Goal: Task Accomplishment & Management: Manage account settings

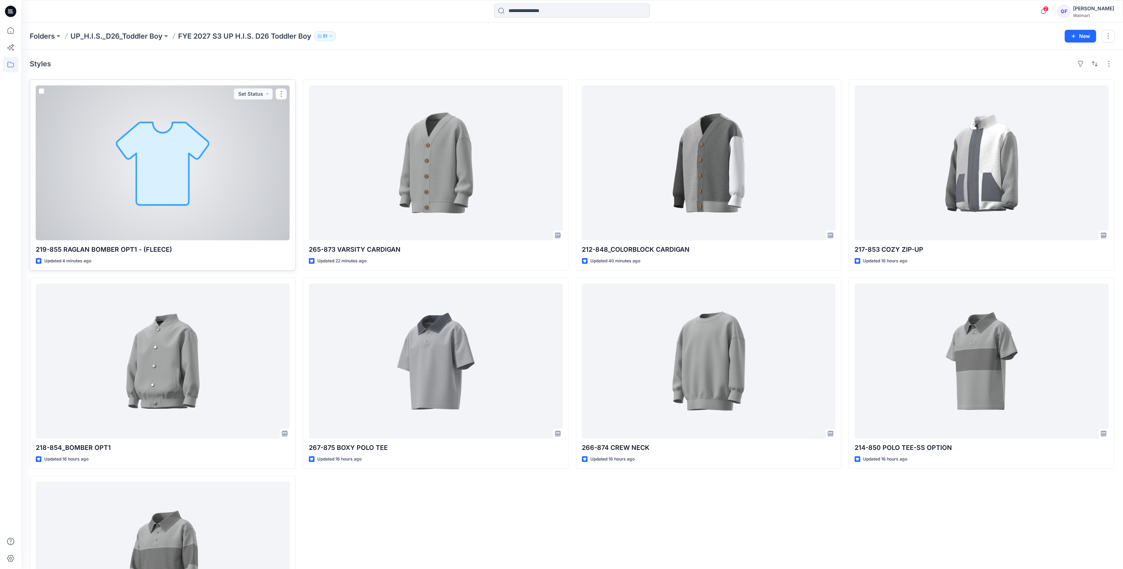
click at [191, 188] on div at bounding box center [163, 162] width 254 height 155
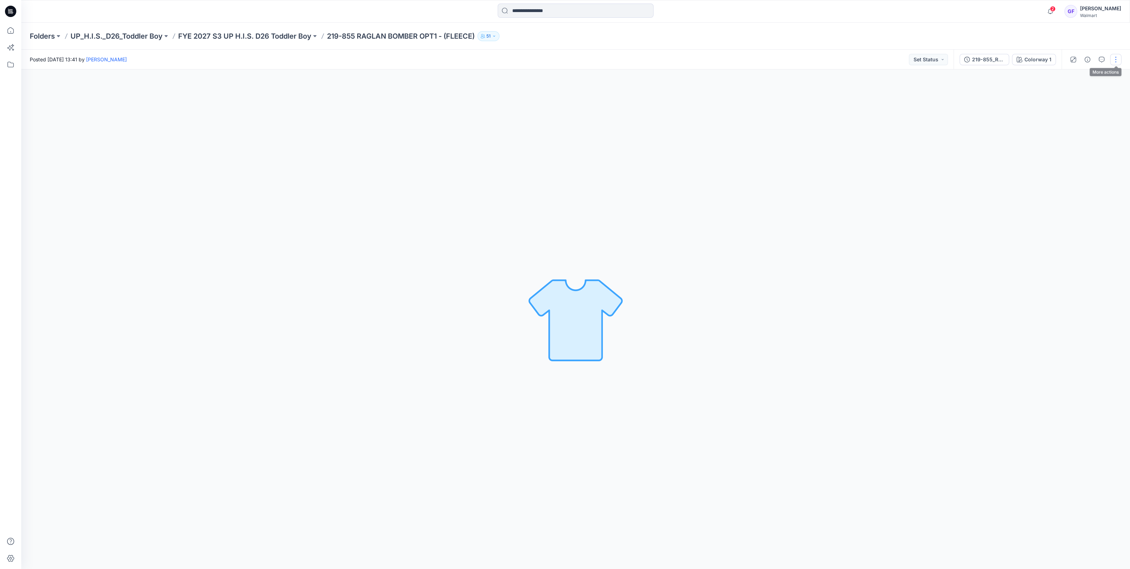
click at [1113, 57] on button "button" at bounding box center [1115, 59] width 11 height 11
click at [1080, 91] on button "Edit" at bounding box center [1085, 95] width 65 height 13
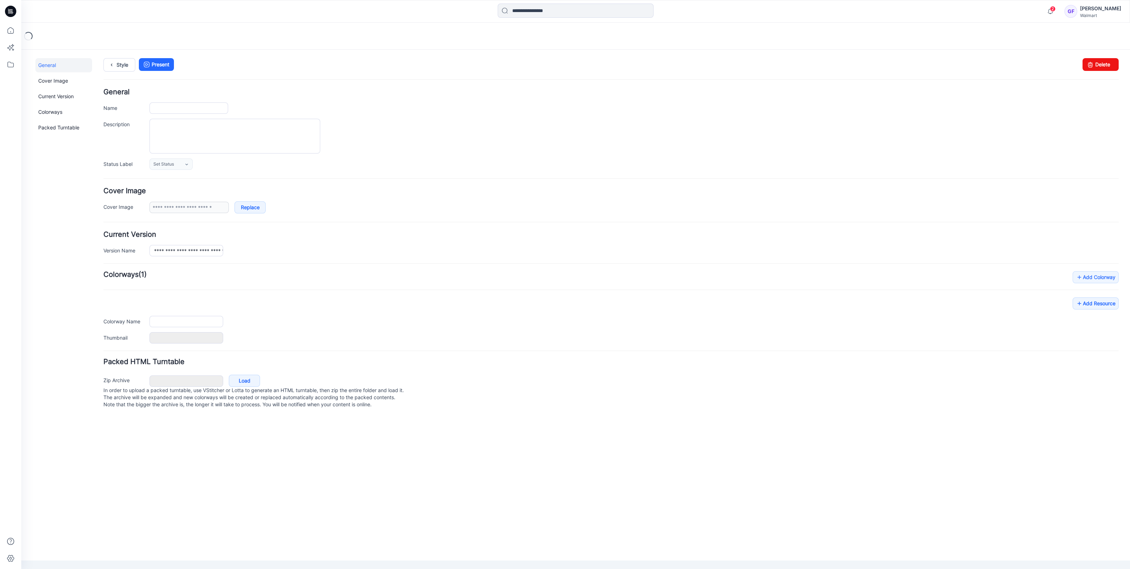
type input "**********"
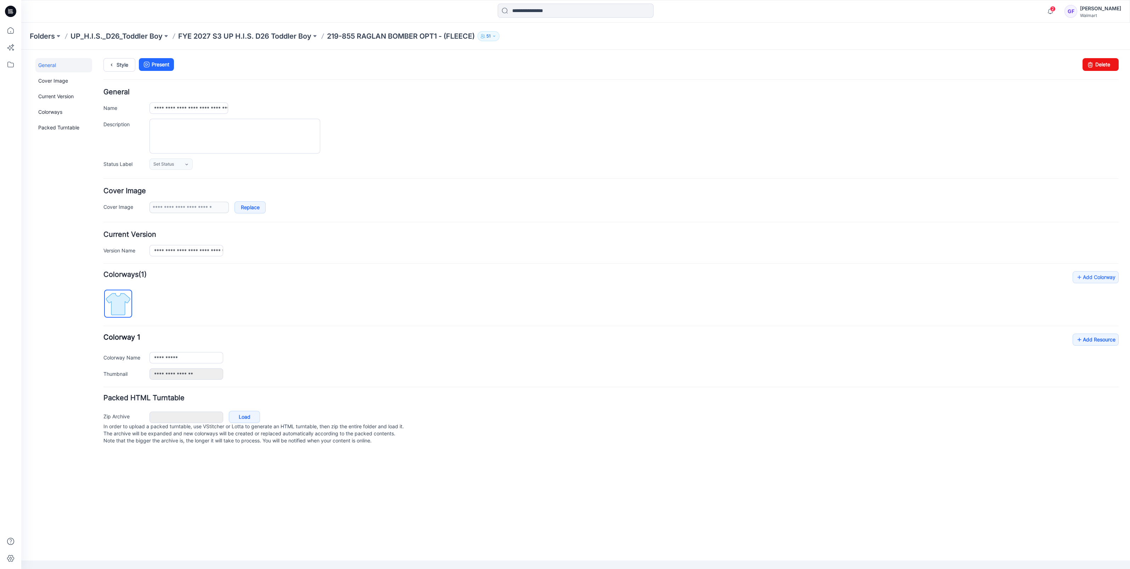
click at [641, 319] on div "**********" at bounding box center [610, 325] width 1015 height 108
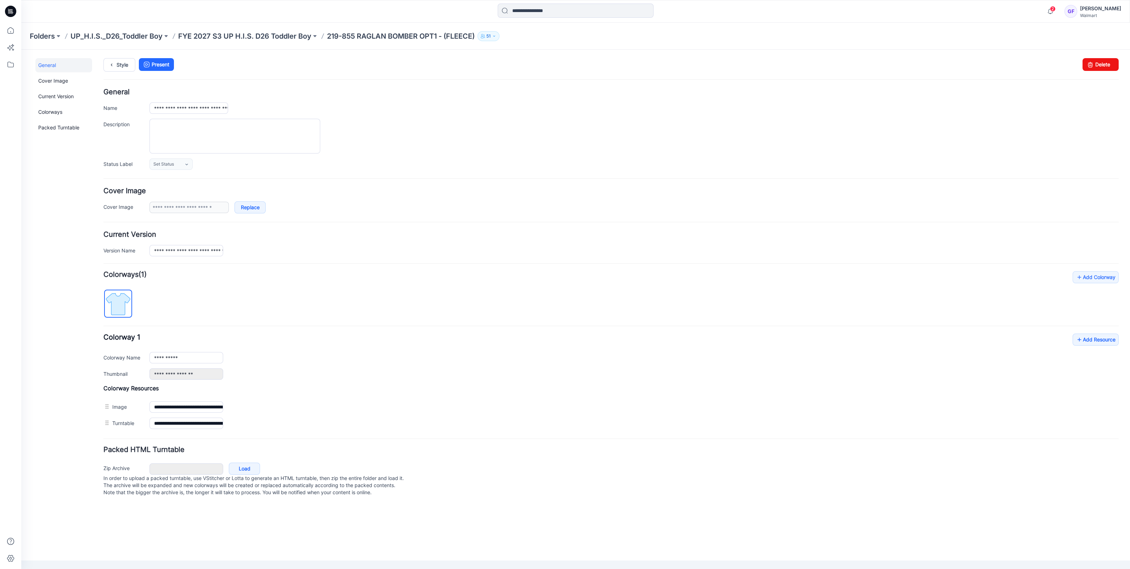
click at [285, 29] on div "Folders UP_H.I.S._D26_Toddler Boy FYE 2027 S3 UP H.I.S. D26 Toddler Boy 219-855…" at bounding box center [575, 36] width 1109 height 27
click at [283, 35] on p "FYE 2027 S3 UP H.I.S. D26 Toddler Boy" at bounding box center [244, 36] width 133 height 10
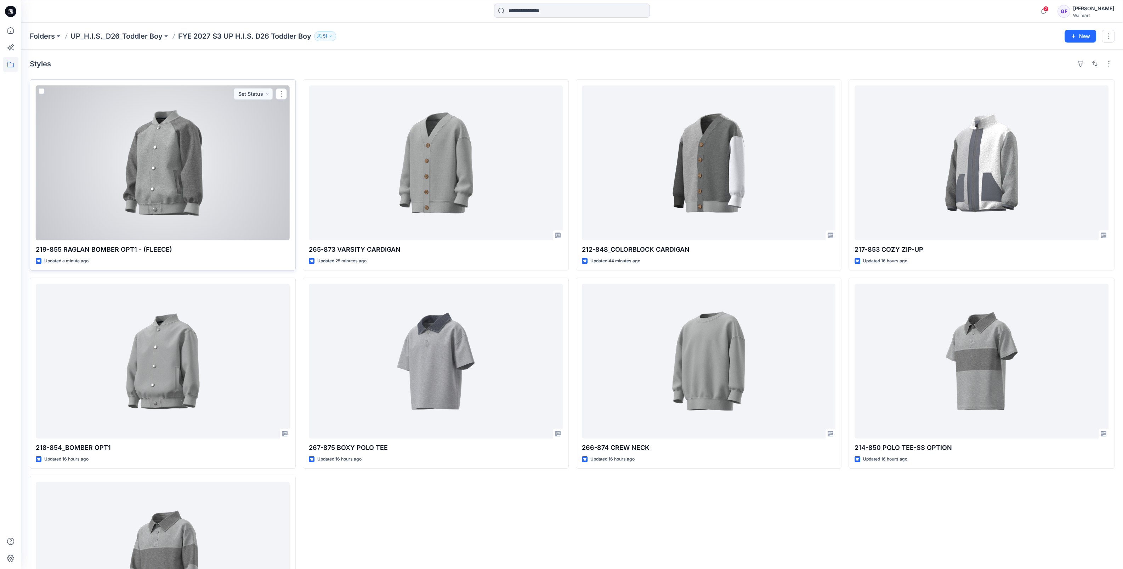
click at [176, 196] on div at bounding box center [163, 162] width 254 height 155
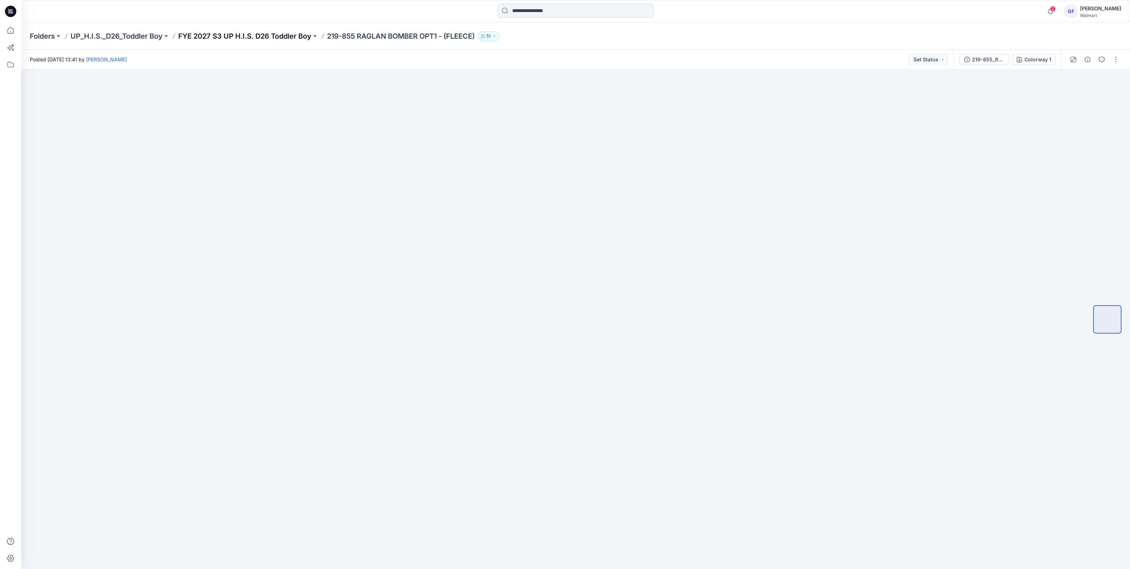
click at [250, 36] on p "FYE 2027 S3 UP H.I.S. D26 Toddler Boy" at bounding box center [244, 36] width 133 height 10
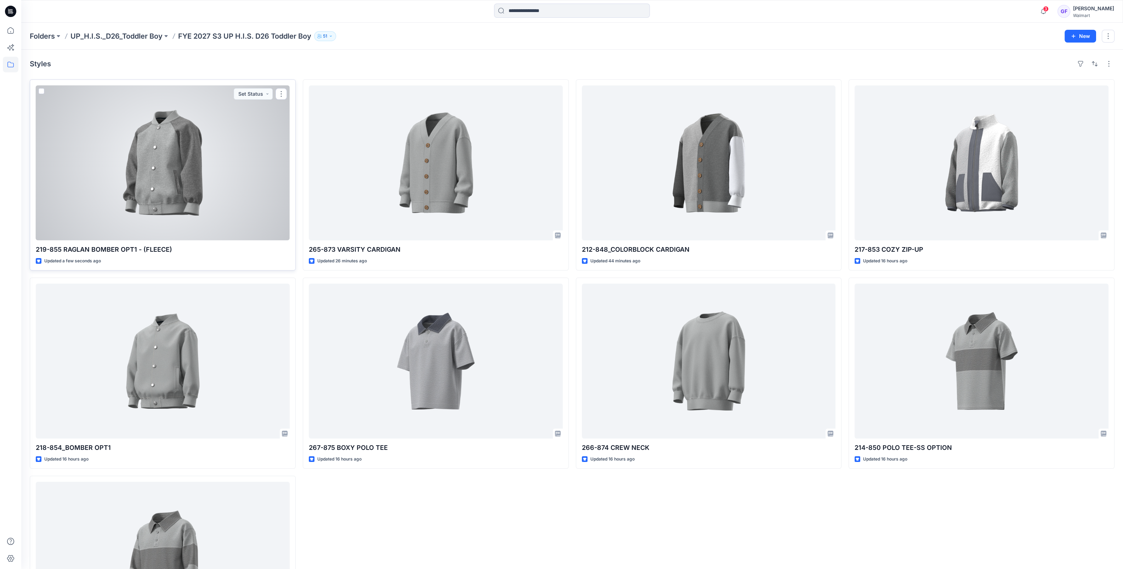
click at [212, 141] on div at bounding box center [163, 162] width 254 height 155
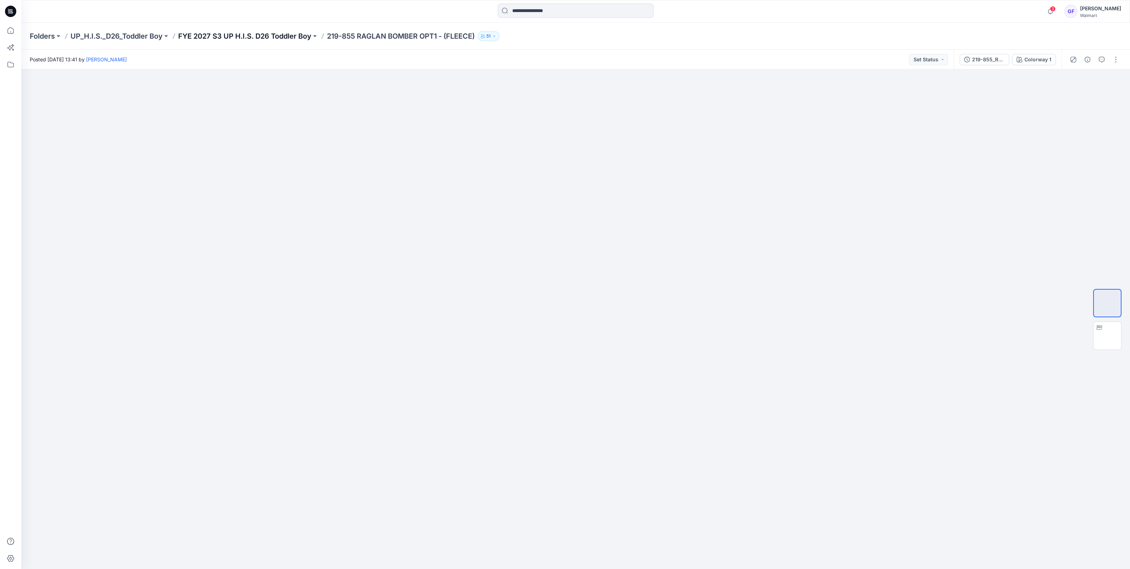
click at [239, 37] on p "FYE 2027 S3 UP H.I.S. D26 Toddler Boy" at bounding box center [244, 36] width 133 height 10
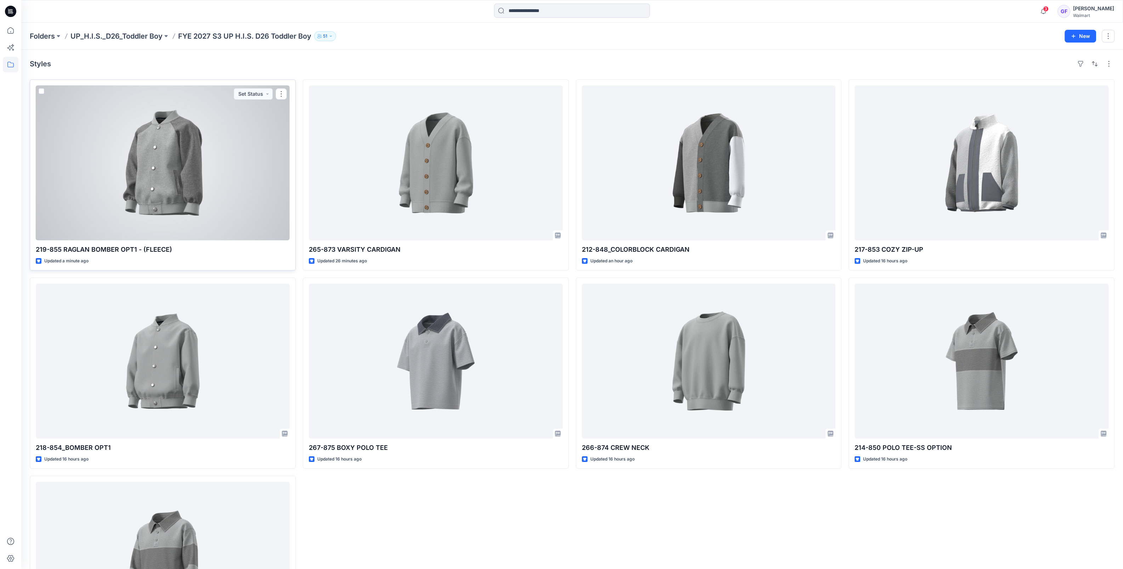
click at [119, 147] on div at bounding box center [163, 162] width 254 height 155
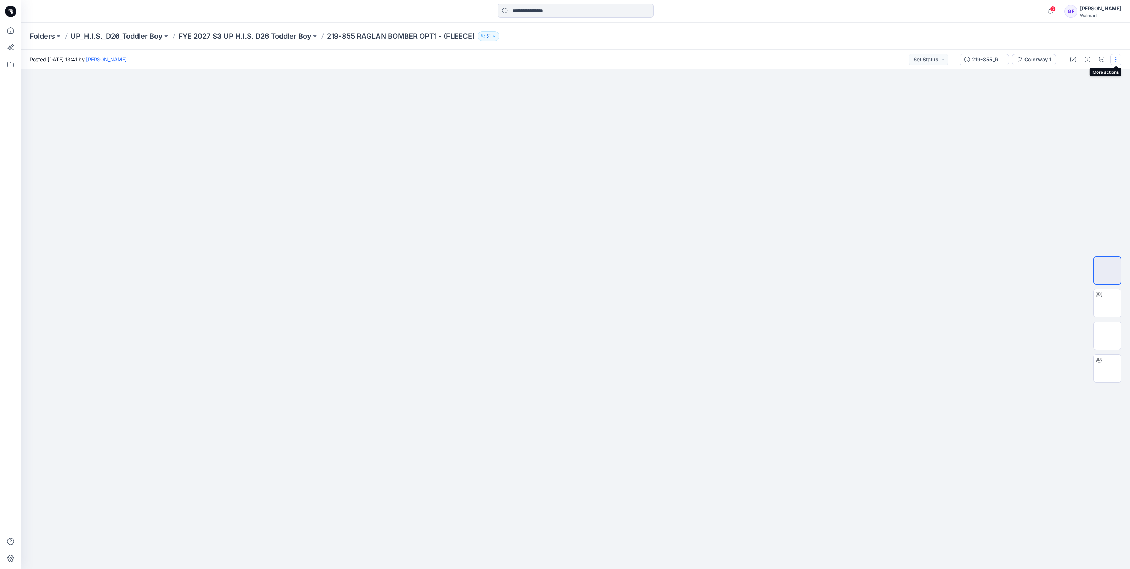
click at [1114, 60] on button "button" at bounding box center [1115, 59] width 11 height 11
click at [1061, 93] on icon "button" at bounding box center [1061, 96] width 6 height 6
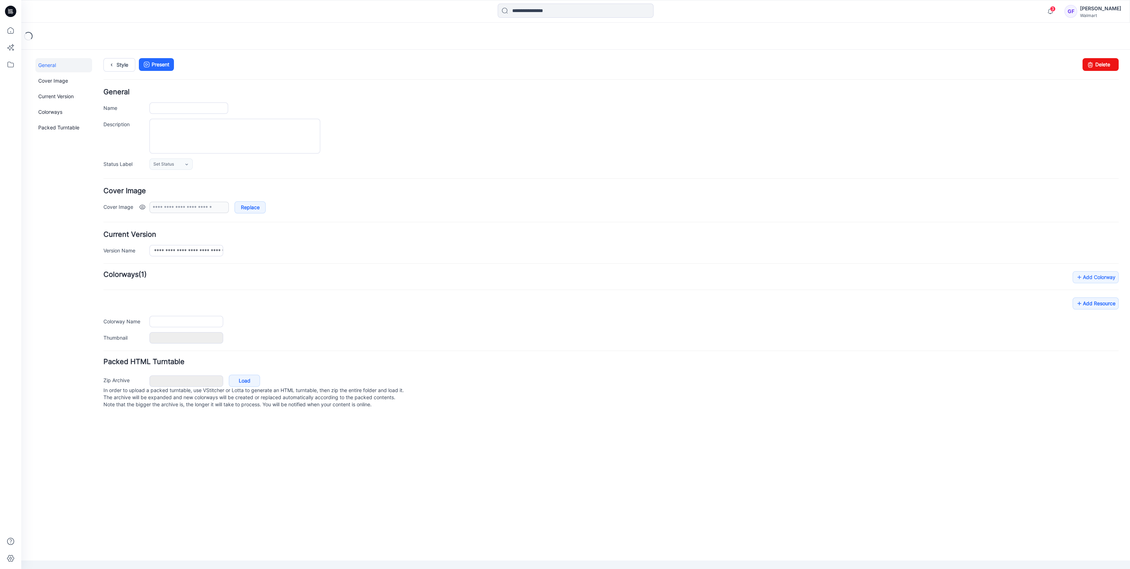
type input "**********"
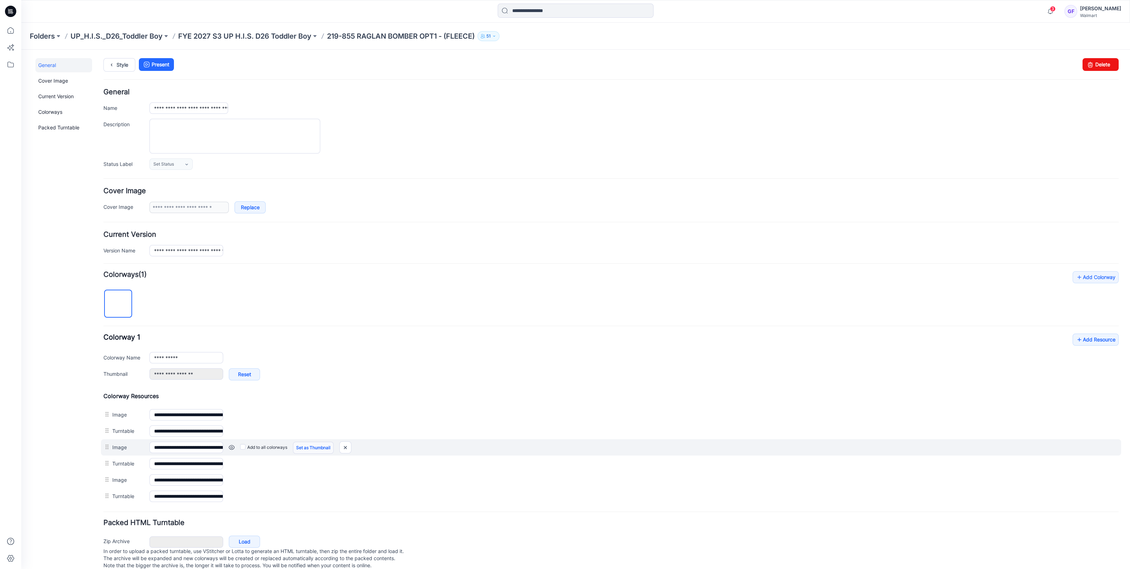
click at [314, 446] on link "Set as Thumbnail" at bounding box center [313, 447] width 41 height 12
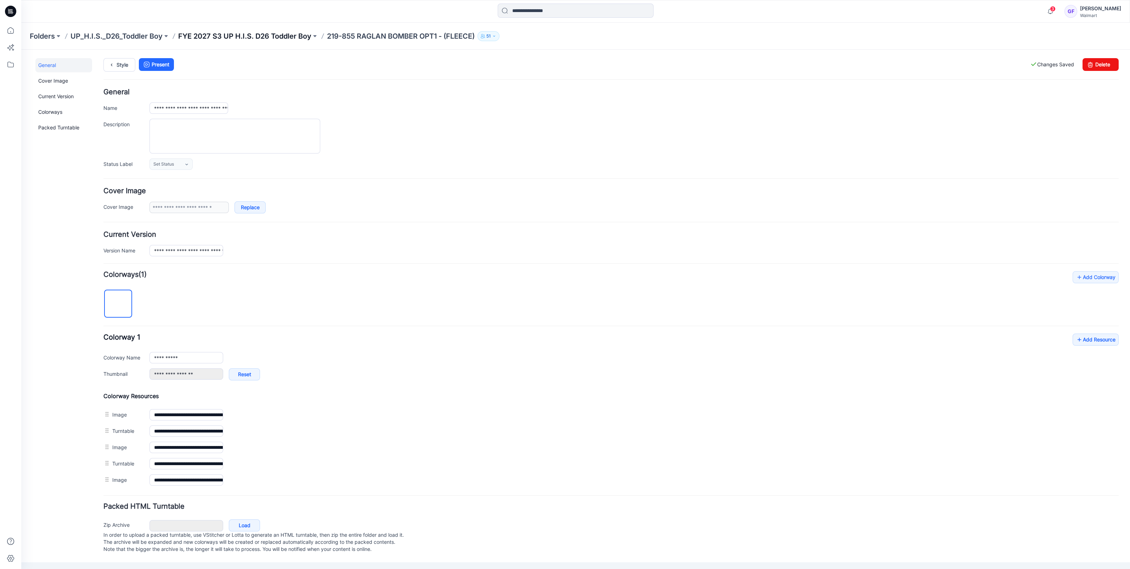
click at [264, 41] on p "FYE 2027 S3 UP H.I.S. D26 Toddler Boy" at bounding box center [244, 36] width 133 height 10
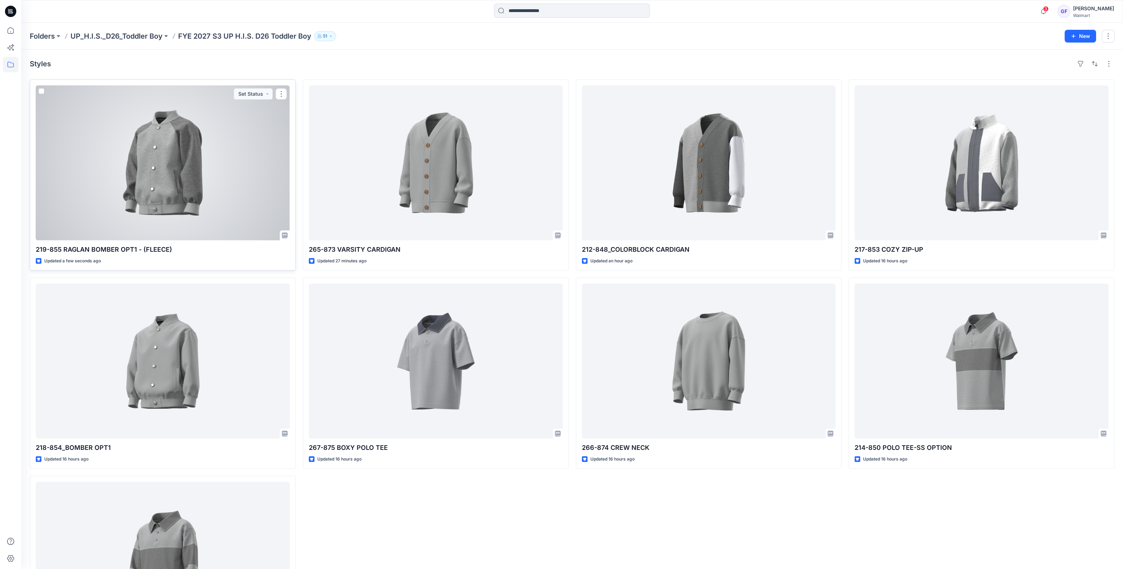
click at [171, 200] on div at bounding box center [163, 162] width 254 height 155
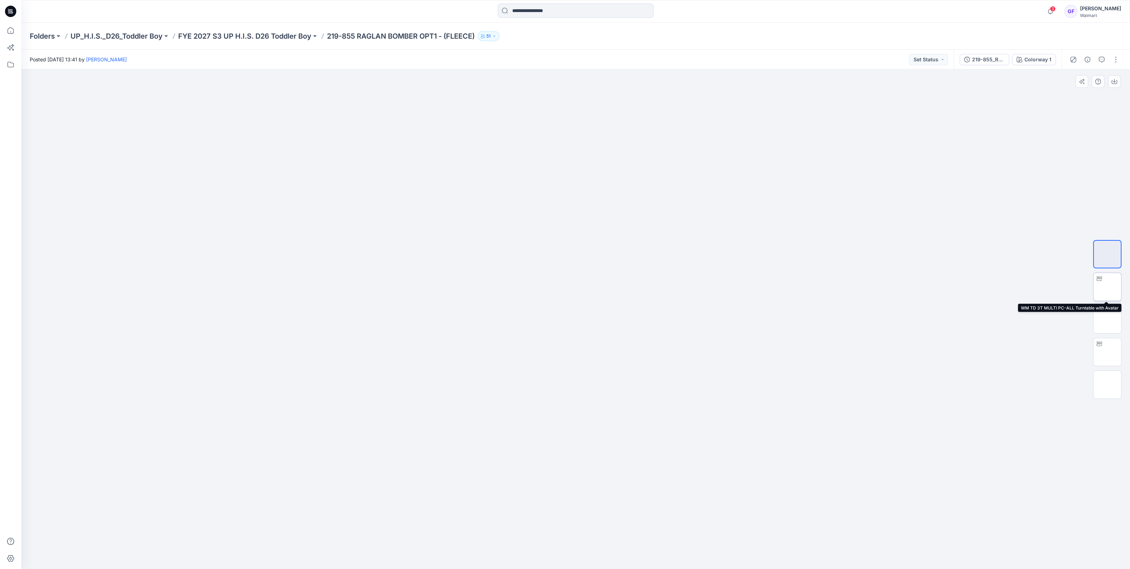
click at [1107, 287] on img at bounding box center [1107, 287] width 0 height 0
click at [1112, 60] on button "button" at bounding box center [1115, 59] width 11 height 11
click at [1080, 94] on button "Edit" at bounding box center [1085, 95] width 65 height 13
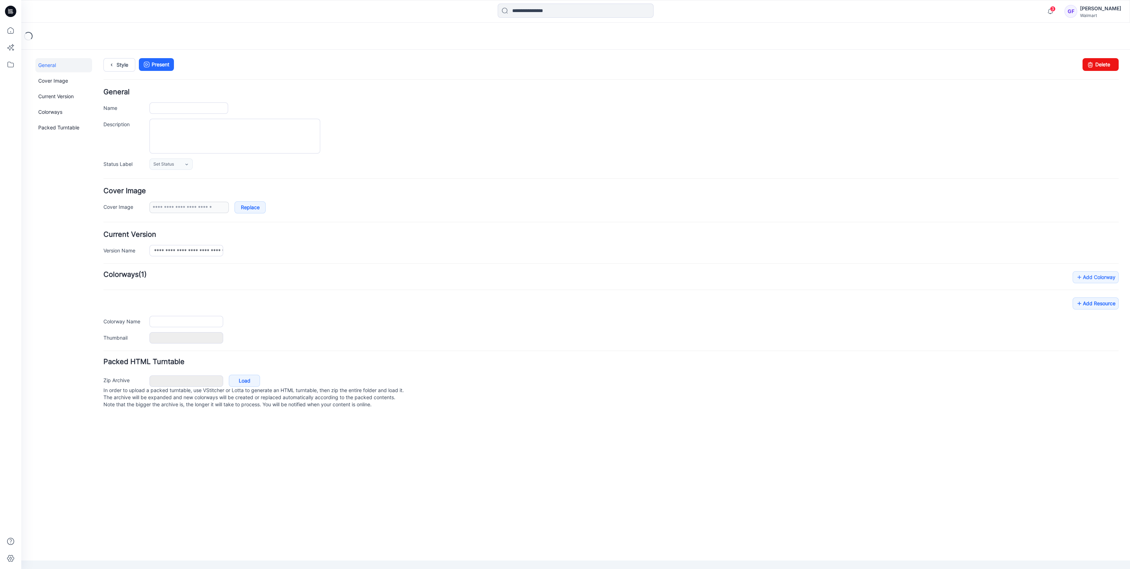
type input "**********"
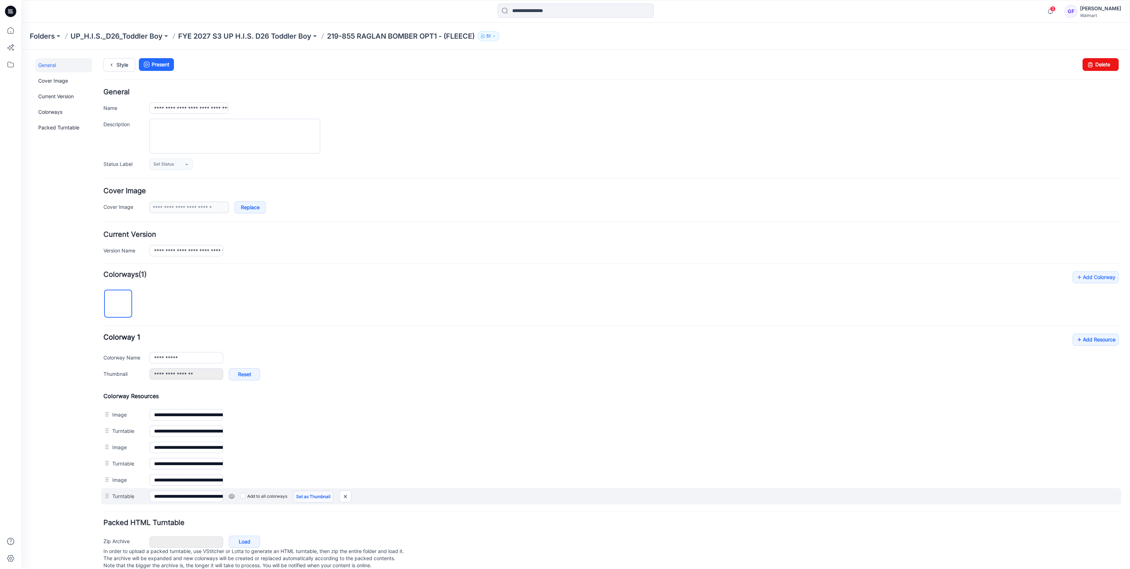
click at [313, 495] on link "Set as Thumbnail" at bounding box center [313, 496] width 41 height 12
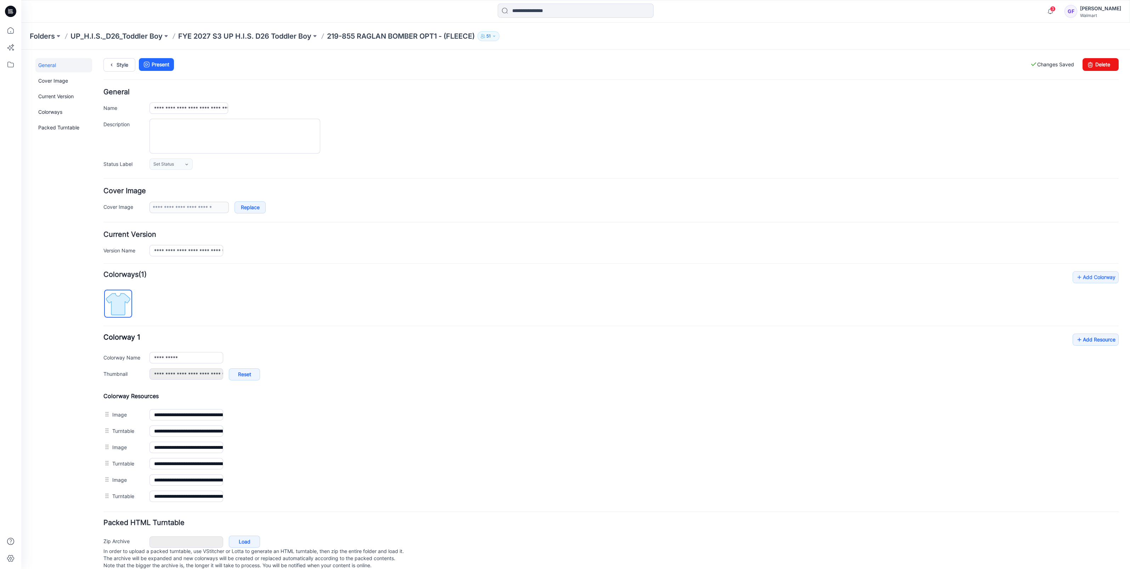
click at [21, 50] on link "Unset as Thumbnail" at bounding box center [21, 50] width 0 height 0
type input "**********"
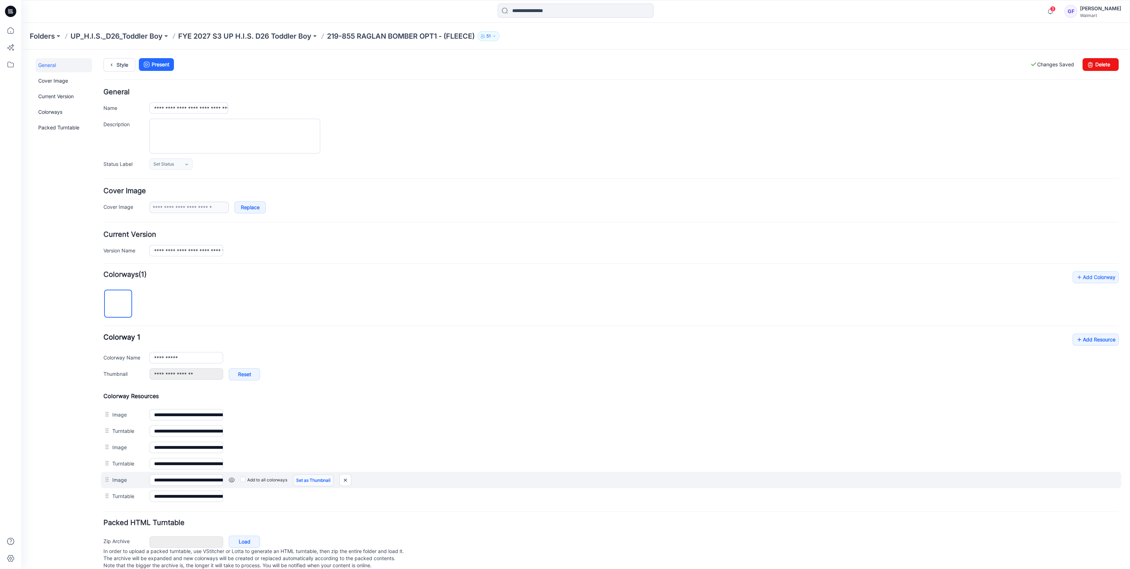
click at [320, 475] on link "Set as Thumbnail" at bounding box center [313, 480] width 41 height 12
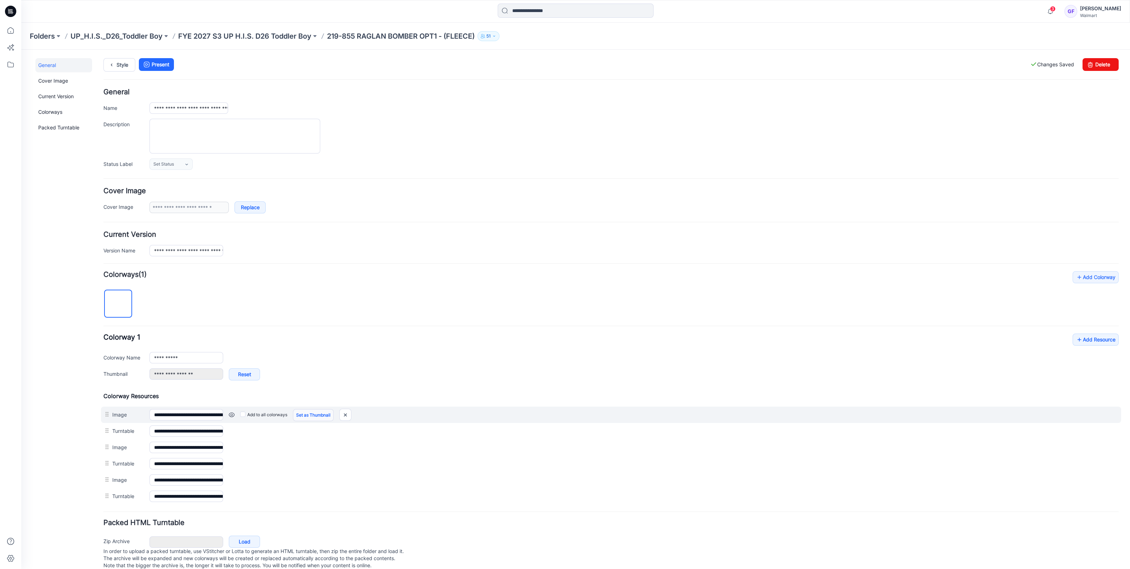
click at [324, 413] on link "Set as Thumbnail" at bounding box center [313, 415] width 41 height 12
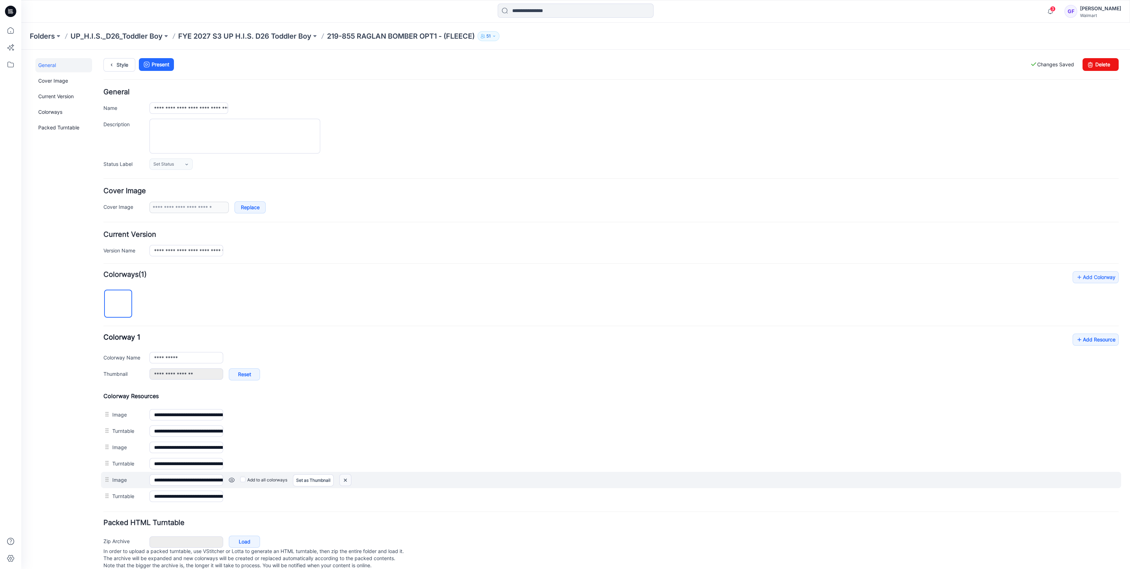
click at [343, 476] on img at bounding box center [345, 480] width 11 height 12
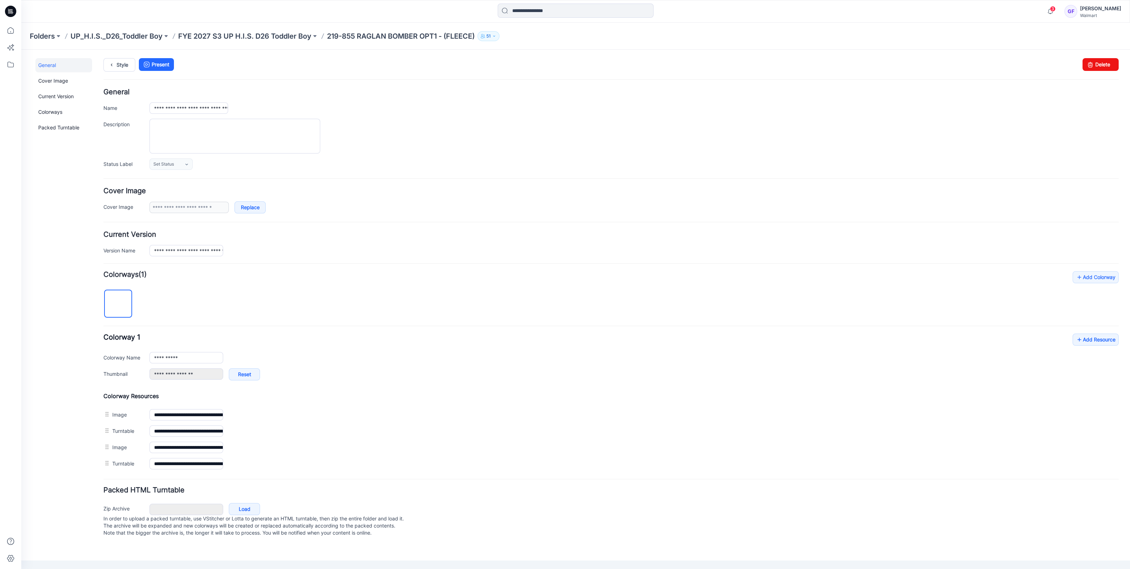
click at [275, 30] on div "Folders UP_H.I.S._D26_Toddler Boy FYE 2027 S3 UP H.I.S. D26 Toddler Boy 219-855…" at bounding box center [575, 36] width 1109 height 27
click at [275, 33] on p "FYE 2027 S3 UP H.I.S. D26 Toddler Boy" at bounding box center [244, 36] width 133 height 10
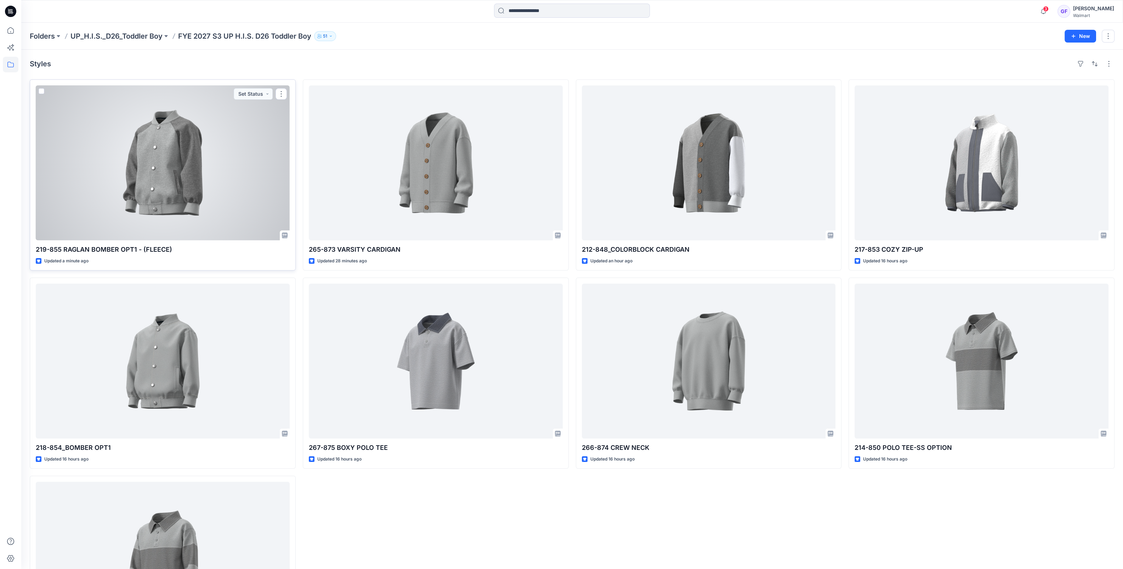
click at [154, 147] on div at bounding box center [163, 162] width 254 height 155
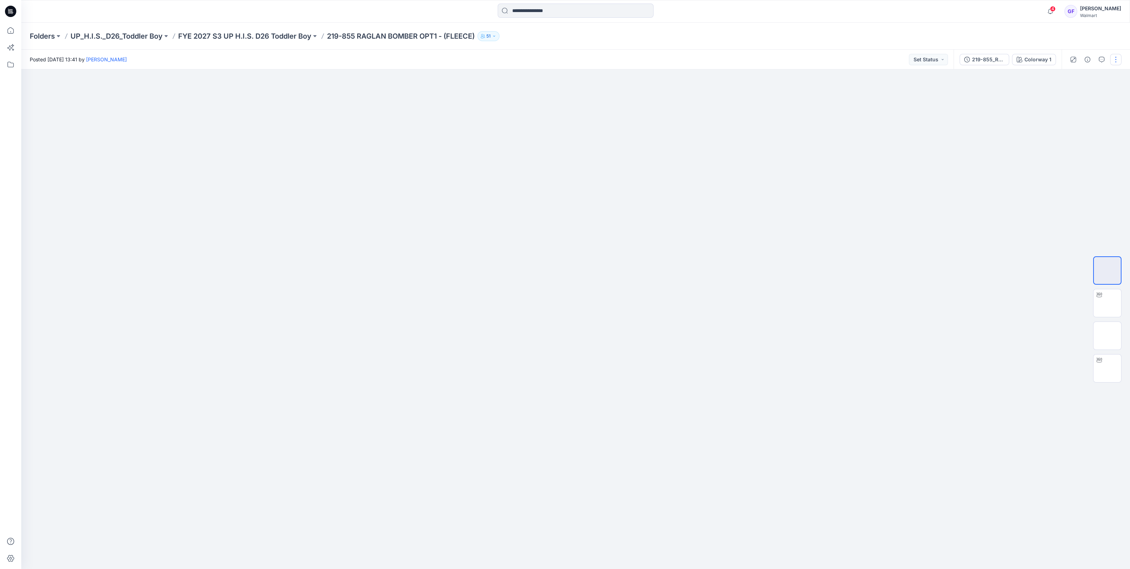
click at [1113, 57] on button "button" at bounding box center [1115, 59] width 11 height 11
click at [1063, 94] on button "Edit" at bounding box center [1085, 95] width 65 height 13
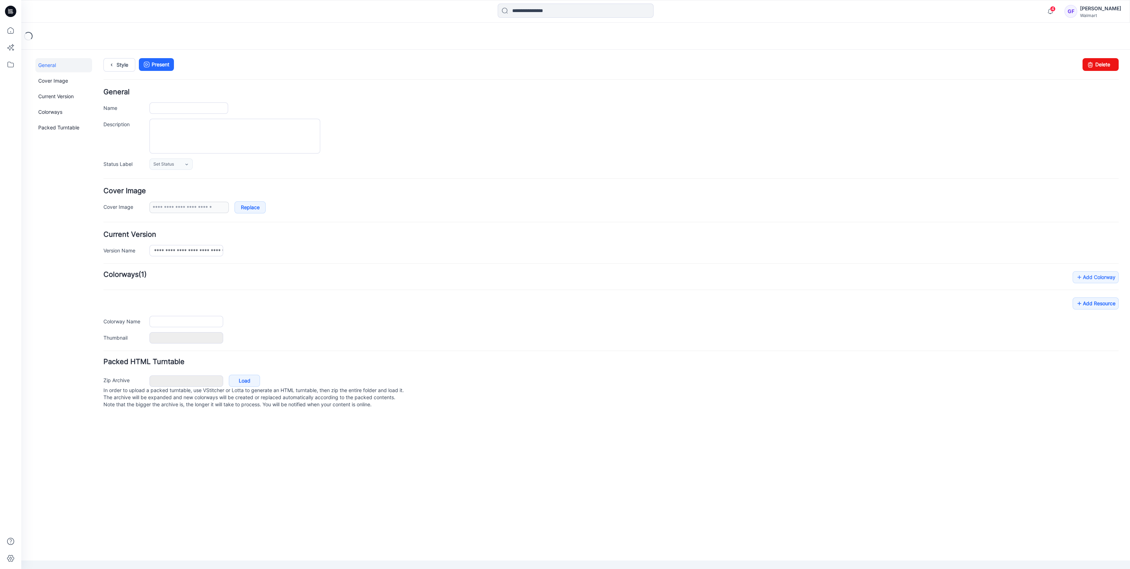
type input "**********"
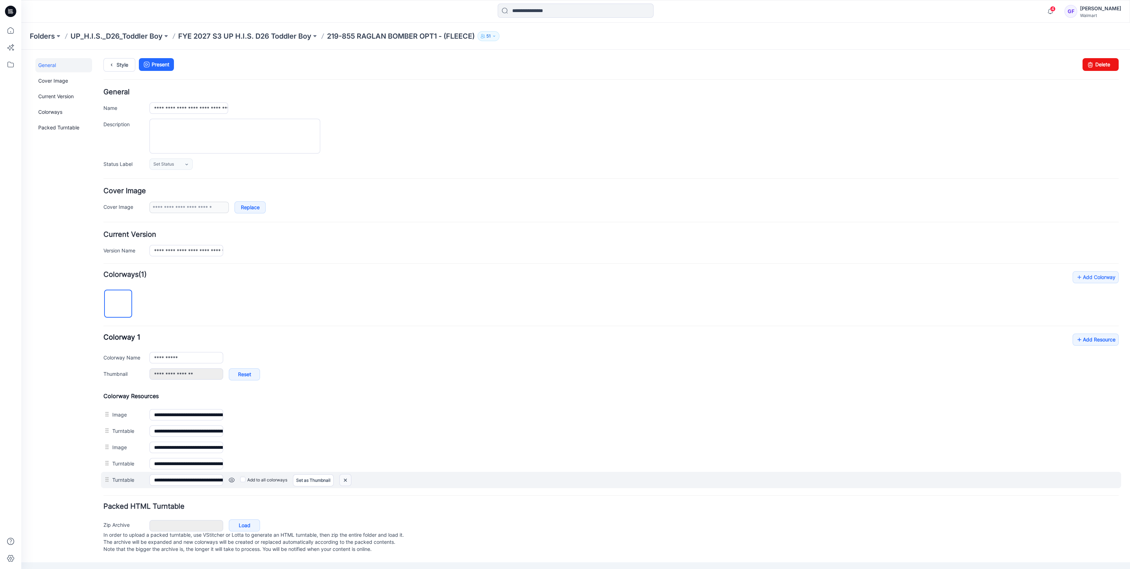
drag, startPoint x: 345, startPoint y: 479, endPoint x: 623, endPoint y: 84, distance: 483.4
click at [345, 479] on img at bounding box center [345, 480] width 11 height 12
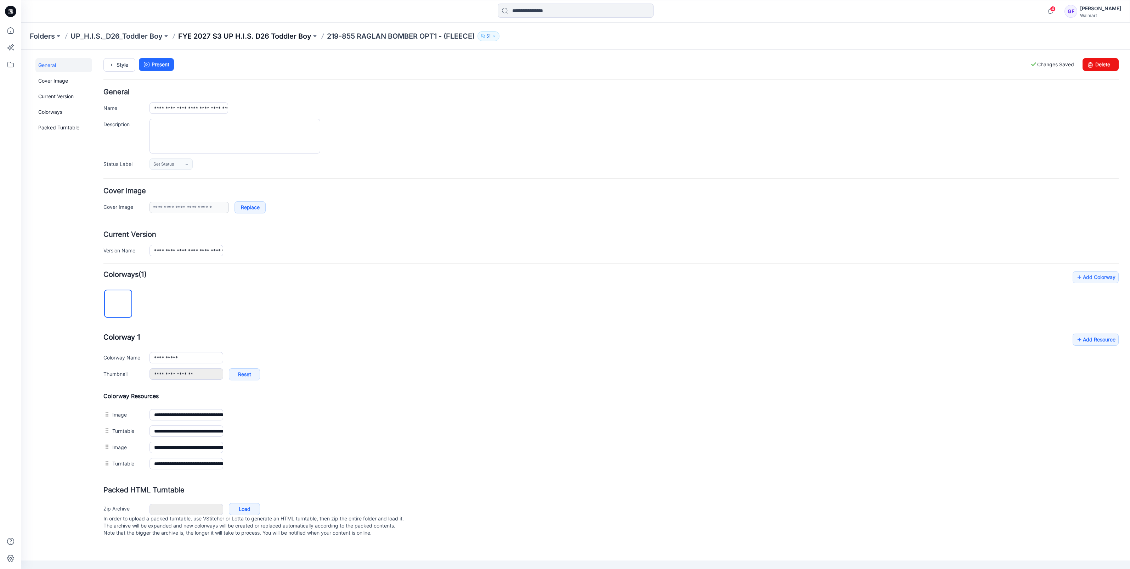
click at [248, 38] on p "FYE 2027 S3 UP H.I.S. D26 Toddler Boy" at bounding box center [244, 36] width 133 height 10
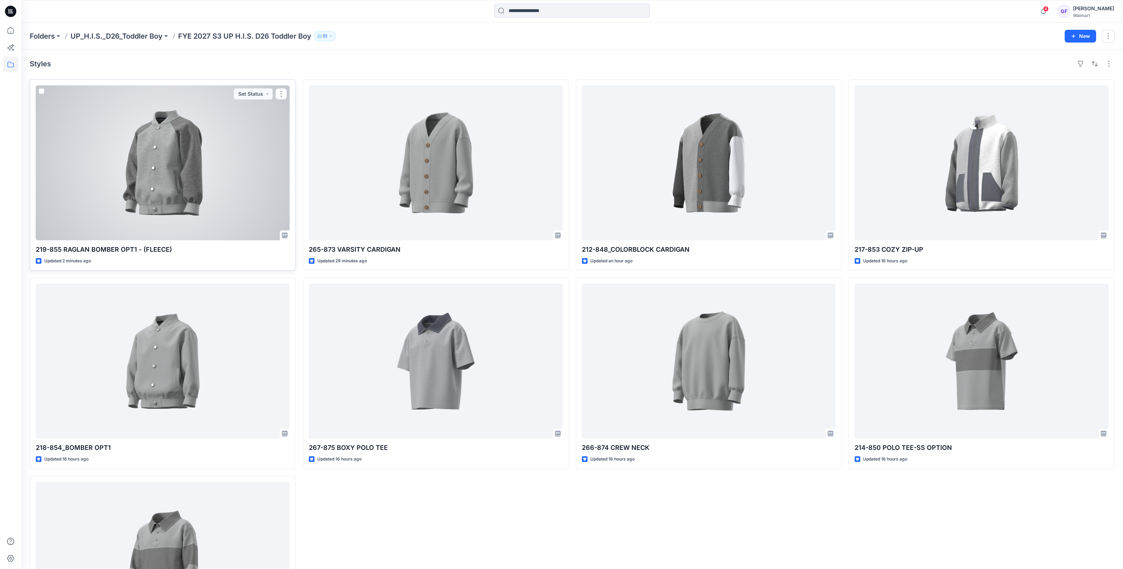
click at [164, 181] on div at bounding box center [163, 162] width 254 height 155
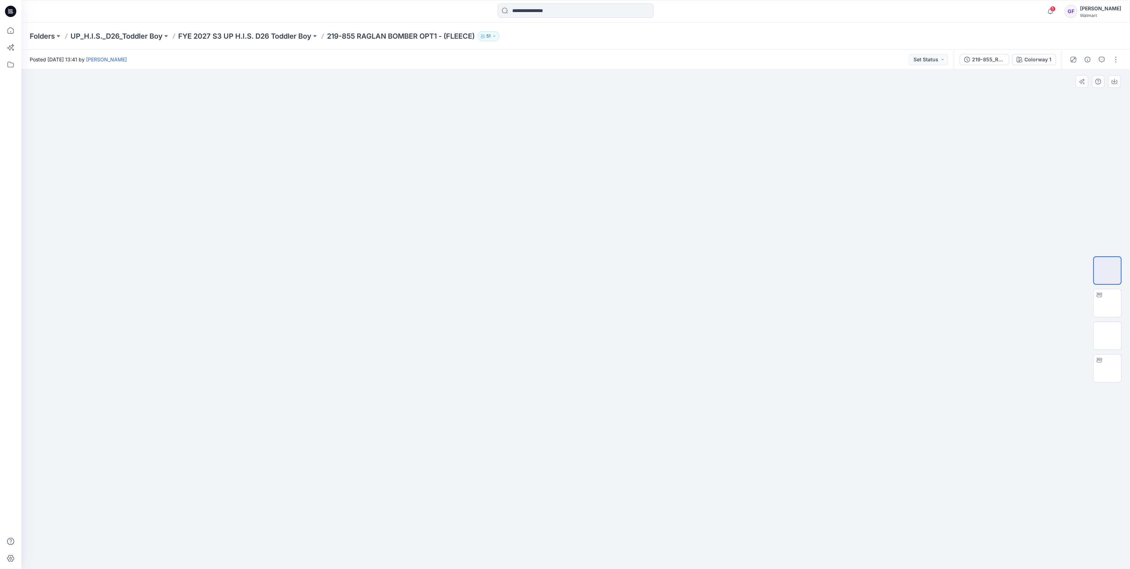
click at [945, 212] on div at bounding box center [575, 318] width 1109 height 499
click at [293, 33] on p "FYE 2027 S3 UP H.I.S. D26 Toddler Boy" at bounding box center [244, 36] width 133 height 10
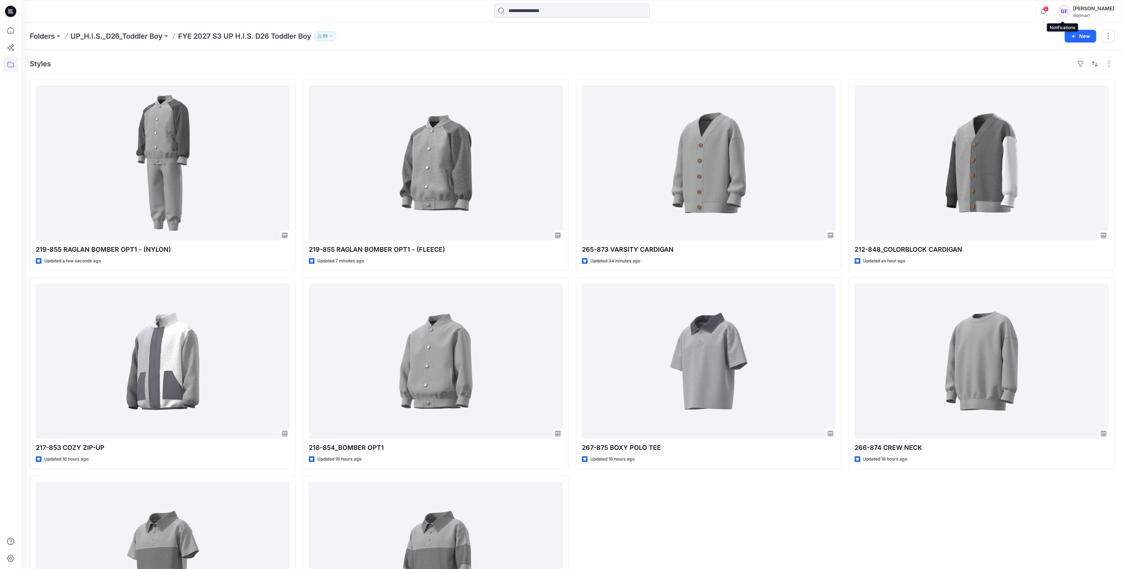
click at [1050, 12] on icon "button" at bounding box center [1043, 11] width 13 height 14
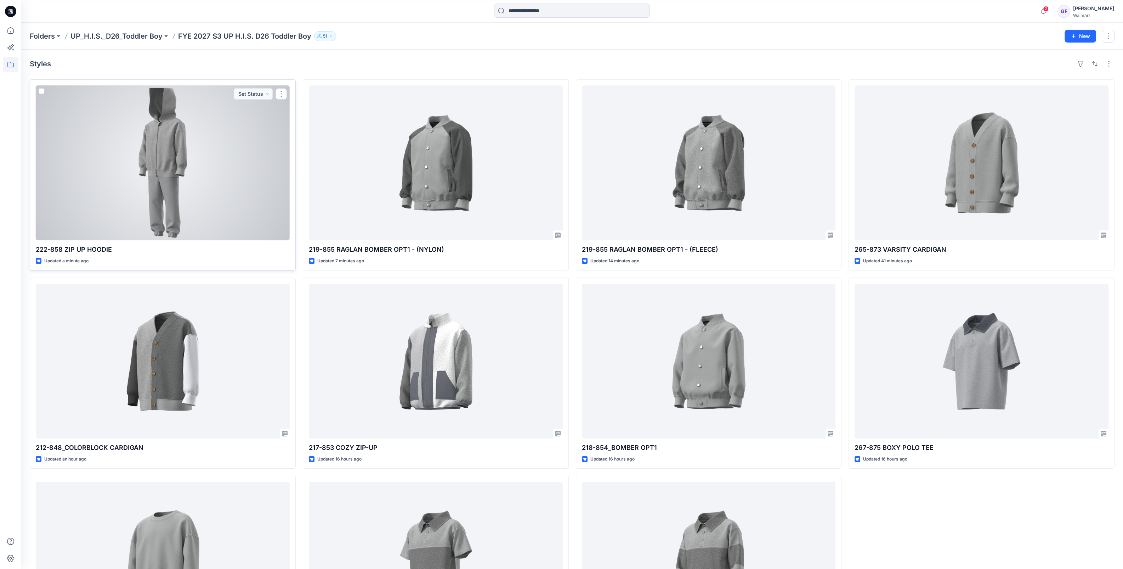
click at [177, 208] on div at bounding box center [163, 162] width 254 height 155
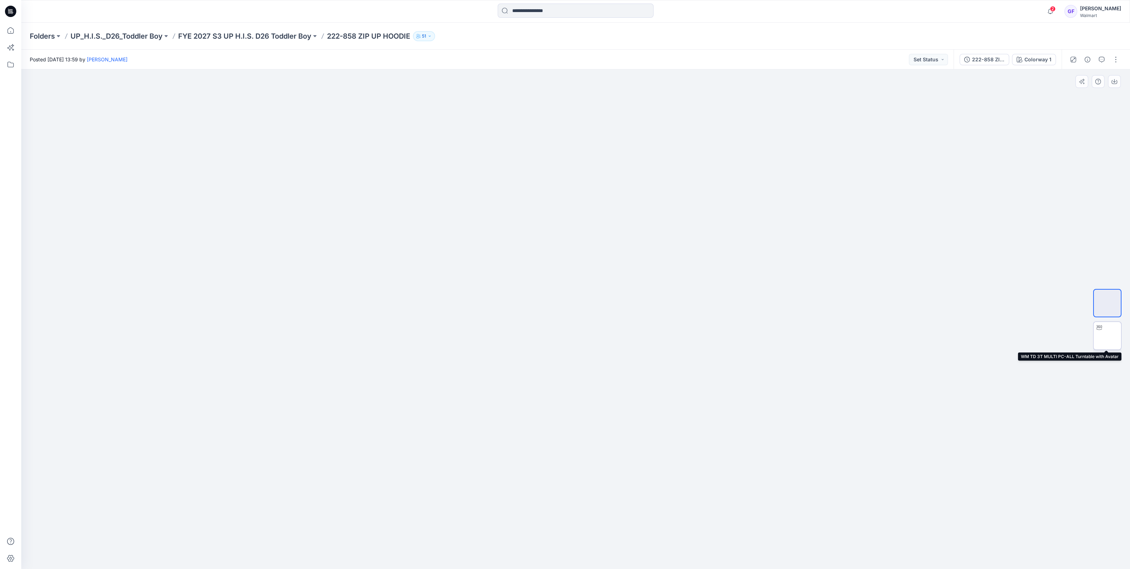
click at [1107, 335] on img at bounding box center [1107, 335] width 0 height 0
click at [1107, 303] on img at bounding box center [1107, 303] width 0 height 0
click at [237, 39] on p "FYE 2027 S3 UP H.I.S. D26 Toddler Boy" at bounding box center [244, 36] width 133 height 10
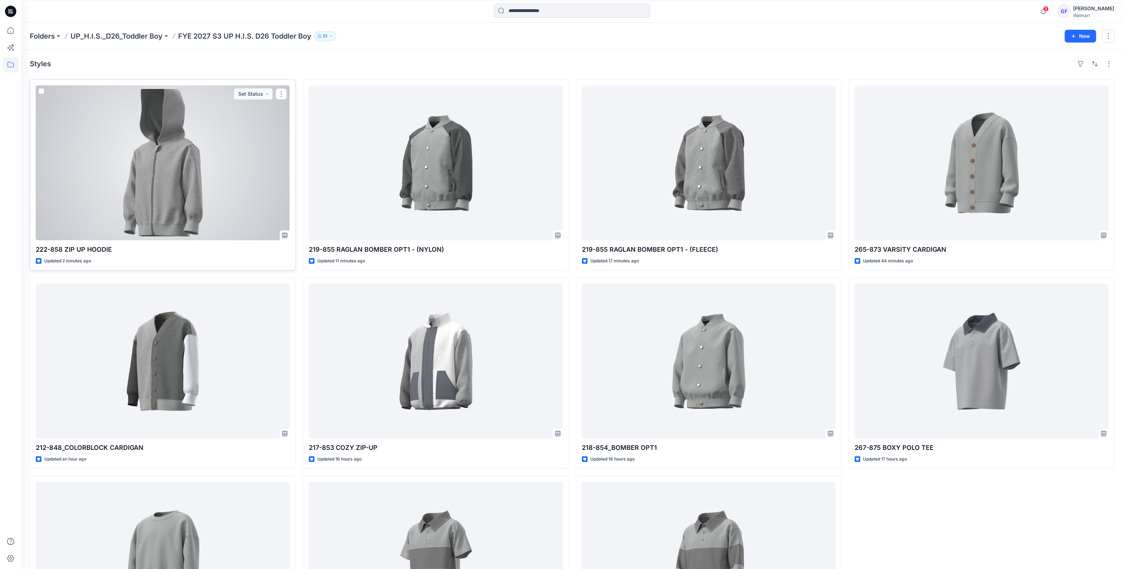
click at [161, 197] on div at bounding box center [163, 162] width 254 height 155
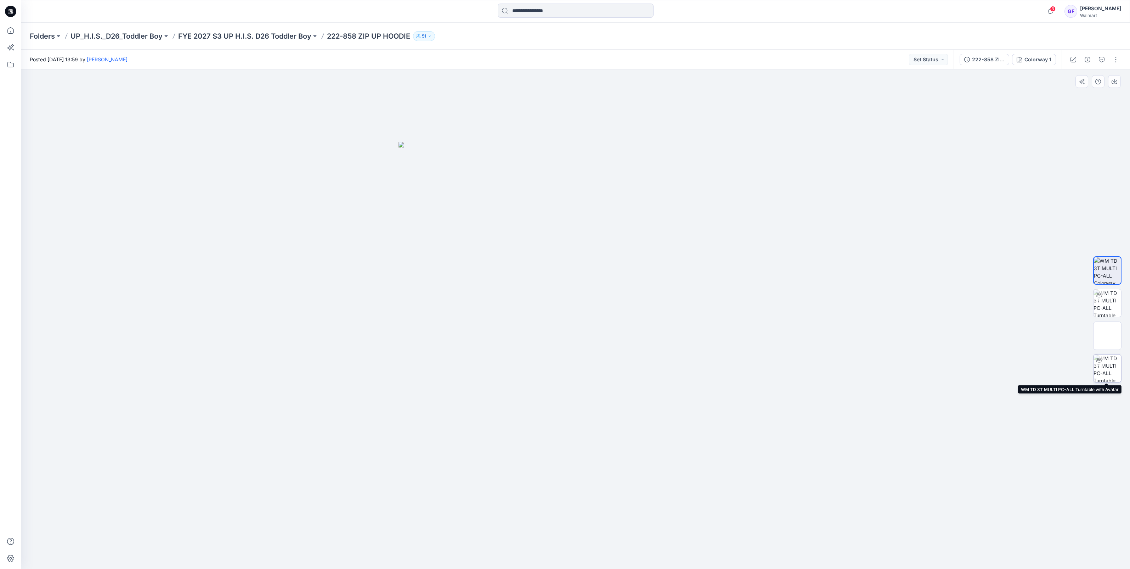
click at [1110, 371] on img at bounding box center [1107, 368] width 28 height 28
click at [1119, 55] on button "button" at bounding box center [1115, 59] width 11 height 11
click at [1074, 90] on button "Edit" at bounding box center [1085, 95] width 65 height 13
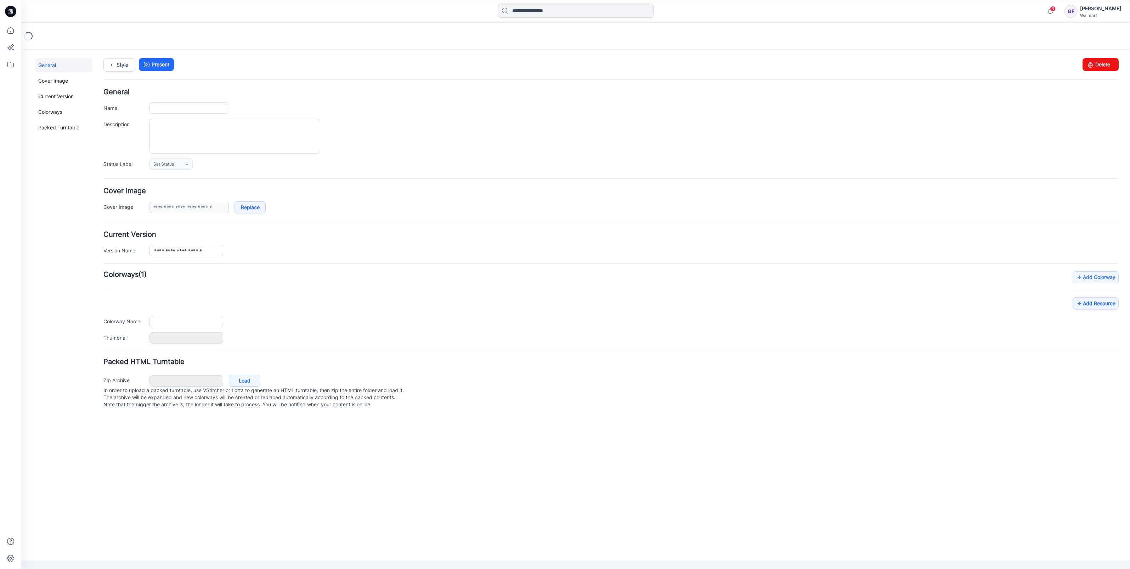
type input "**********"
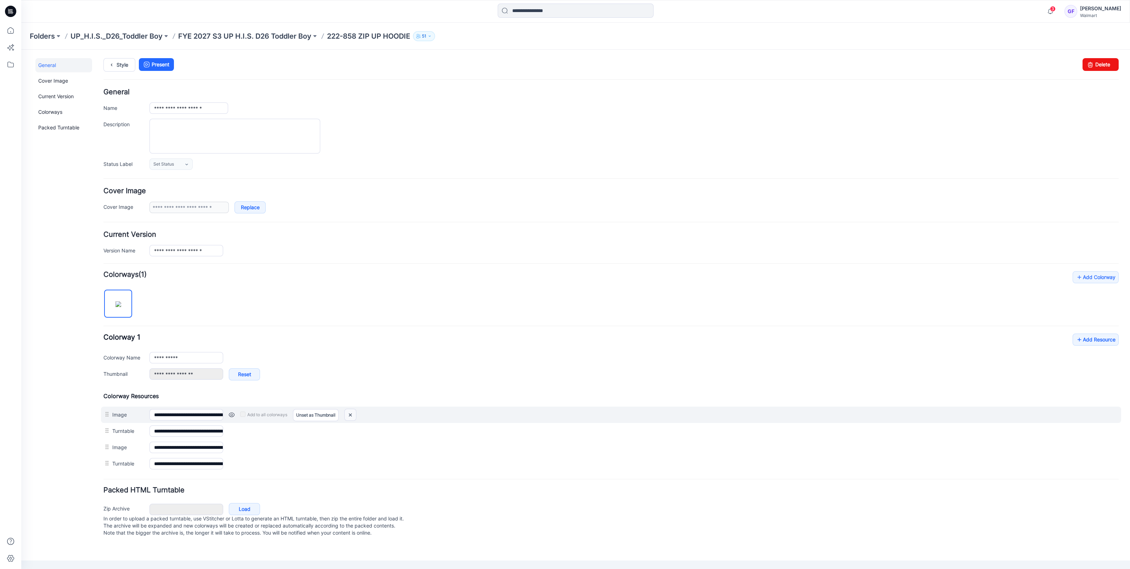
click at [352, 412] on img at bounding box center [350, 415] width 11 height 12
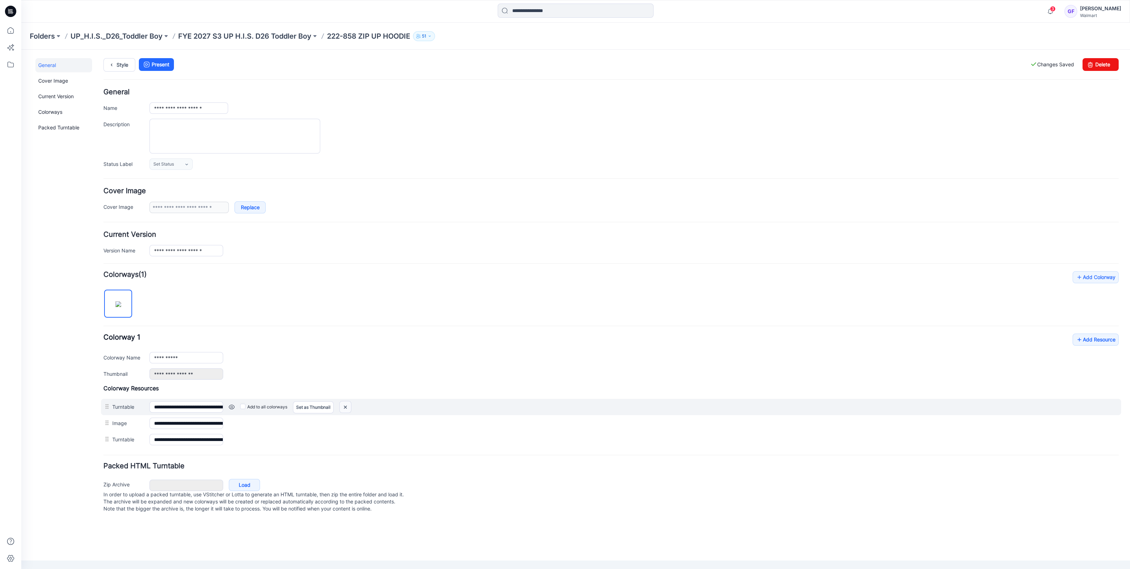
click at [347, 404] on img at bounding box center [345, 407] width 11 height 12
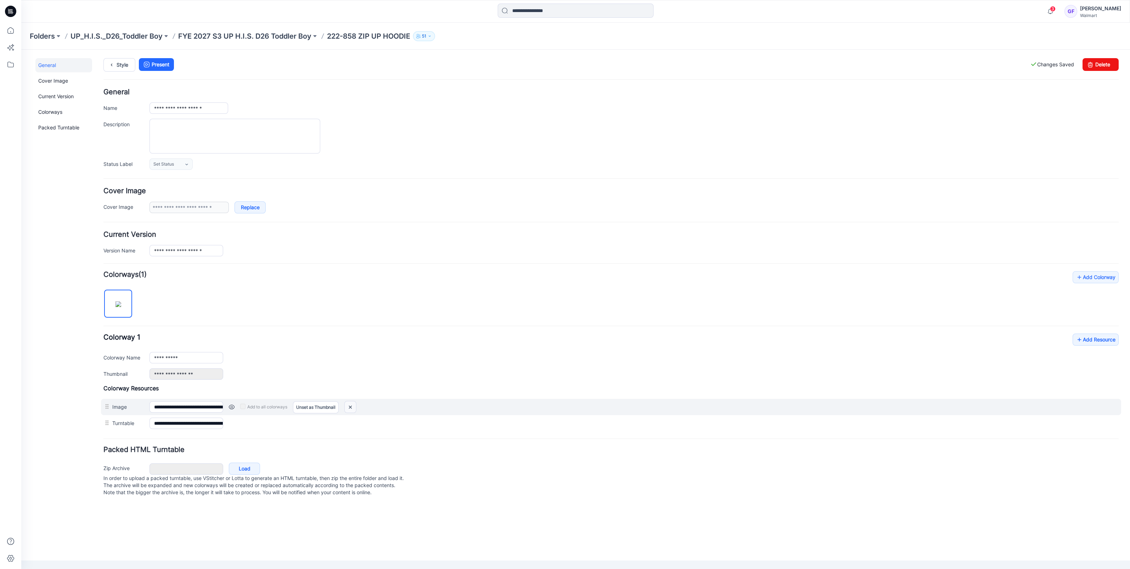
drag, startPoint x: 352, startPoint y: 405, endPoint x: 626, endPoint y: 87, distance: 418.7
click at [352, 405] on img at bounding box center [350, 407] width 11 height 12
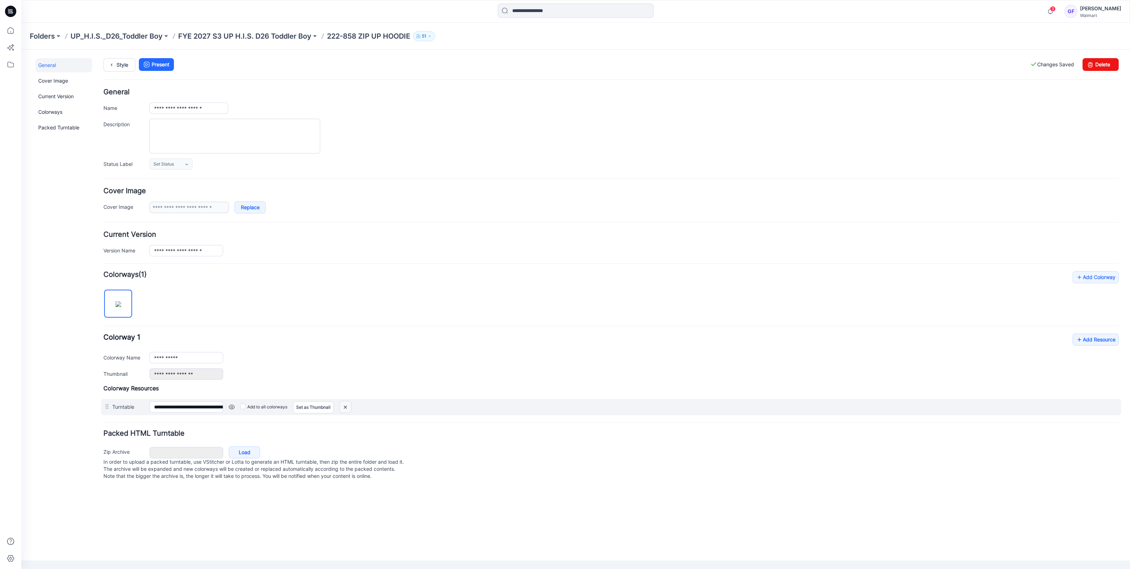
click at [343, 405] on img at bounding box center [345, 407] width 11 height 12
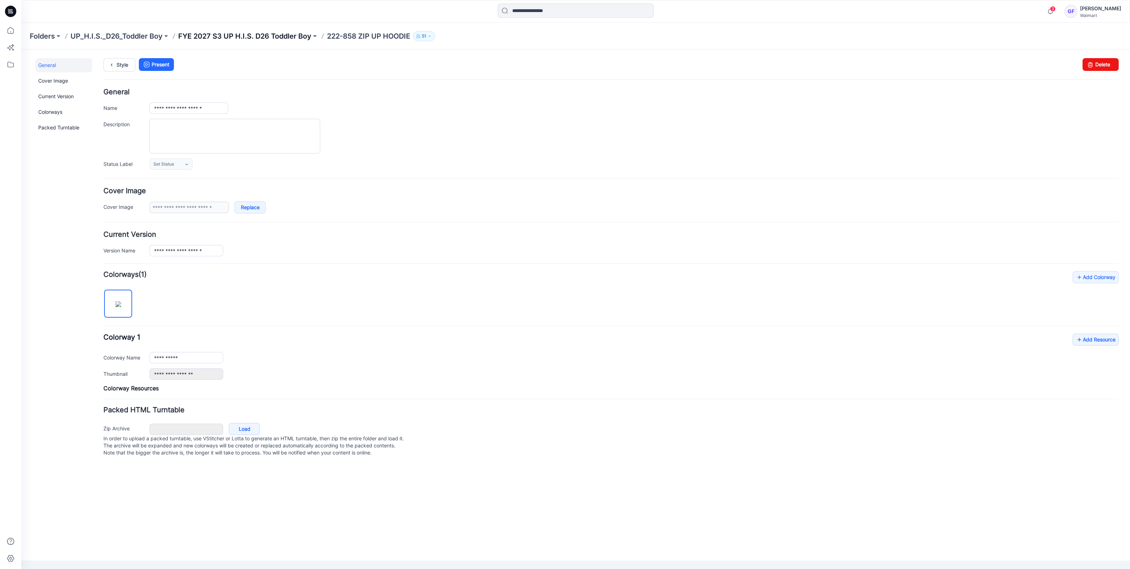
click at [259, 34] on p "FYE 2027 S3 UP H.I.S. D26 Toddler Boy" at bounding box center [244, 36] width 133 height 10
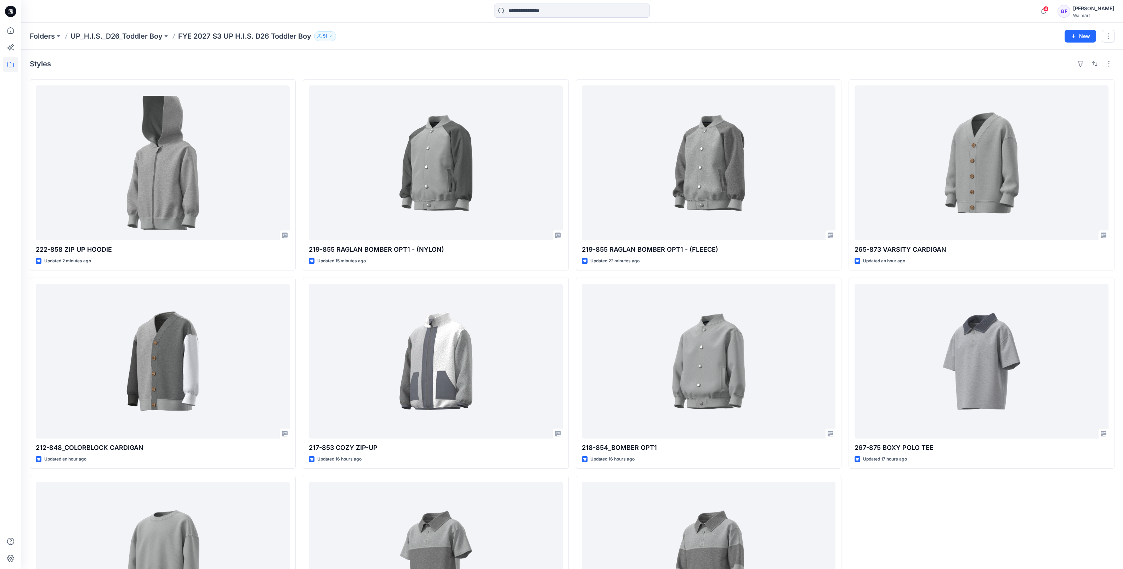
click at [217, 41] on div "Folders UP_H.I.S._D26_Toddler Boy FYE 2027 S3 UP H.I.S. D26 Toddler Boy 51 New" at bounding box center [572, 36] width 1102 height 27
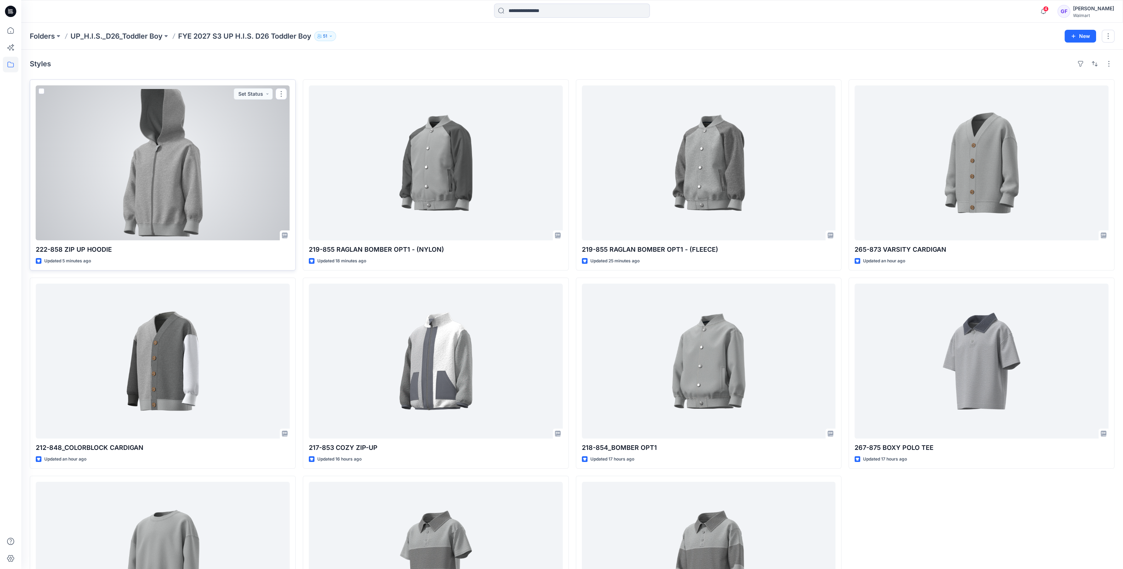
click at [153, 160] on div at bounding box center [163, 162] width 254 height 155
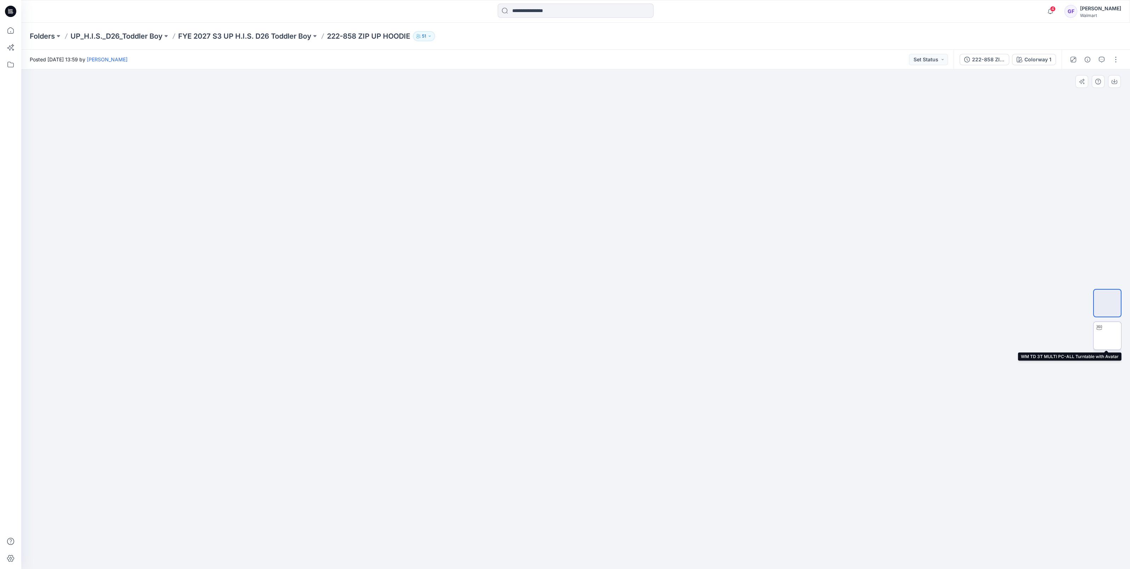
click at [1107, 335] on img at bounding box center [1107, 335] width 0 height 0
click at [1107, 303] on img at bounding box center [1107, 303] width 0 height 0
click at [1119, 57] on button "button" at bounding box center [1115, 59] width 11 height 11
click at [1067, 94] on p "Edit" at bounding box center [1070, 95] width 9 height 7
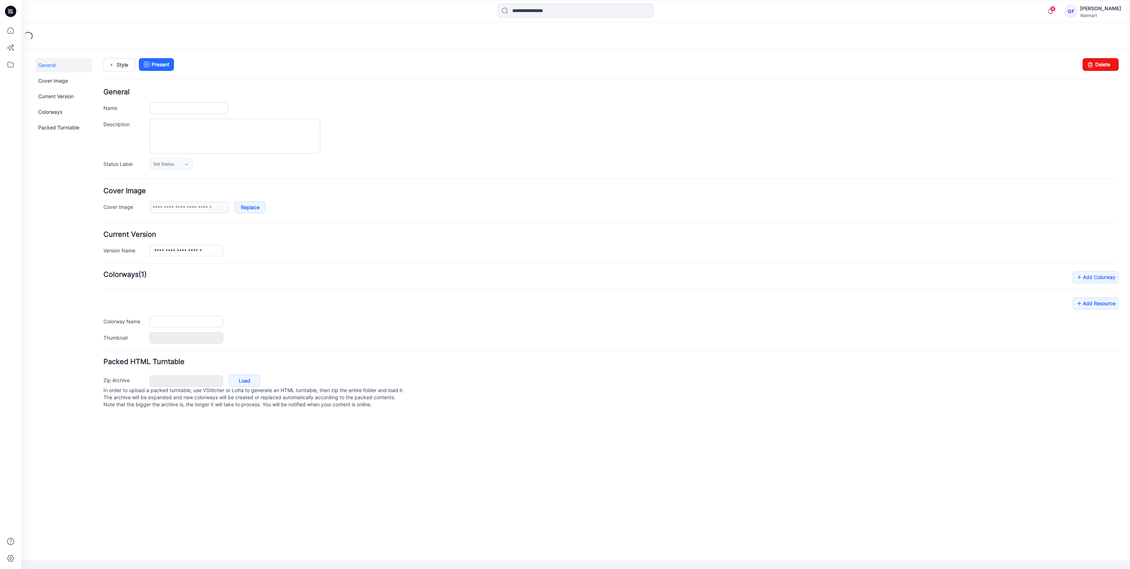
type input "**********"
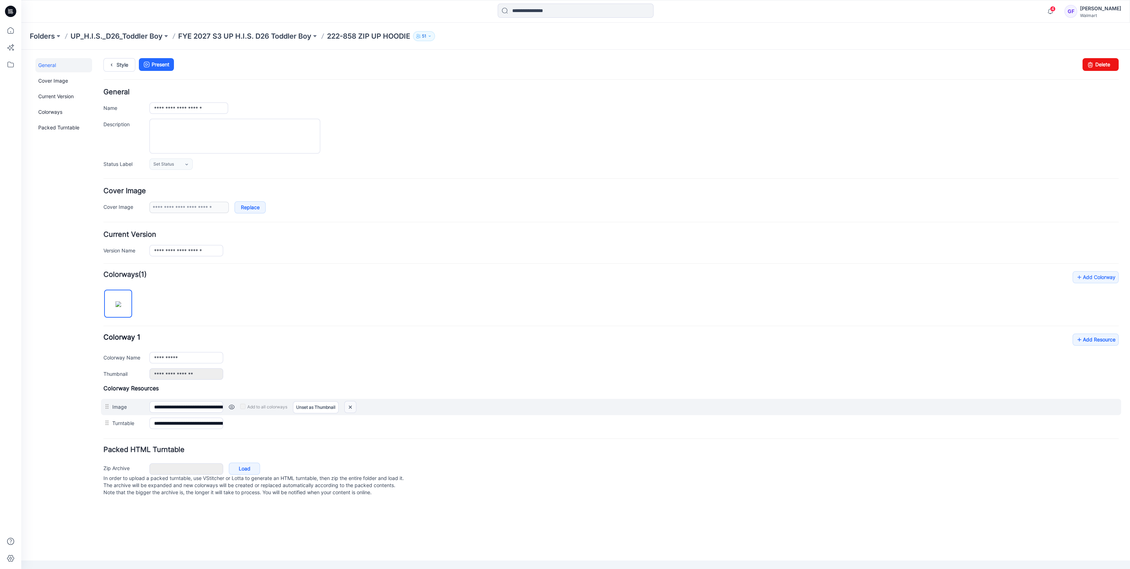
drag, startPoint x: 347, startPoint y: 404, endPoint x: 627, endPoint y: 82, distance: 426.4
click at [347, 404] on img at bounding box center [350, 407] width 11 height 12
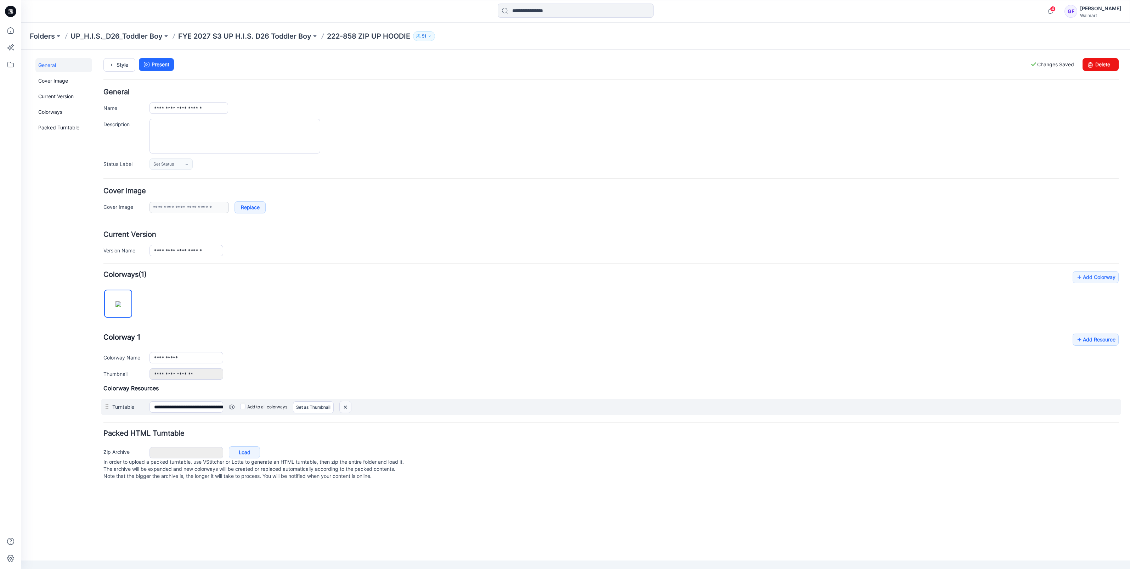
click at [345, 408] on img at bounding box center [345, 407] width 11 height 12
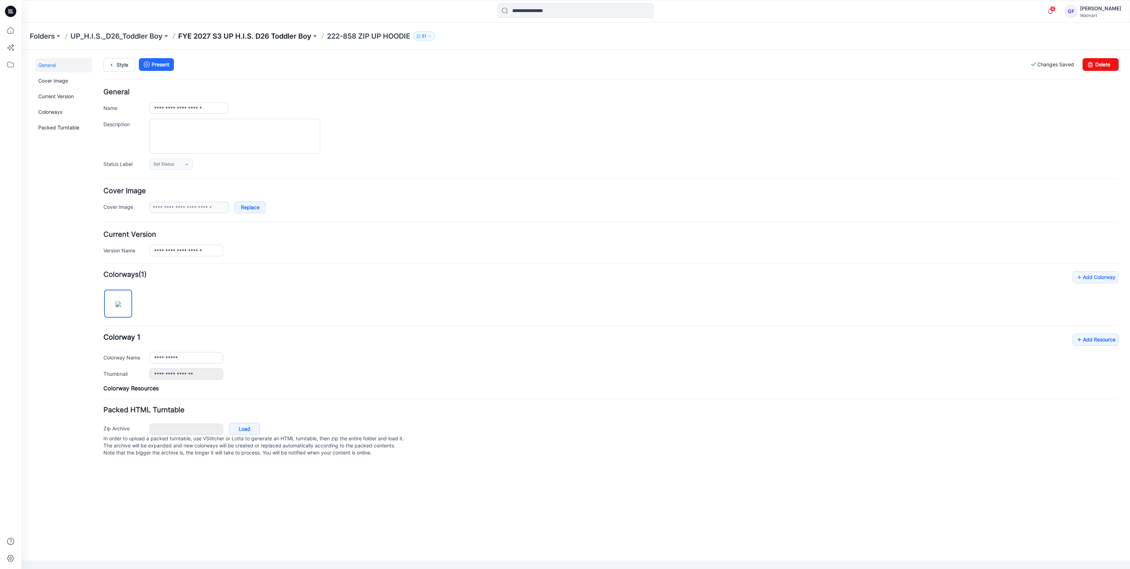
click at [282, 38] on p "FYE 2027 S3 UP H.I.S. D26 Toddler Boy" at bounding box center [244, 36] width 133 height 10
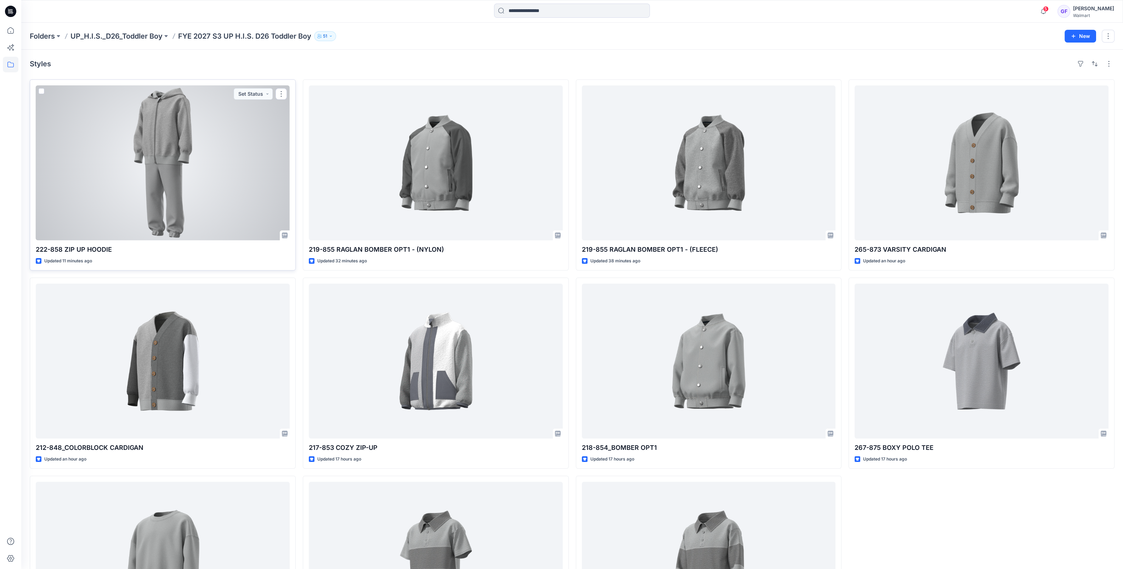
click at [194, 206] on div at bounding box center [163, 162] width 254 height 155
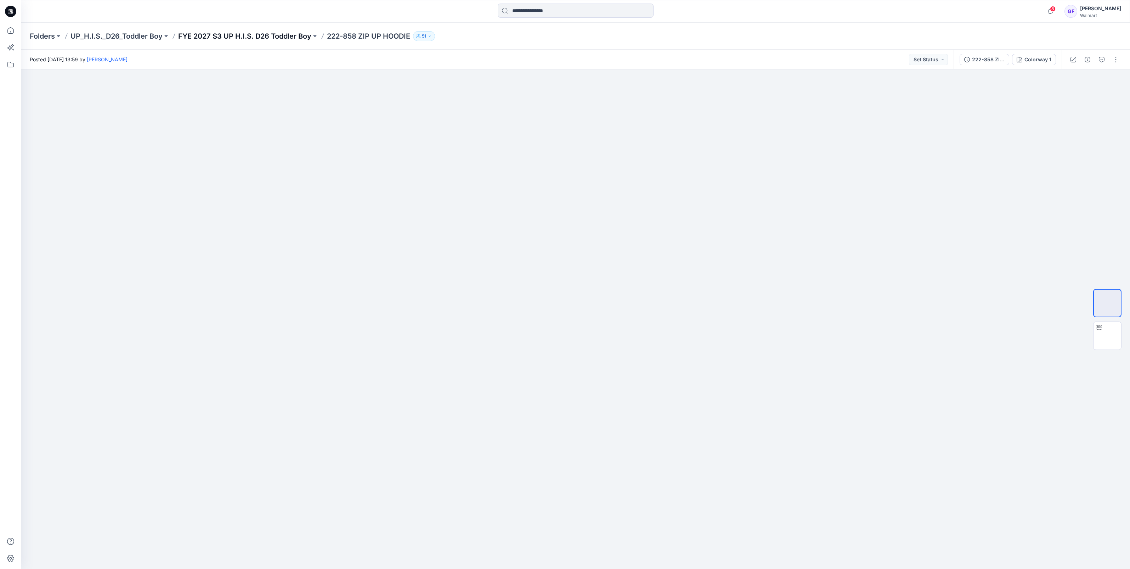
click at [258, 33] on p "FYE 2027 S3 UP H.I.S. D26 Toddler Boy" at bounding box center [244, 36] width 133 height 10
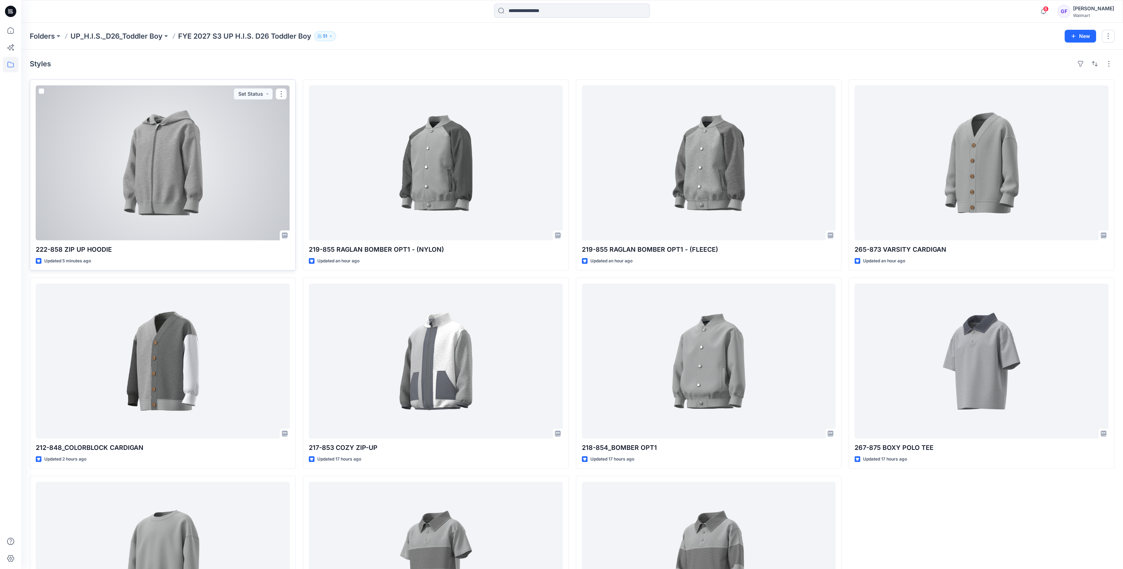
click at [192, 173] on div at bounding box center [163, 162] width 254 height 155
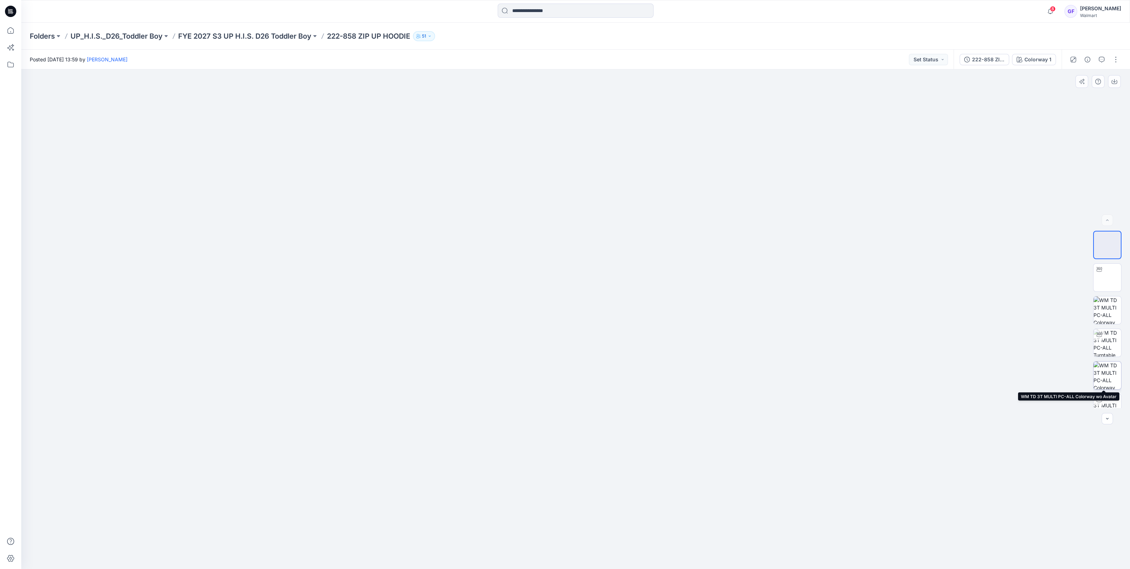
click at [1101, 376] on img at bounding box center [1107, 375] width 28 height 28
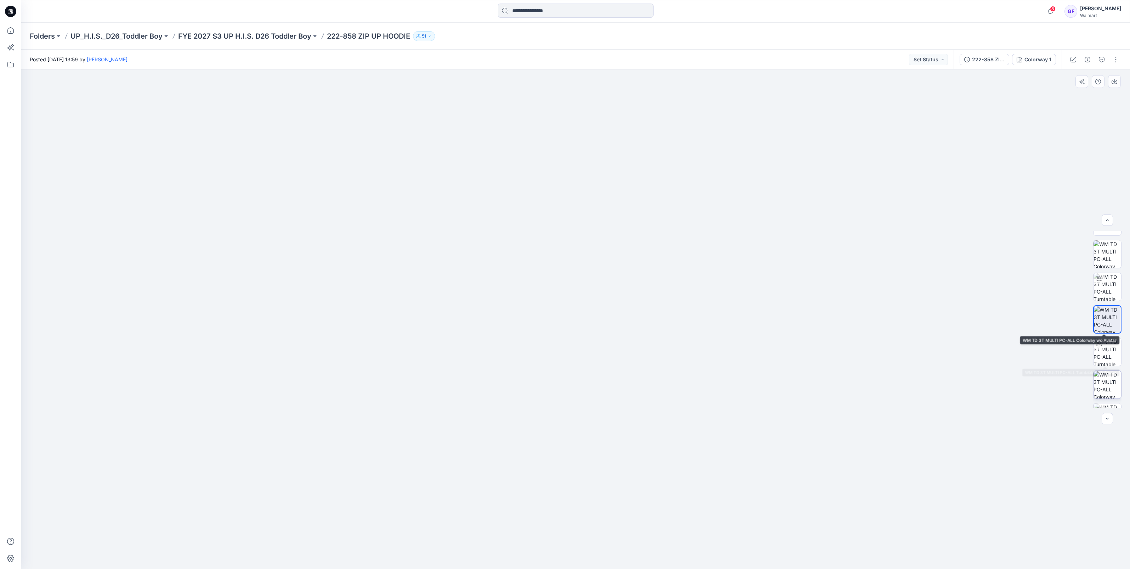
scroll to position [79, 0]
click at [1107, 327] on img at bounding box center [1107, 329] width 28 height 28
click at [1056, 10] on span "8" at bounding box center [1053, 9] width 6 height 6
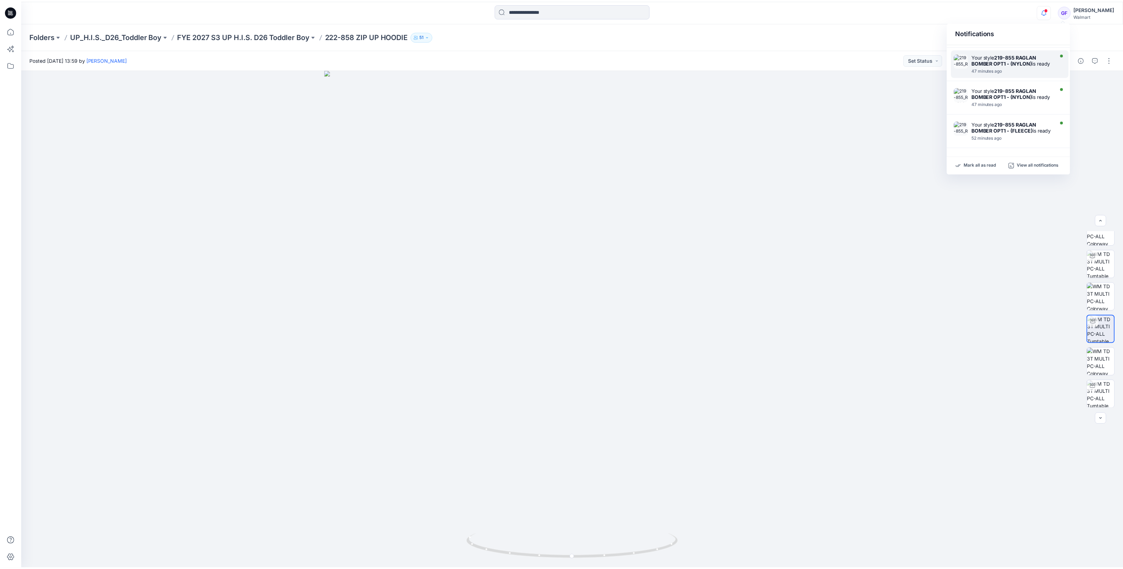
scroll to position [0, 0]
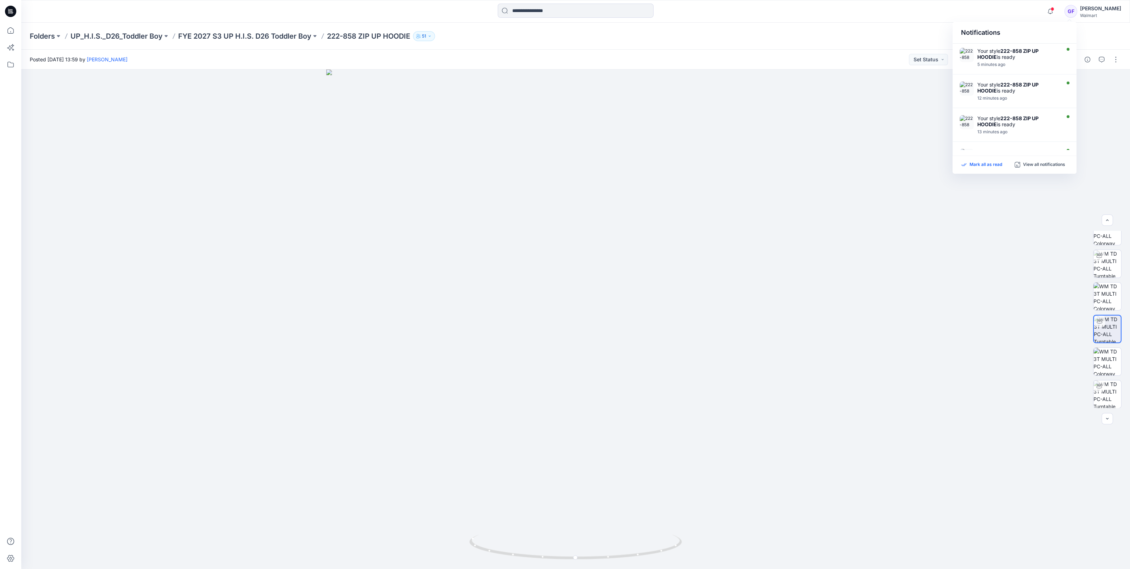
click at [976, 162] on p "Mark all as read" at bounding box center [985, 165] width 33 height 6
click at [268, 38] on p "FYE 2027 S3 UP H.I.S. D26 Toddler Boy" at bounding box center [244, 36] width 133 height 10
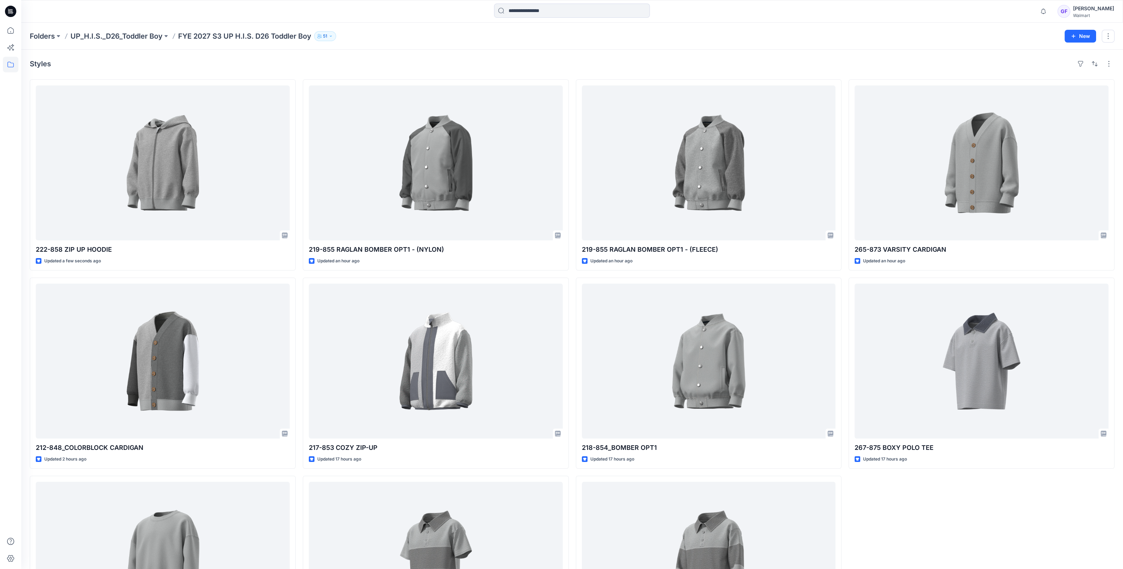
click at [129, 23] on div "Folders UP_H.I.S._D26_Toddler Boy FYE 2027 S3 UP H.I.S. D26 Toddler Boy [DEMOGR…" at bounding box center [572, 36] width 1102 height 27
click at [1049, 10] on span "1" at bounding box center [1046, 9] width 6 height 6
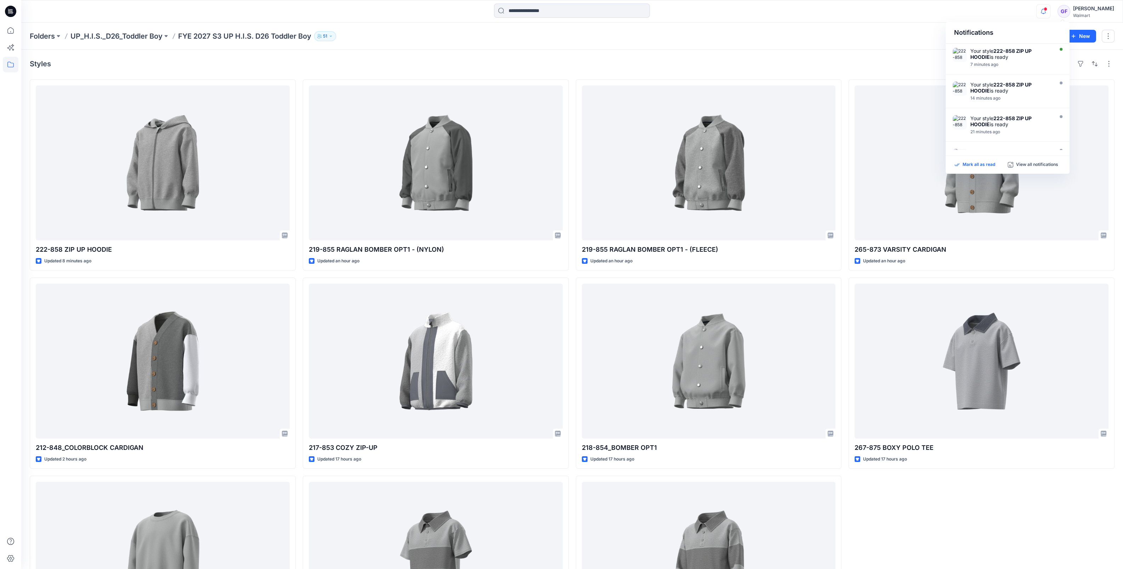
click at [984, 162] on p "Mark all as read" at bounding box center [979, 165] width 33 height 6
click at [730, 21] on div "Notifications Your style 222-858 ZIP UP HOODIE is ready 7 minutes ago Your styl…" at bounding box center [572, 11] width 1102 height 23
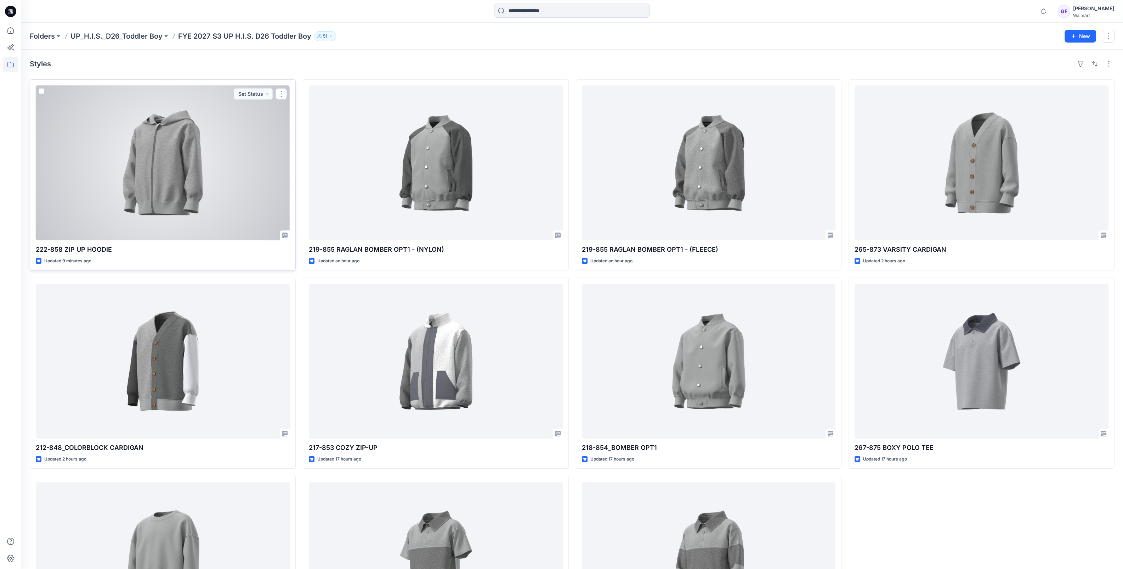
click at [170, 220] on div at bounding box center [163, 162] width 254 height 155
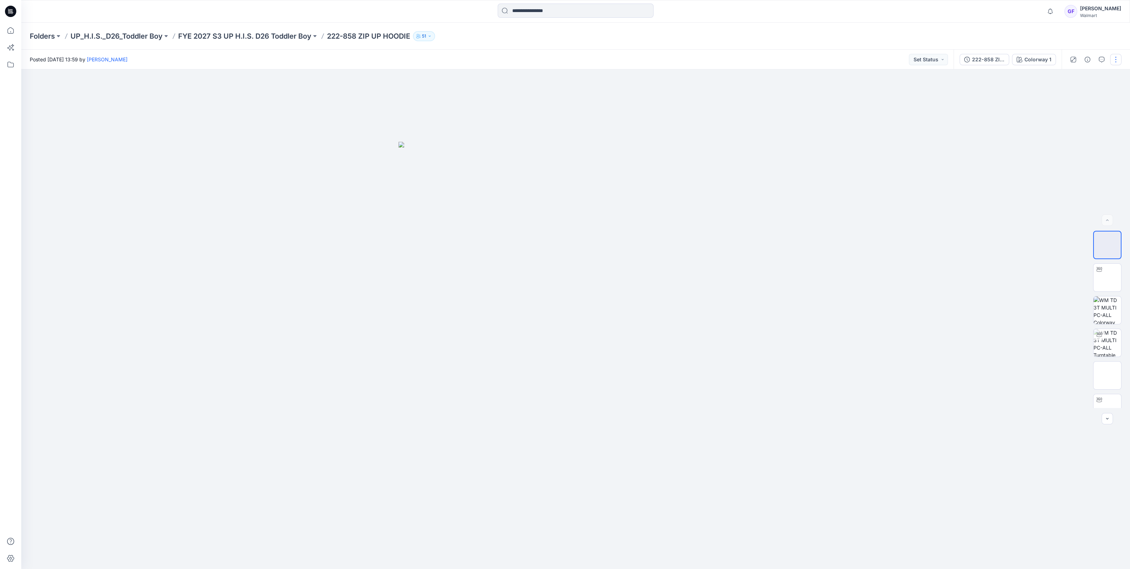
click at [1113, 57] on button "button" at bounding box center [1115, 59] width 11 height 11
click at [1070, 94] on p "Edit" at bounding box center [1070, 95] width 9 height 7
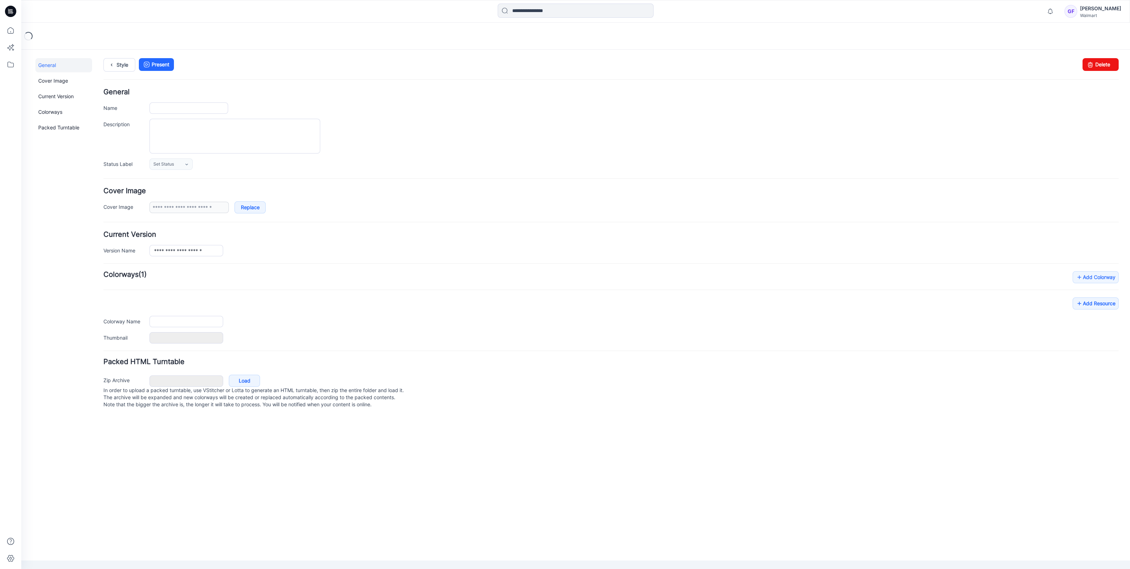
type input "**********"
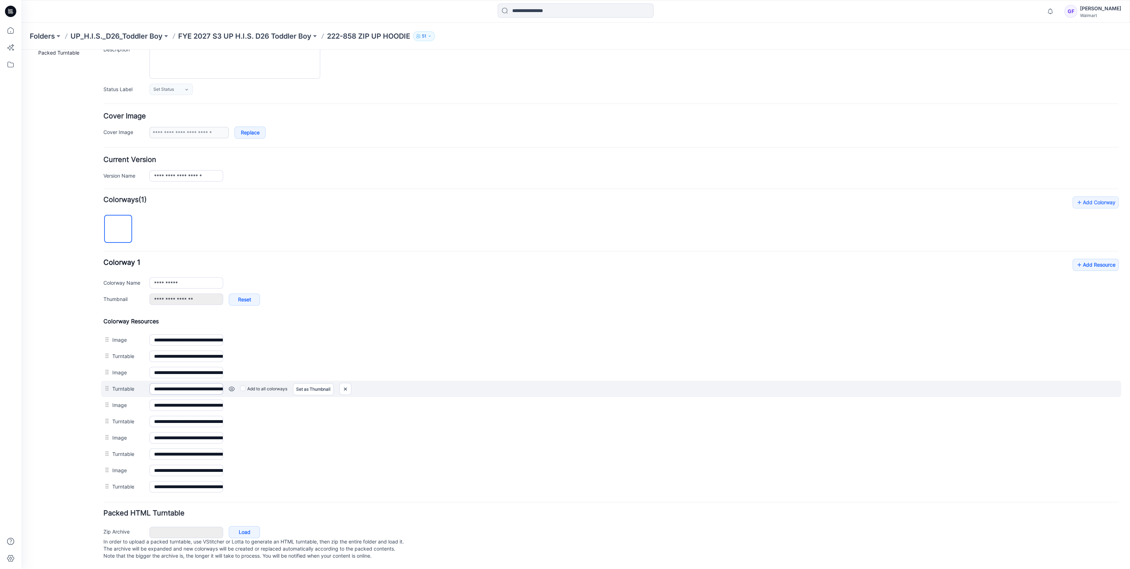
scroll to position [79, 0]
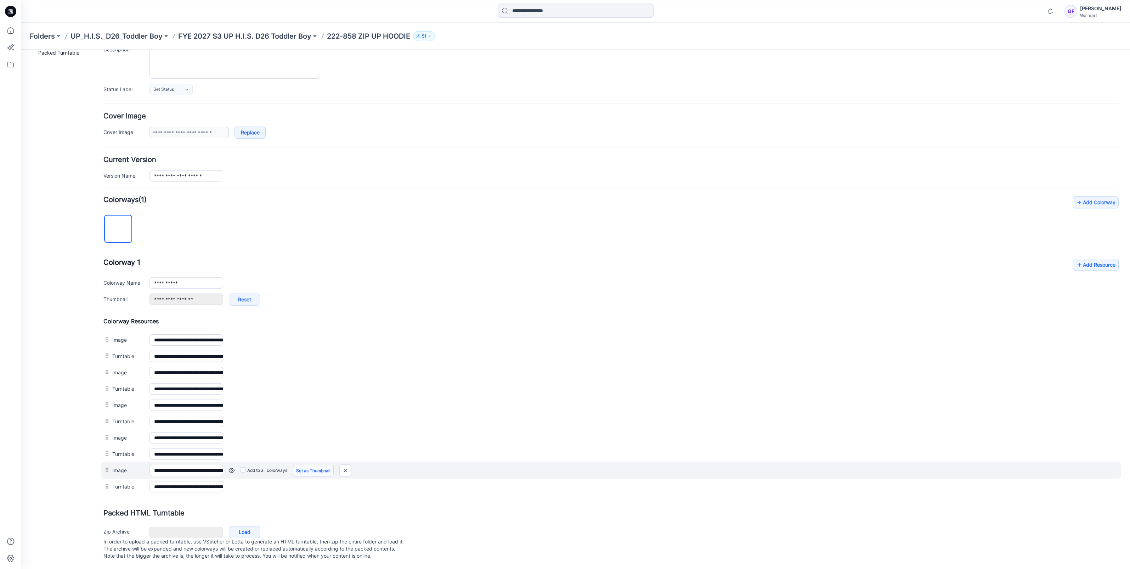
click at [315, 464] on link "Set as Thumbnail" at bounding box center [313, 470] width 41 height 12
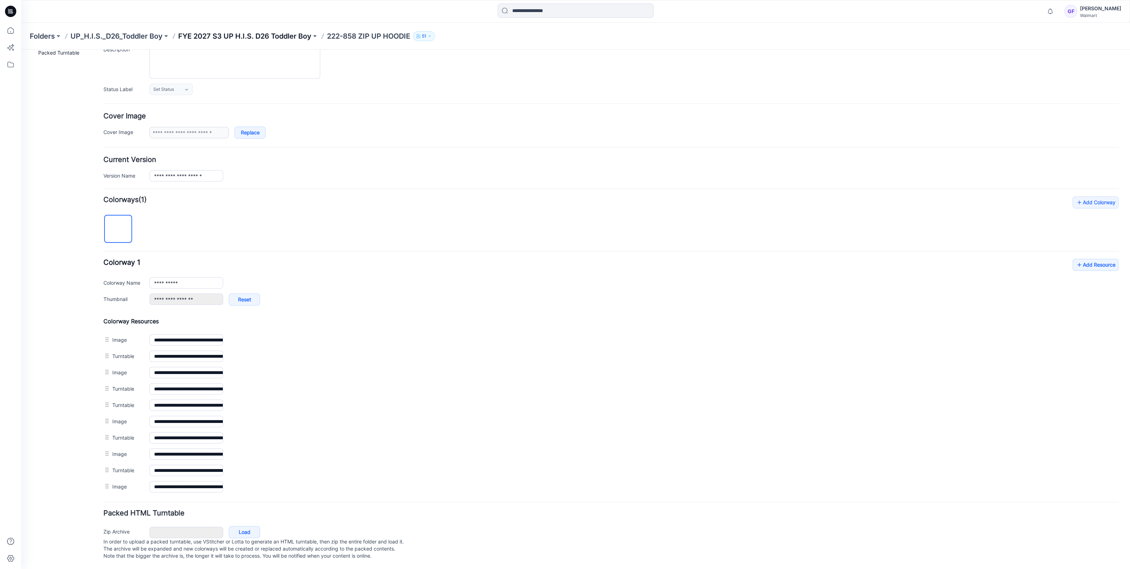
click at [276, 40] on p "FYE 2027 S3 UP H.I.S. D26 Toddler Boy" at bounding box center [244, 36] width 133 height 10
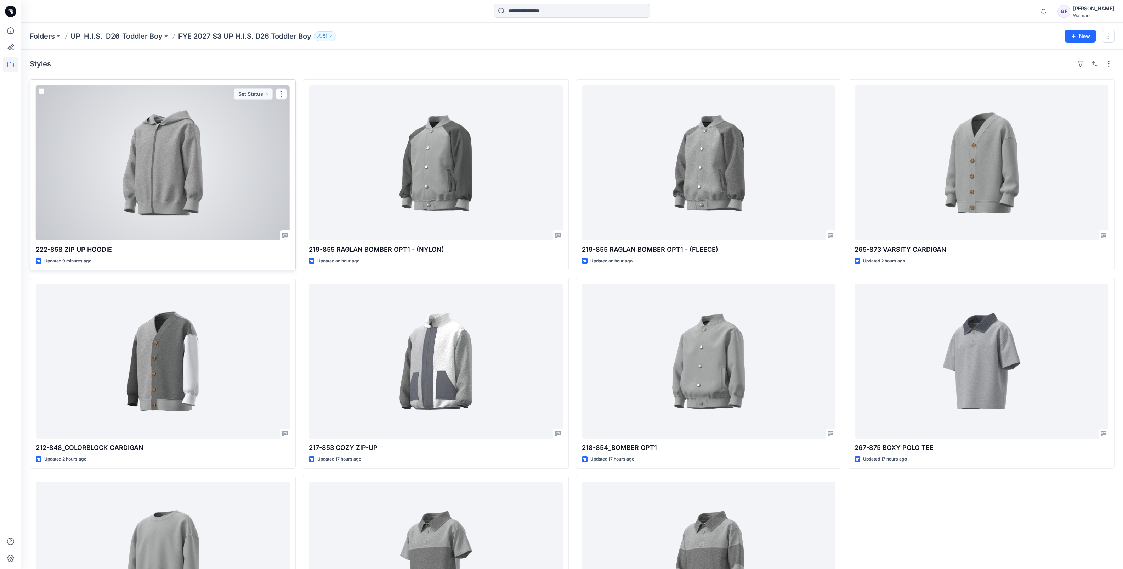
click at [170, 183] on div at bounding box center [163, 162] width 254 height 155
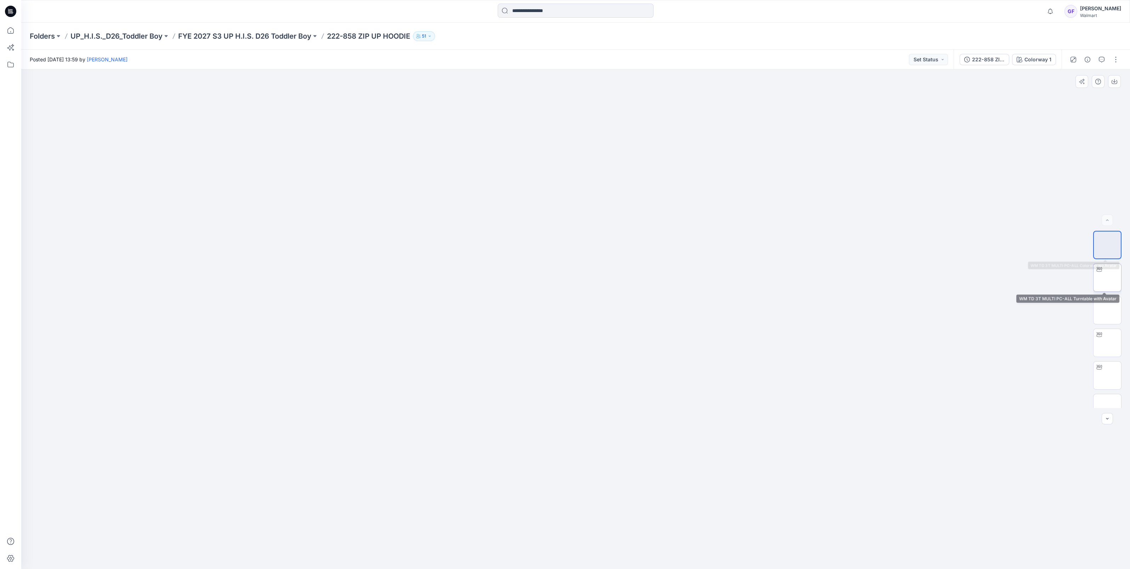
drag, startPoint x: 1098, startPoint y: 239, endPoint x: 1095, endPoint y: 290, distance: 51.5
click at [1095, 290] on div at bounding box center [1107, 319] width 28 height 177
click at [1114, 59] on button "button" at bounding box center [1115, 59] width 11 height 11
click at [1068, 96] on p "Edit" at bounding box center [1070, 95] width 9 height 7
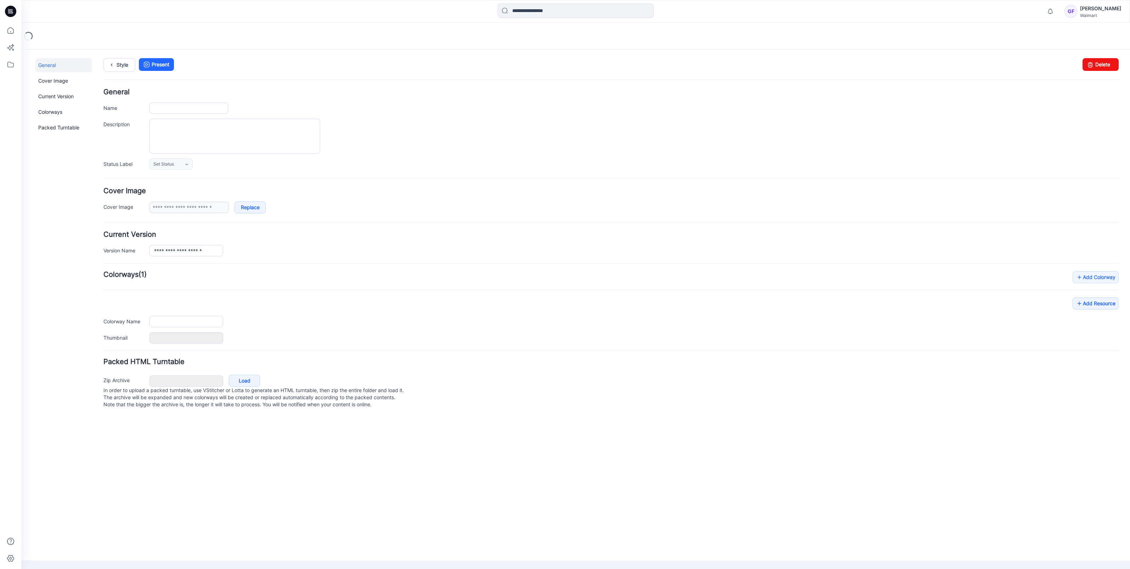
type input "**********"
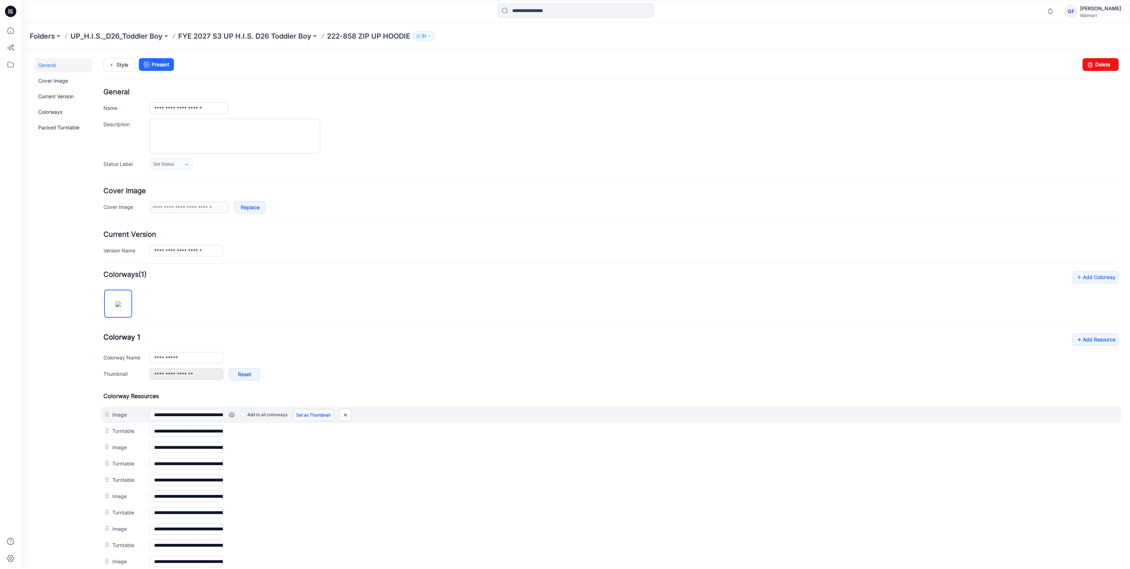
click at [318, 412] on link "Set as Thumbnail" at bounding box center [313, 415] width 41 height 12
click at [21, 50] on link "Unset as Thumbnail" at bounding box center [21, 50] width 0 height 0
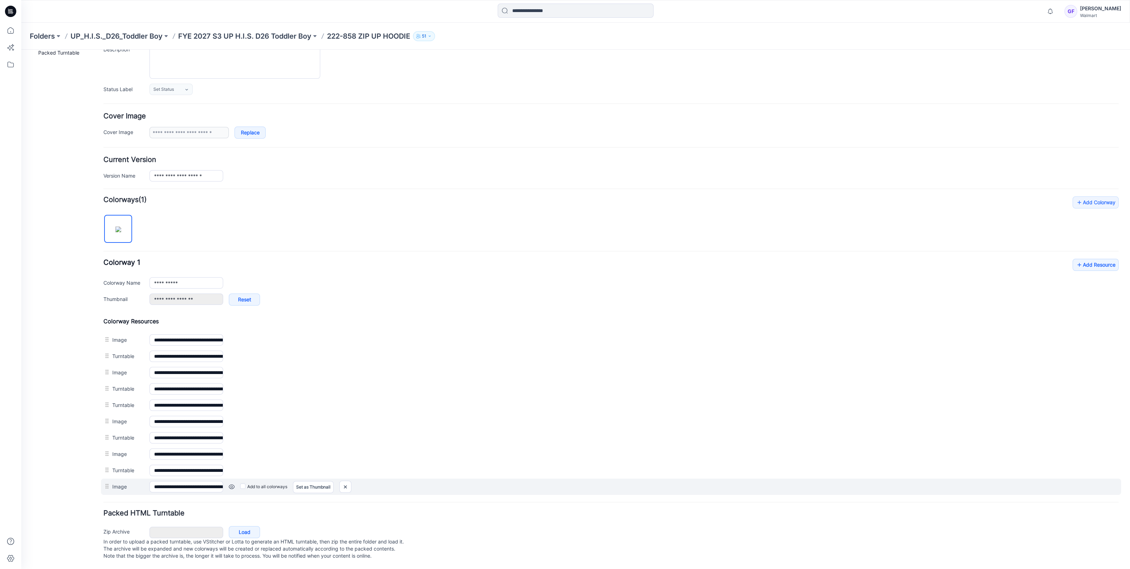
scroll to position [79, 0]
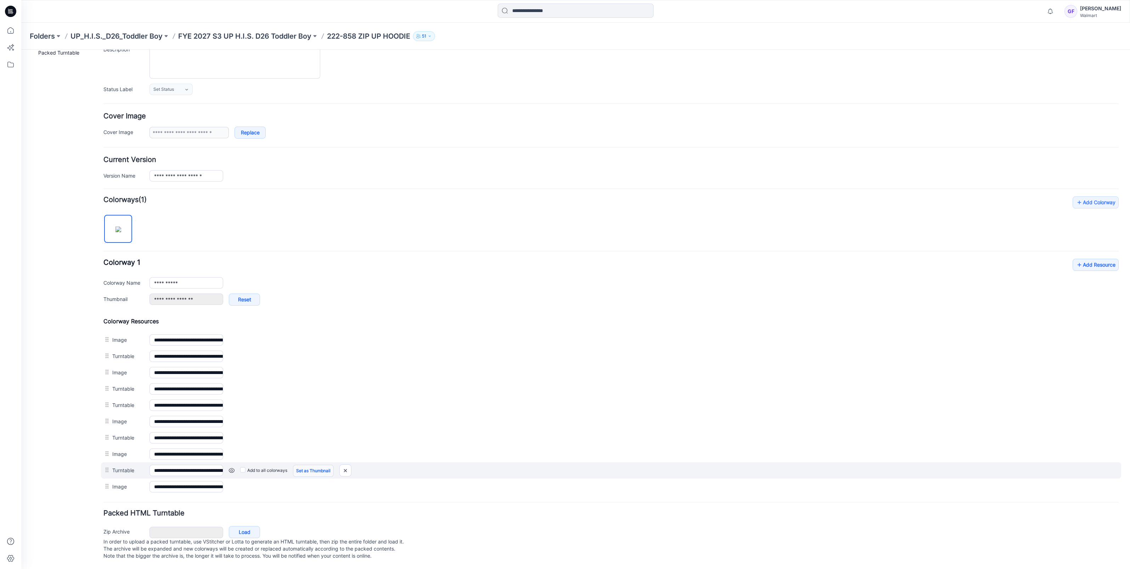
click at [305, 464] on link "Set as Thumbnail" at bounding box center [313, 470] width 41 height 12
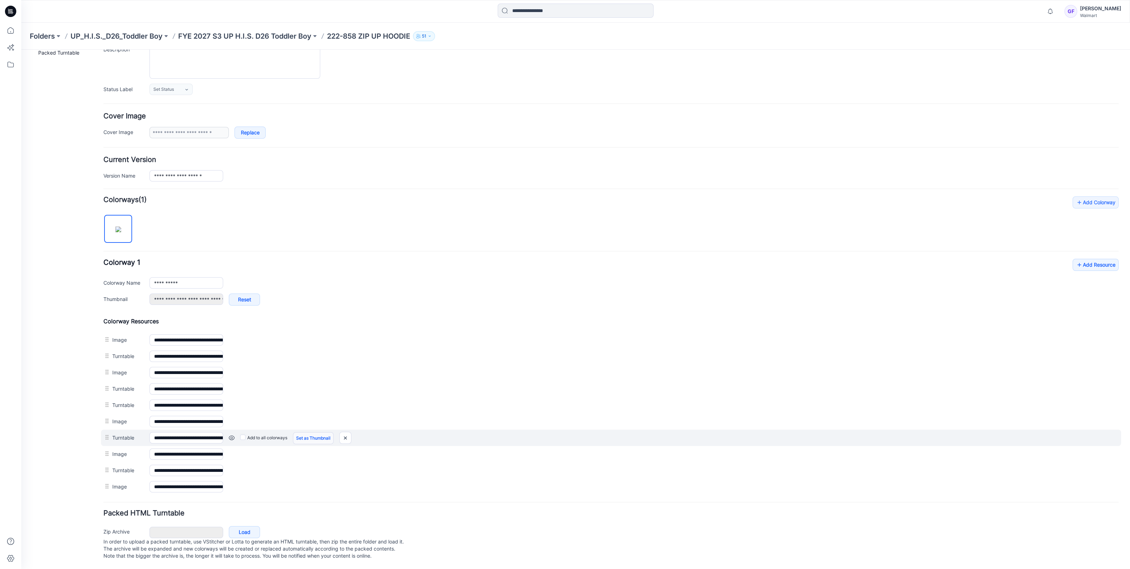
click at [310, 432] on link "Set as Thumbnail" at bounding box center [313, 438] width 41 height 12
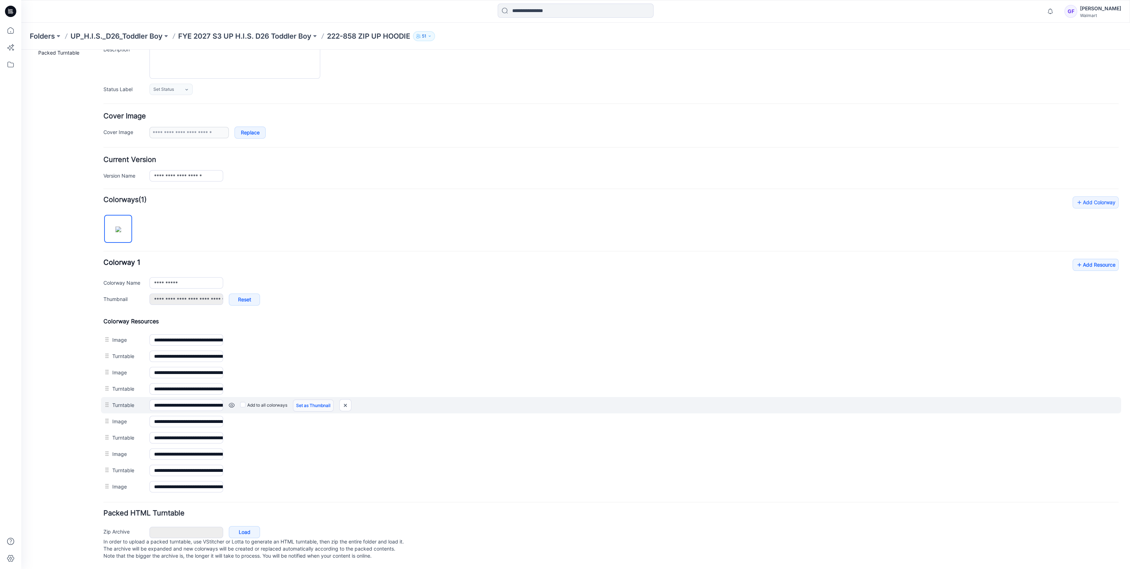
click at [312, 400] on link "Set as Thumbnail" at bounding box center [313, 405] width 41 height 12
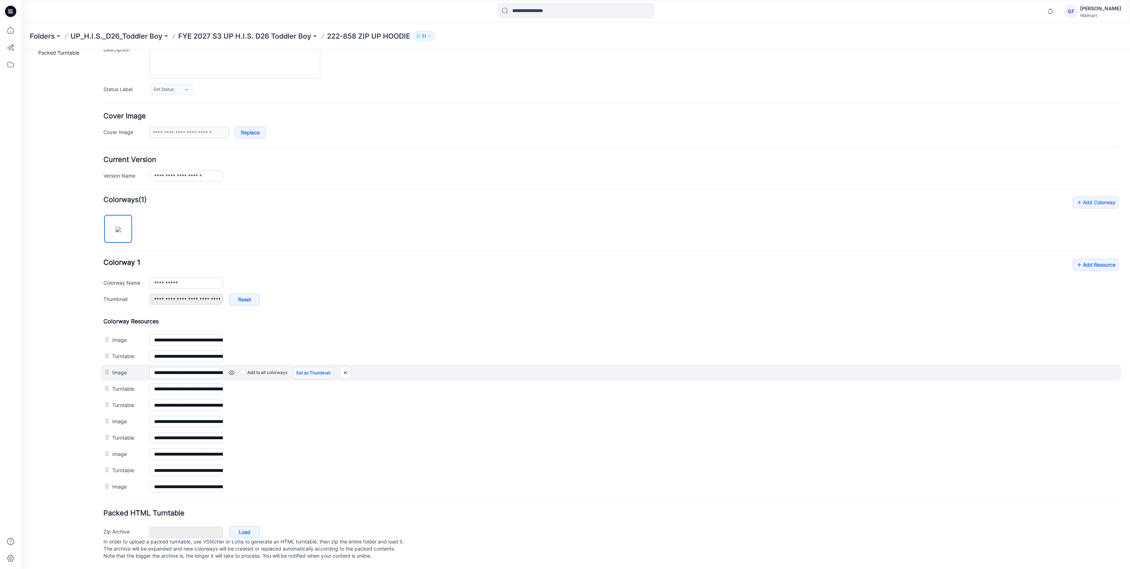
click at [313, 367] on link "Set as Thumbnail" at bounding box center [313, 373] width 41 height 12
type input "**********"
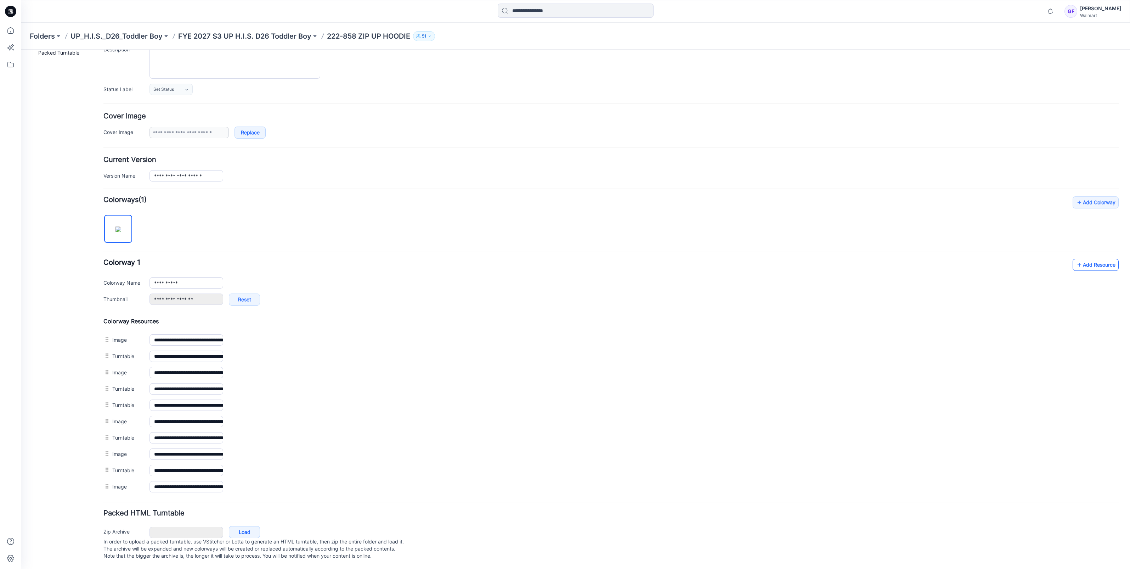
click at [1096, 259] on link "Add Resource" at bounding box center [1096, 265] width 46 height 12
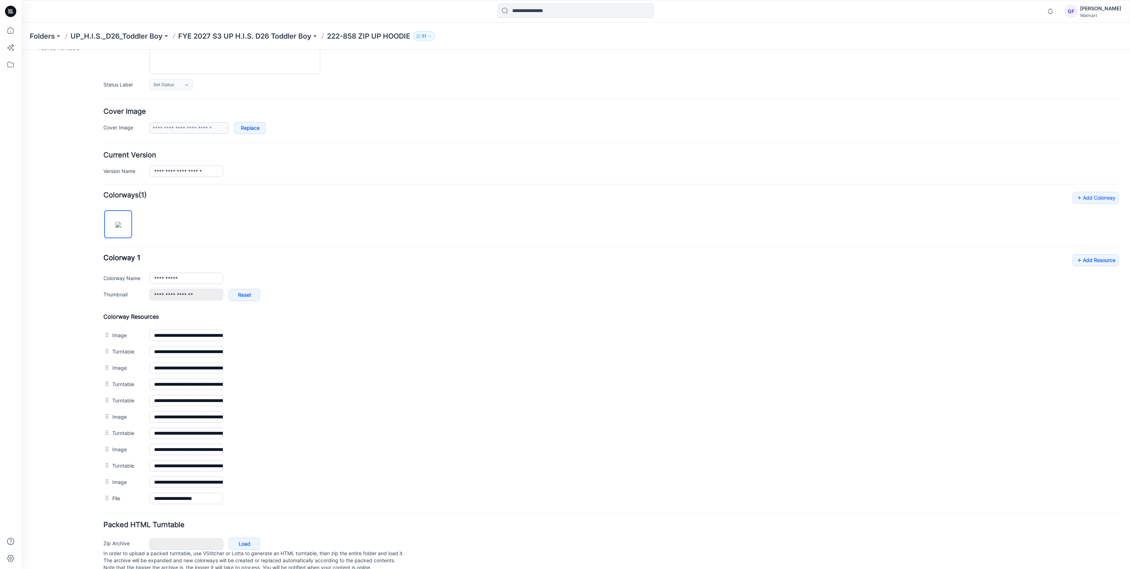
click at [266, 30] on div "Folders UP_H.I.S._D26_Toddler Boy FYE 2027 S3 UP H.I.S. D26 Toddler Boy 222-858…" at bounding box center [575, 36] width 1109 height 27
click at [264, 38] on p "FYE 2027 S3 UP H.I.S. D26 Toddler Boy" at bounding box center [244, 36] width 133 height 10
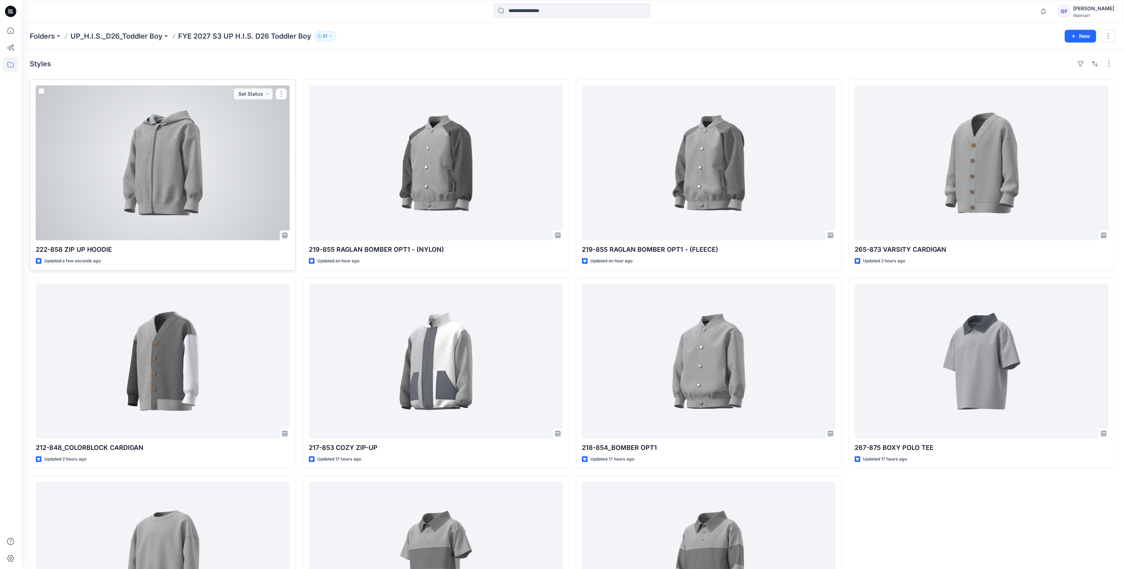
click at [178, 170] on div at bounding box center [163, 162] width 254 height 155
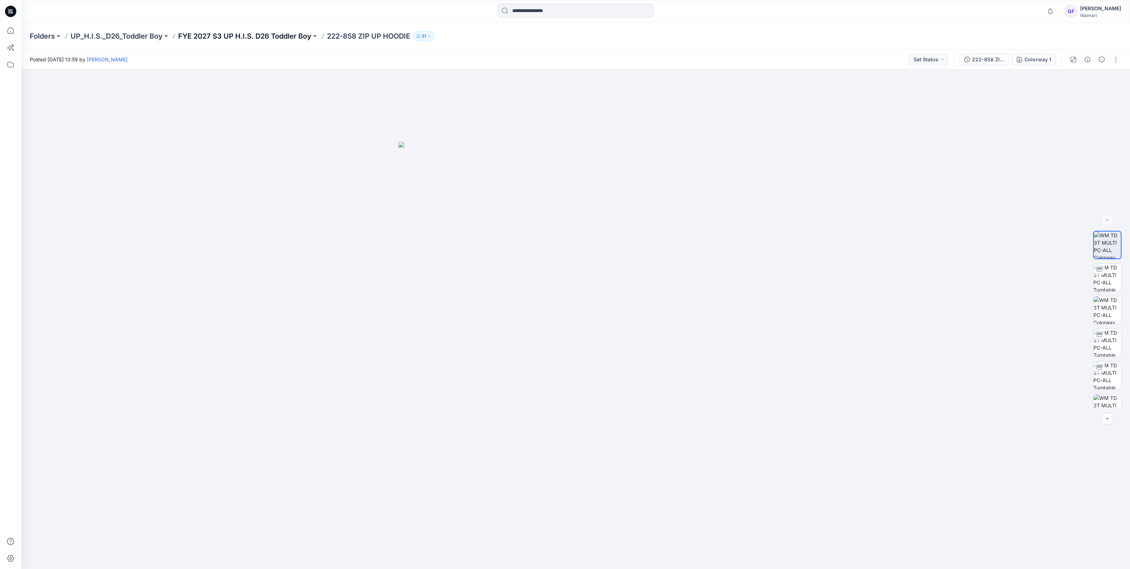
click at [255, 41] on div "Folders UP_H.I.S._D26_Toddler Boy FYE 2027 S3 UP H.I.S. D26 Toddler Boy 222-858…" at bounding box center [575, 36] width 1109 height 27
click at [262, 35] on p "FYE 2027 S3 UP H.I.S. D26 Toddler Boy" at bounding box center [244, 36] width 133 height 10
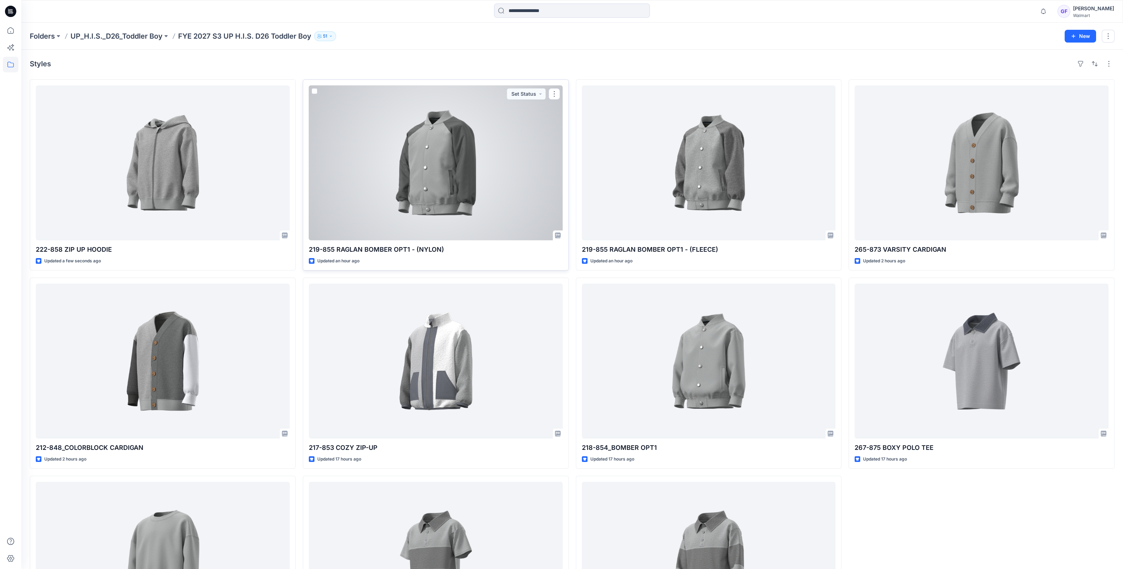
click at [469, 152] on div at bounding box center [436, 162] width 254 height 155
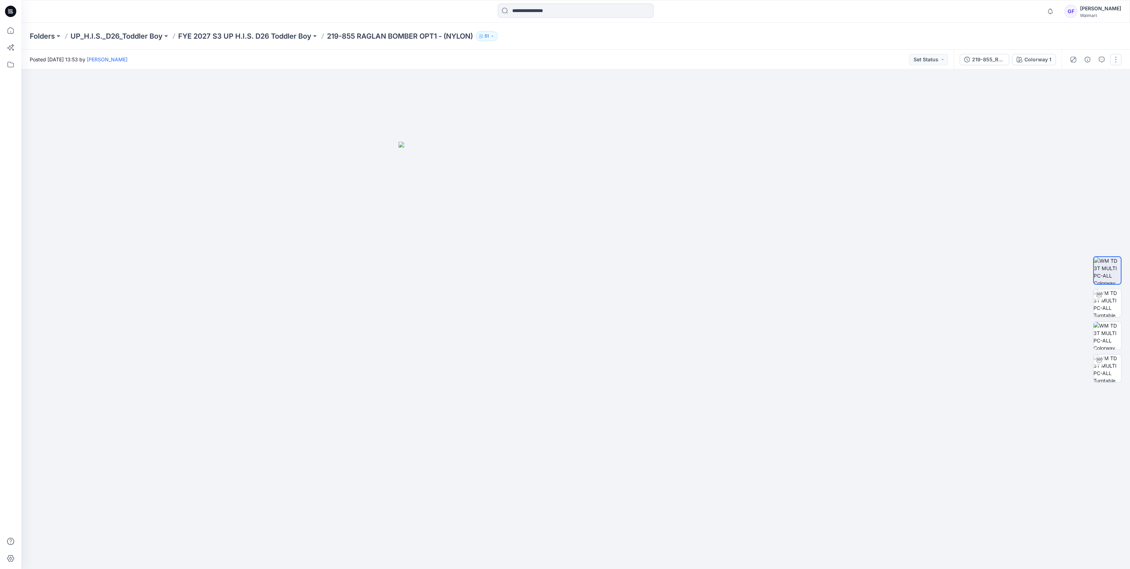
click at [1116, 60] on button "button" at bounding box center [1115, 59] width 11 height 11
click at [1073, 97] on p "Edit" at bounding box center [1070, 95] width 9 height 7
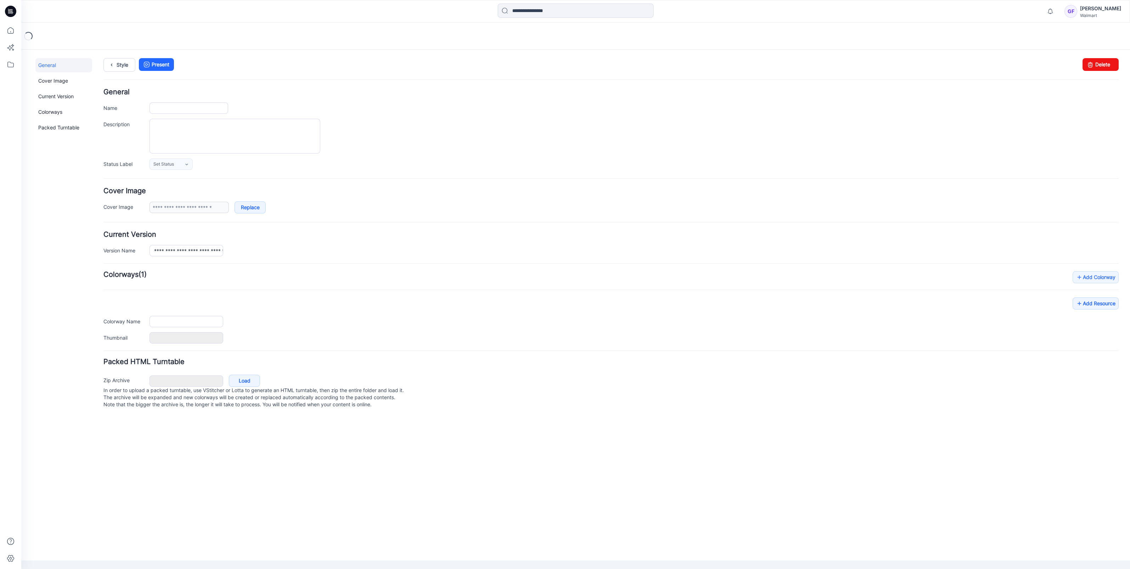
type input "**********"
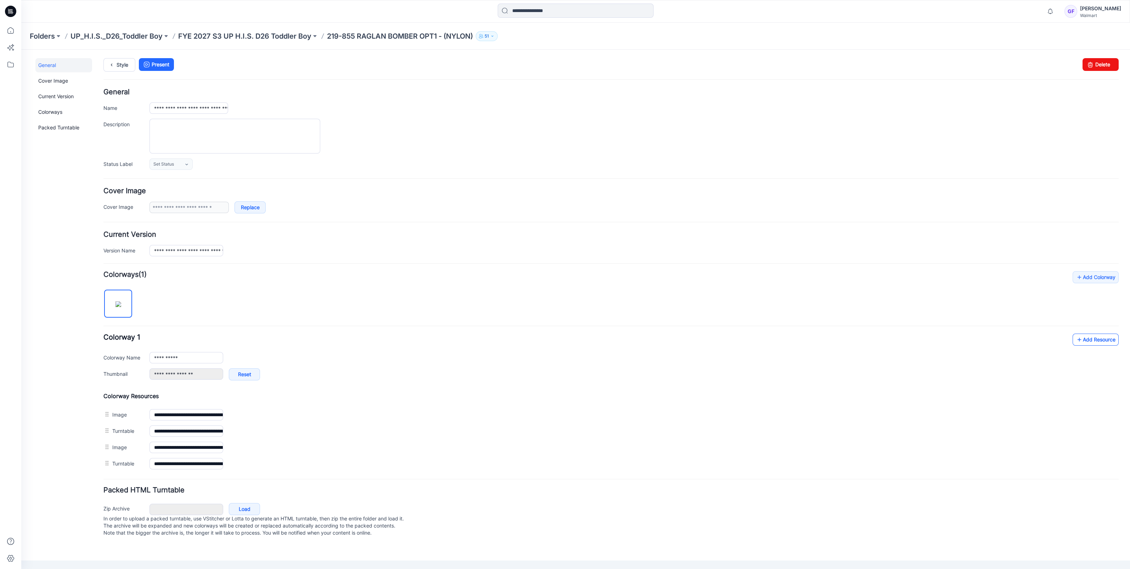
click at [1085, 344] on link "Add Resource" at bounding box center [1096, 339] width 46 height 12
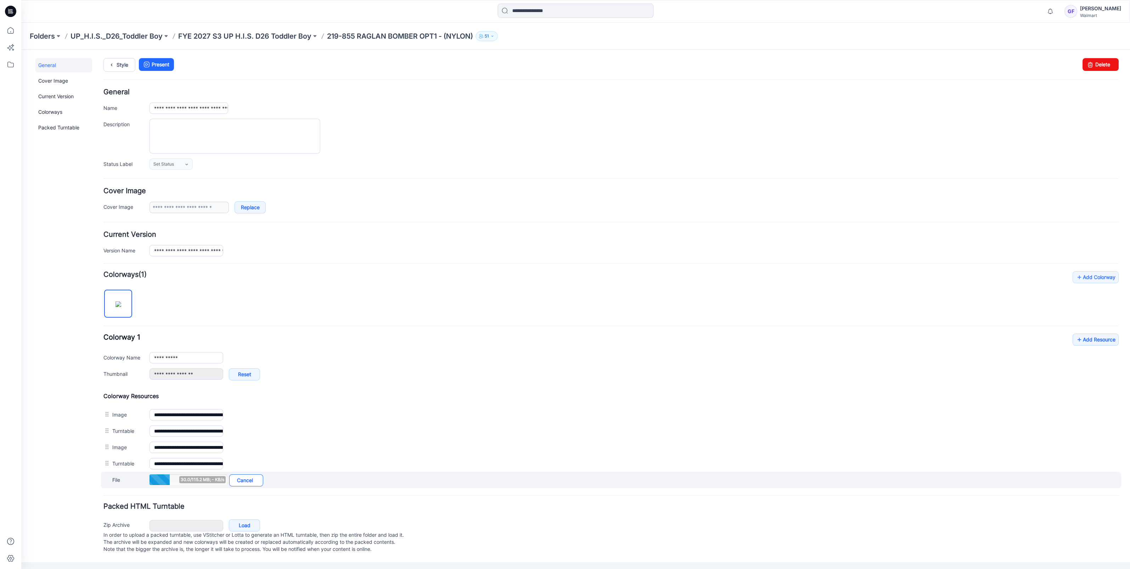
click at [245, 479] on link "Cancel" at bounding box center [246, 480] width 34 height 12
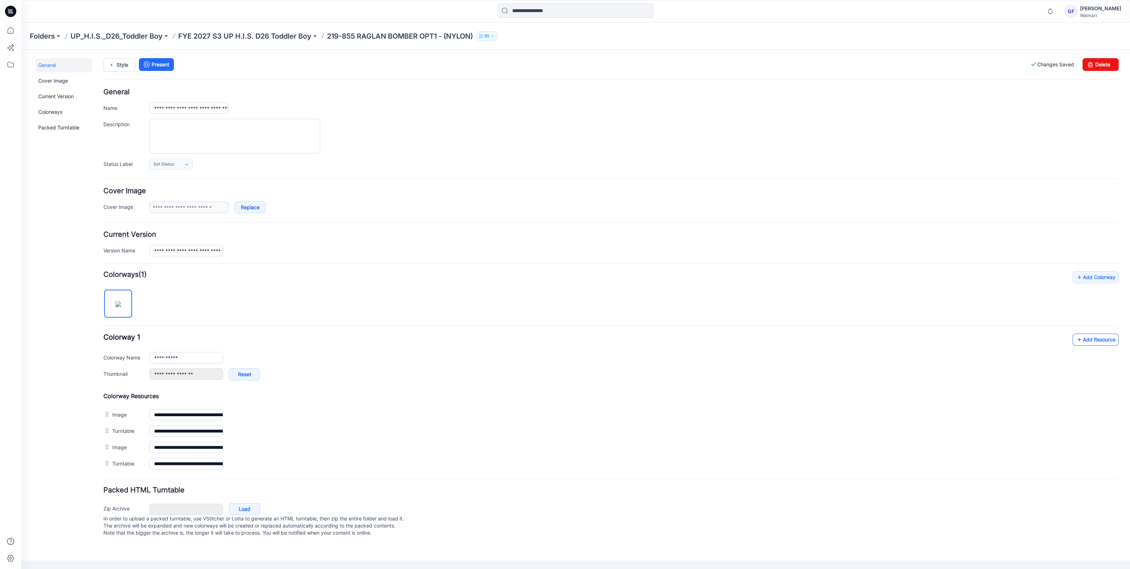
click at [1097, 335] on link "Add Resource" at bounding box center [1096, 339] width 46 height 12
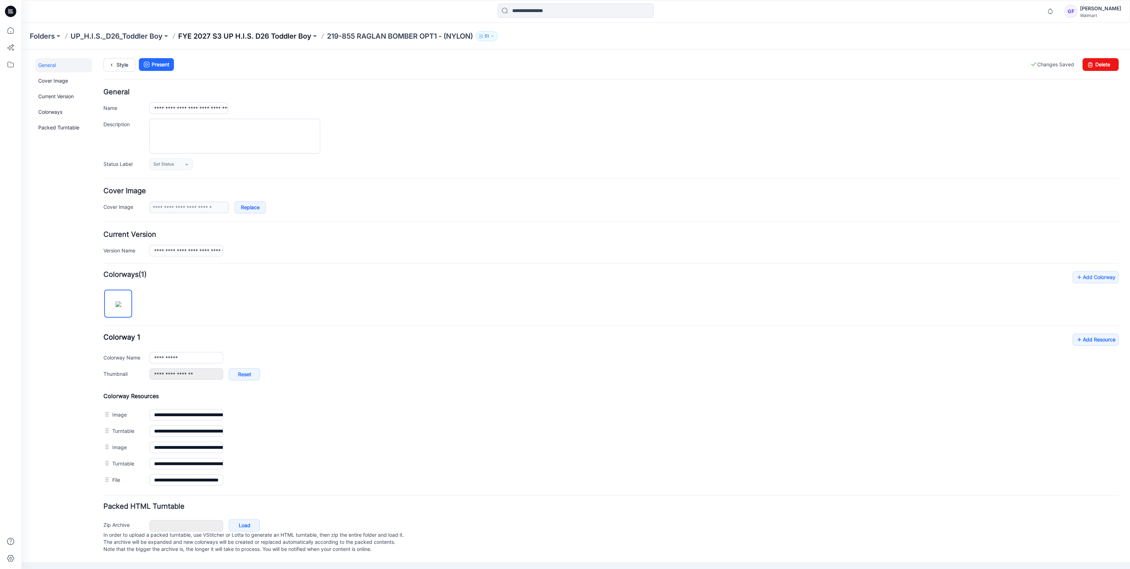
click at [257, 35] on p "FYE 2027 S3 UP H.I.S. D26 Toddler Boy" at bounding box center [244, 36] width 133 height 10
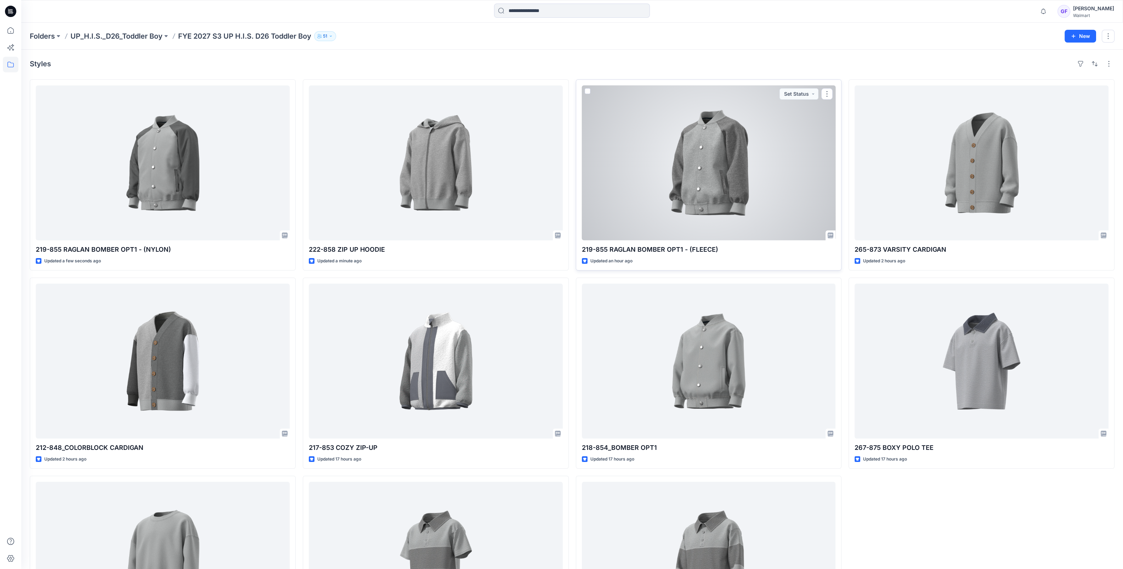
click at [715, 170] on div at bounding box center [709, 162] width 254 height 155
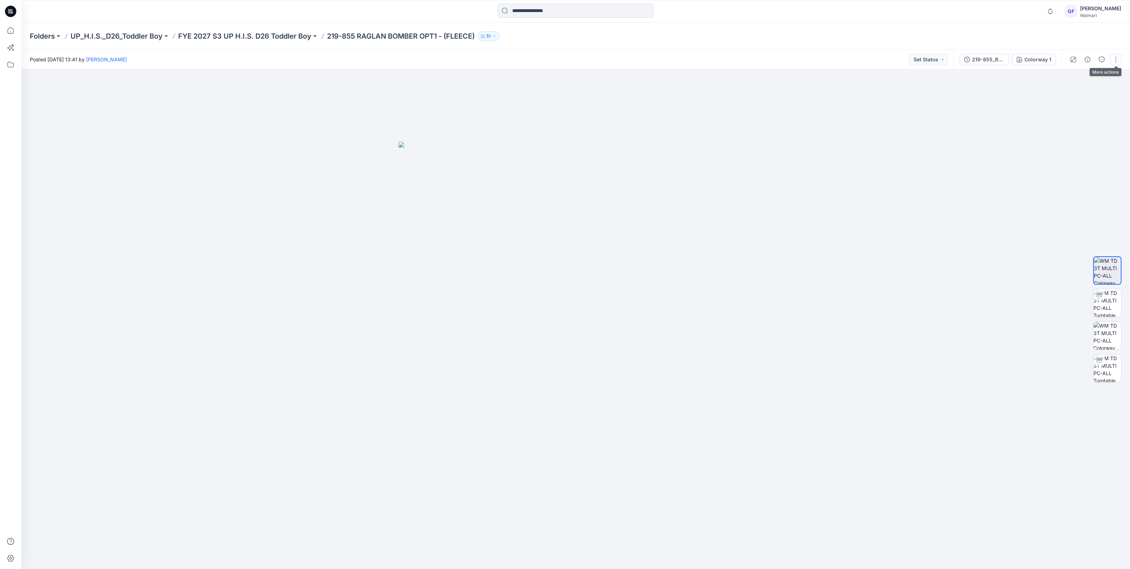
click at [1115, 58] on button "button" at bounding box center [1115, 59] width 11 height 11
click at [1075, 94] on p "Edit" at bounding box center [1070, 95] width 9 height 7
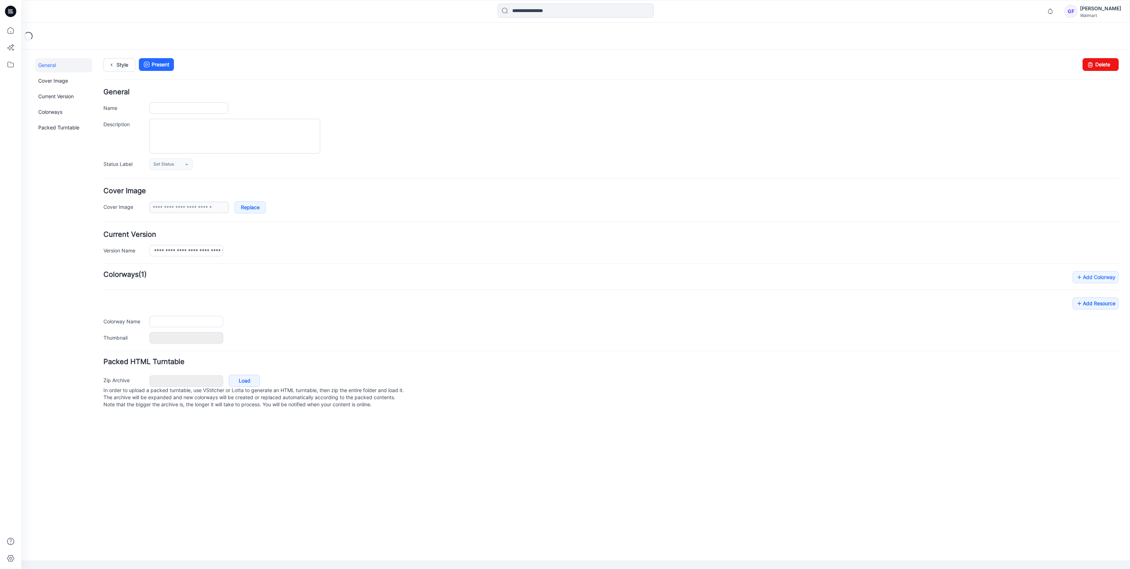
type input "**********"
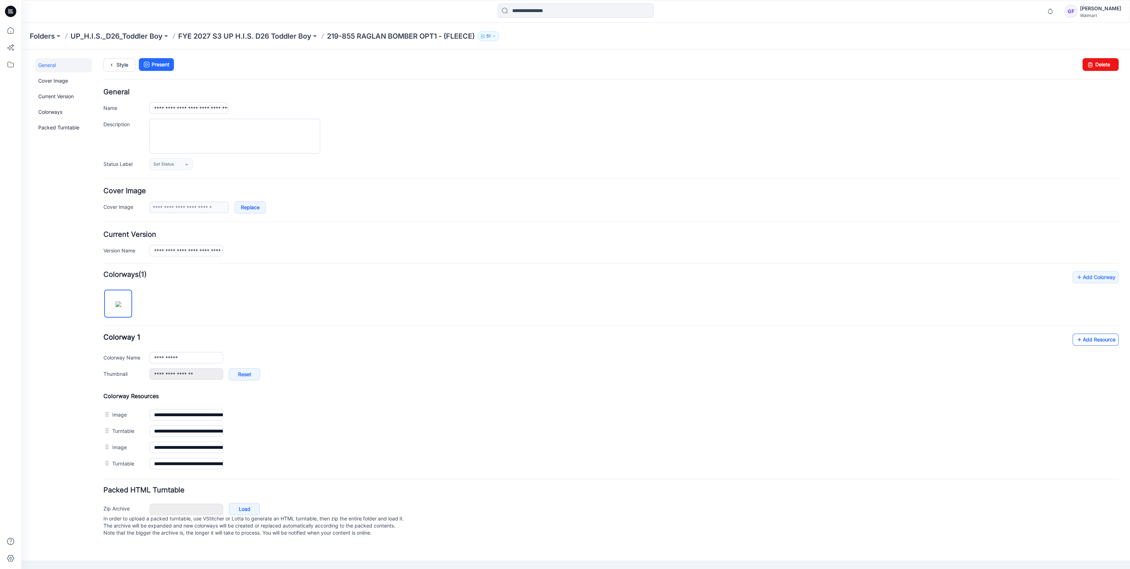
click at [1096, 337] on link "Add Resource" at bounding box center [1096, 339] width 46 height 12
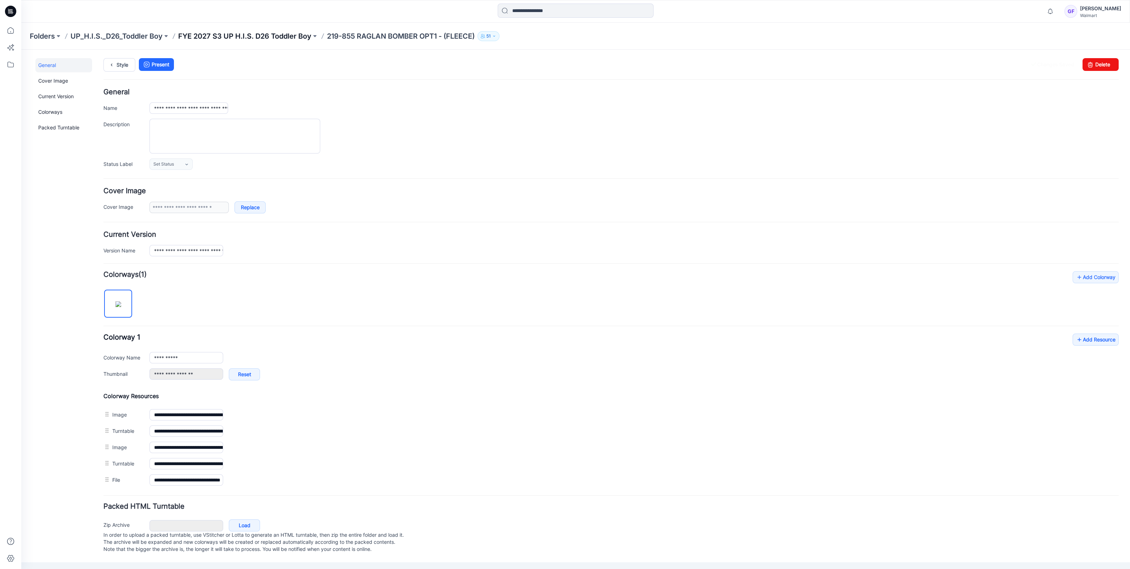
click at [277, 33] on p "FYE 2027 S3 UP H.I.S. D26 Toddler Boy" at bounding box center [244, 36] width 133 height 10
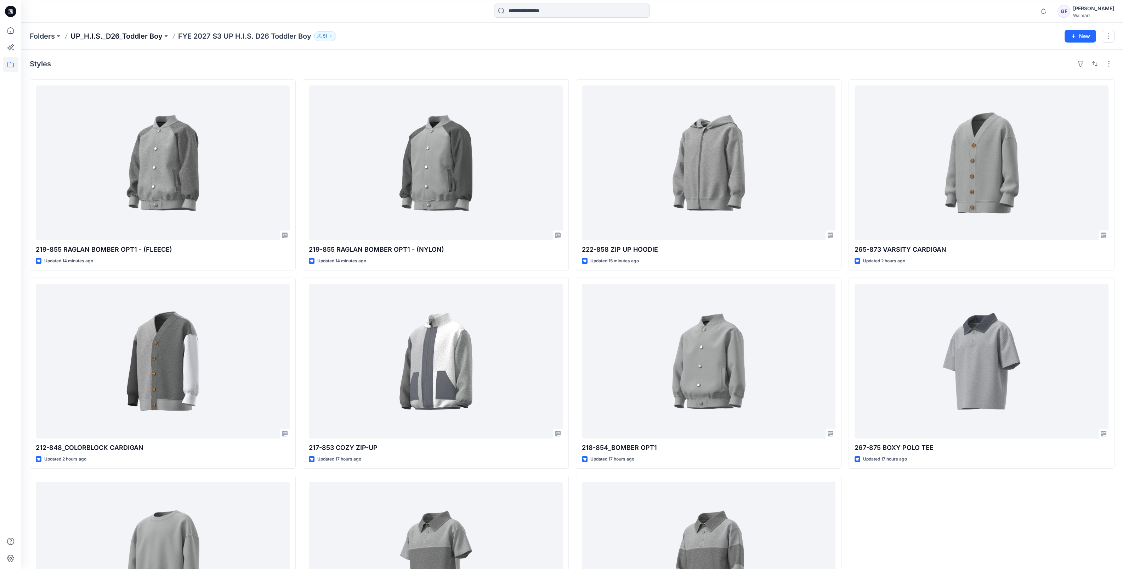
click at [113, 38] on p "UP_H.I.S._D26_Toddler Boy" at bounding box center [116, 36] width 92 height 10
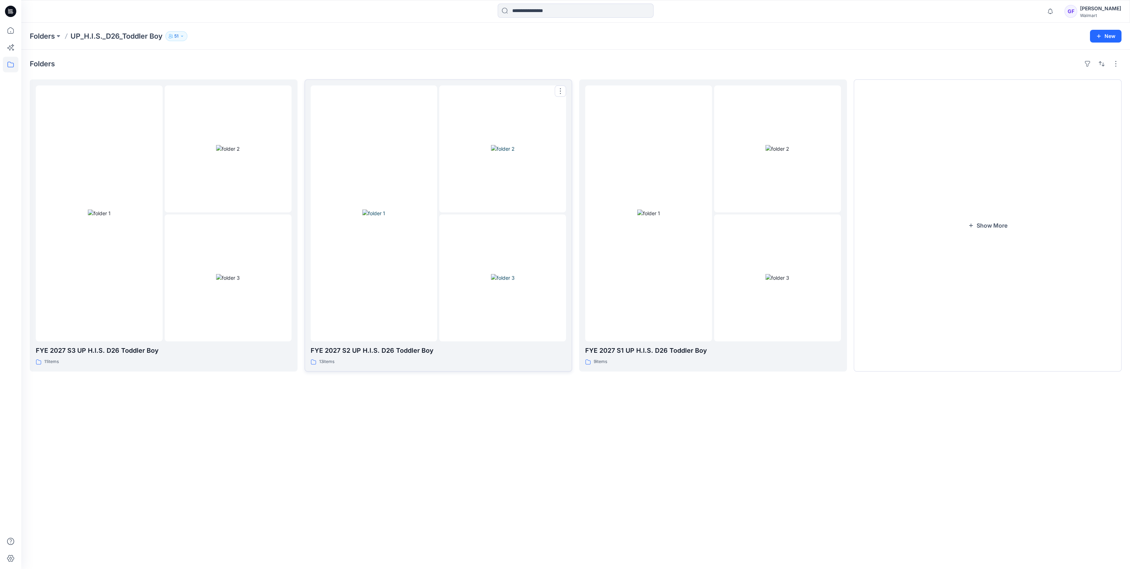
click at [362, 217] on img at bounding box center [373, 212] width 23 height 7
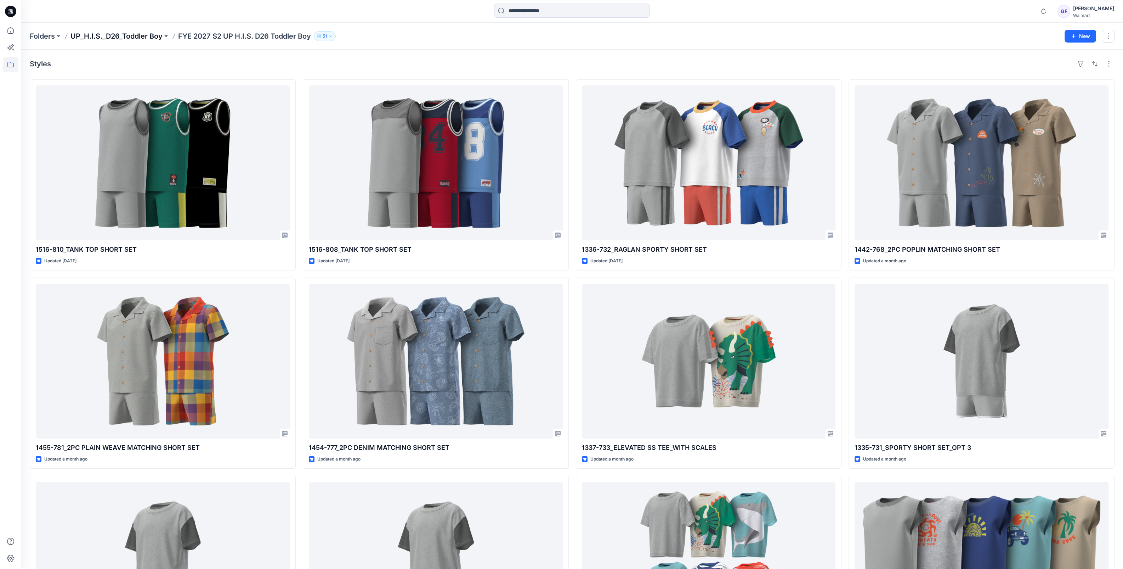
click at [132, 39] on p "UP_H.I.S._D26_Toddler Boy" at bounding box center [116, 36] width 92 height 10
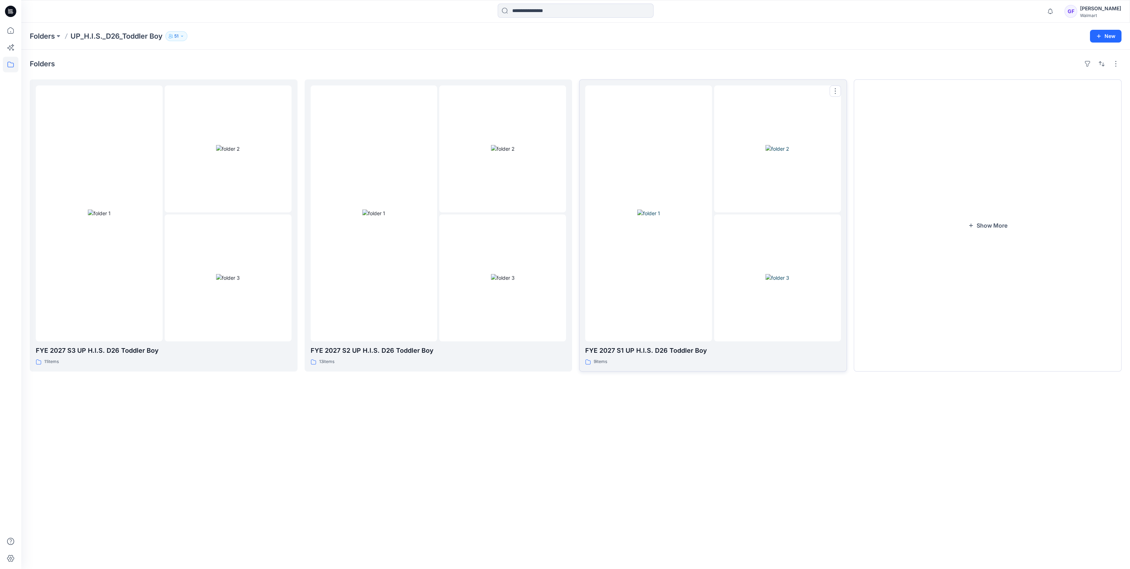
click at [722, 205] on div at bounding box center [777, 148] width 127 height 127
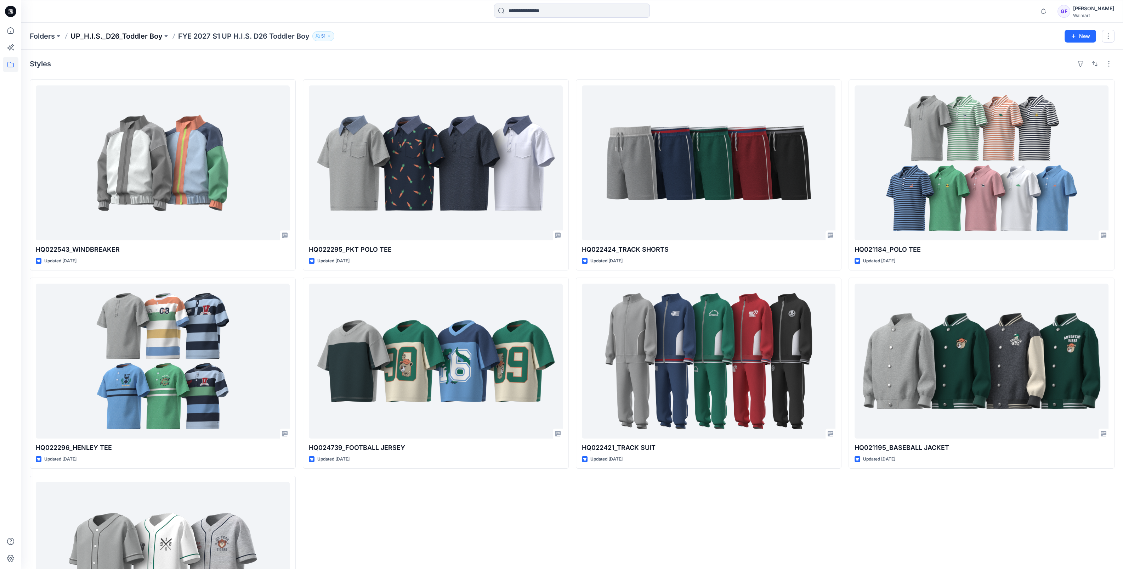
click at [129, 35] on p "UP_H.I.S._D26_Toddler Boy" at bounding box center [116, 36] width 92 height 10
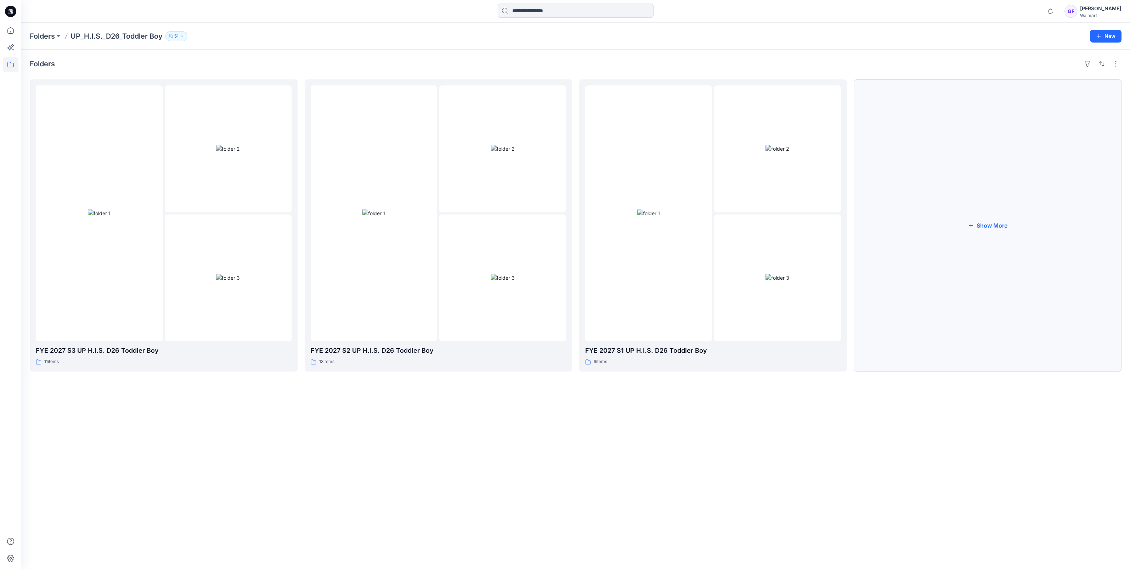
click at [993, 227] on button "Show More" at bounding box center [988, 225] width 268 height 292
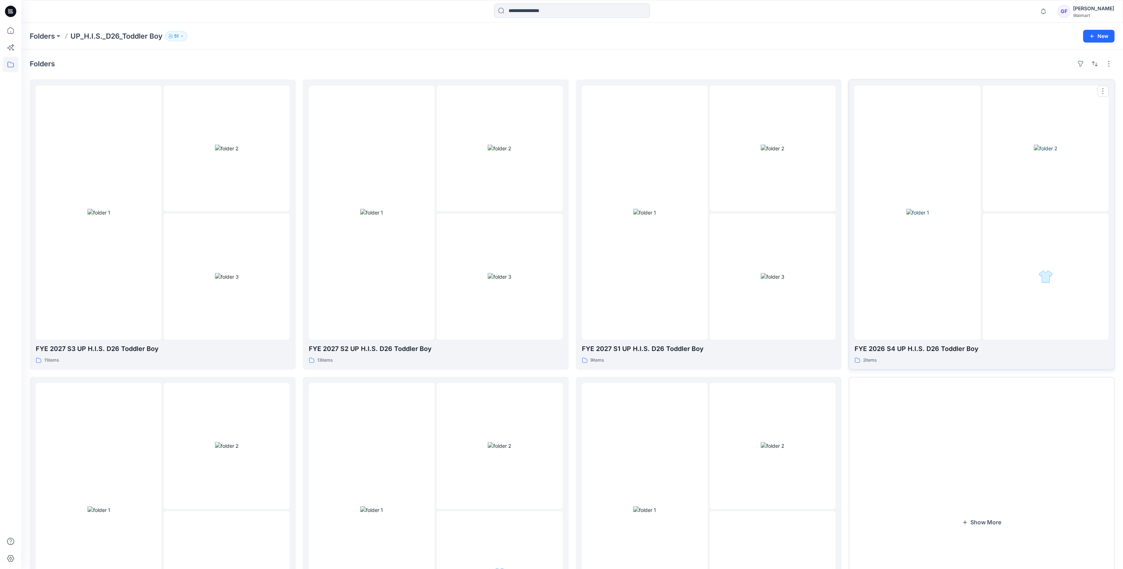
click at [929, 216] on img at bounding box center [917, 212] width 23 height 7
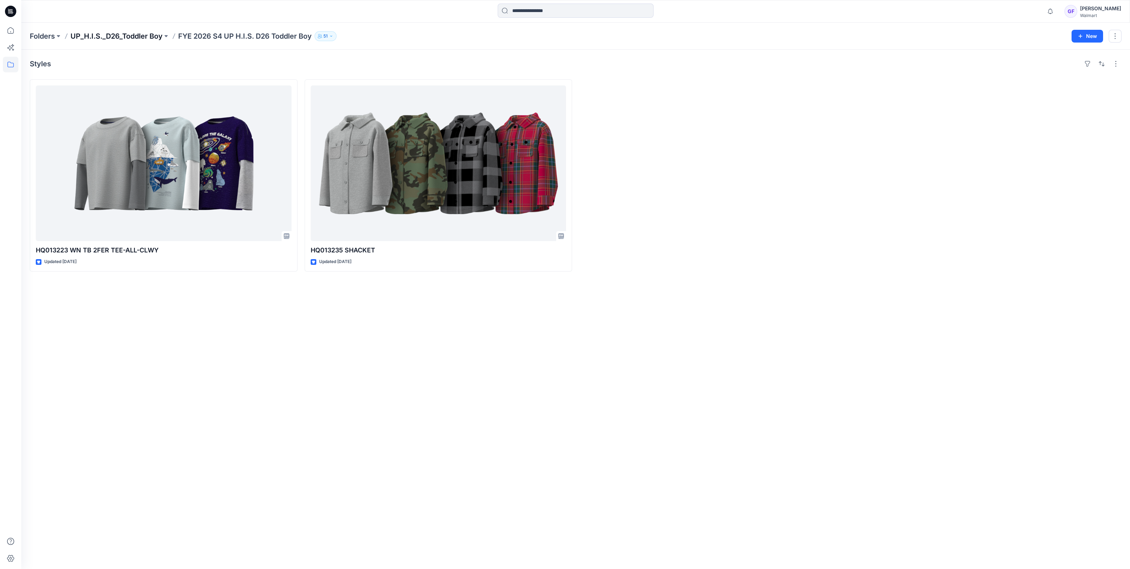
click at [110, 39] on p "UP_H.I.S._D26_Toddler Boy" at bounding box center [116, 36] width 92 height 10
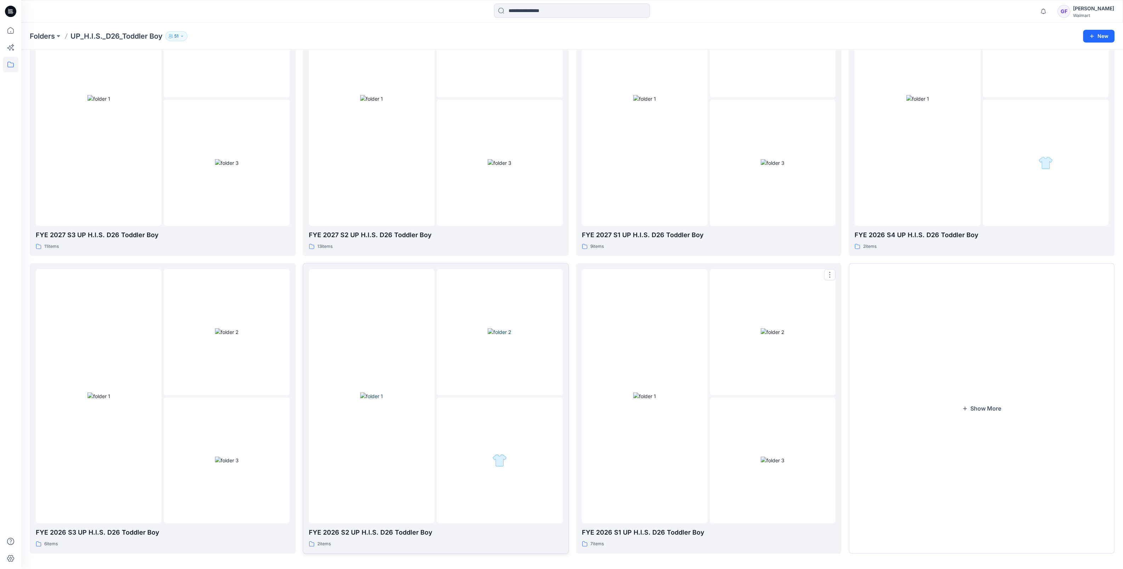
scroll to position [118, 0]
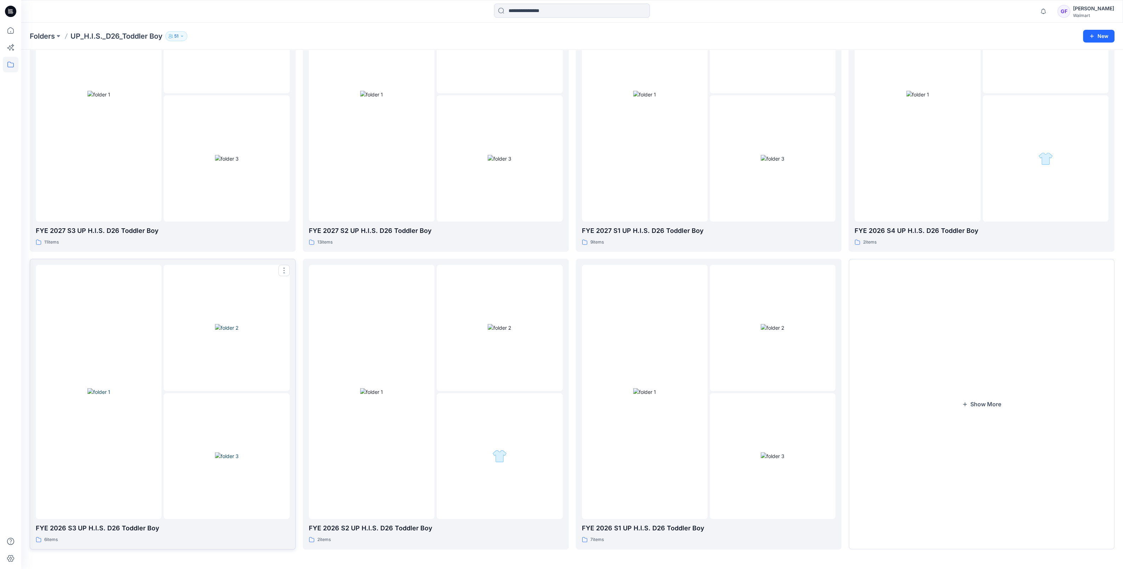
click at [215, 331] on img at bounding box center [227, 327] width 24 height 7
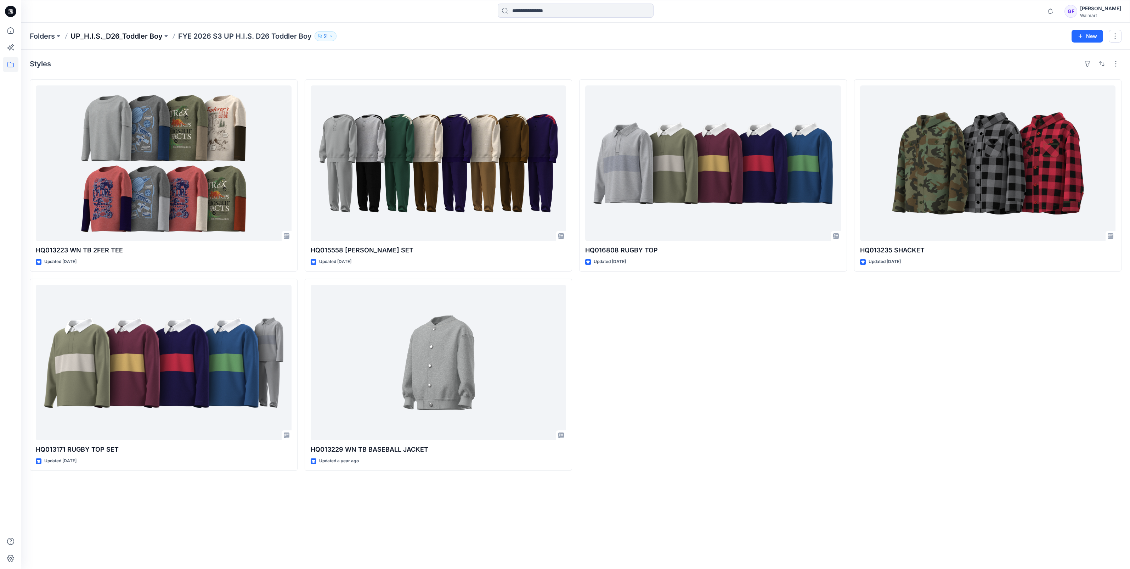
click at [137, 36] on p "UP_H.I.S._D26_Toddler Boy" at bounding box center [116, 36] width 92 height 10
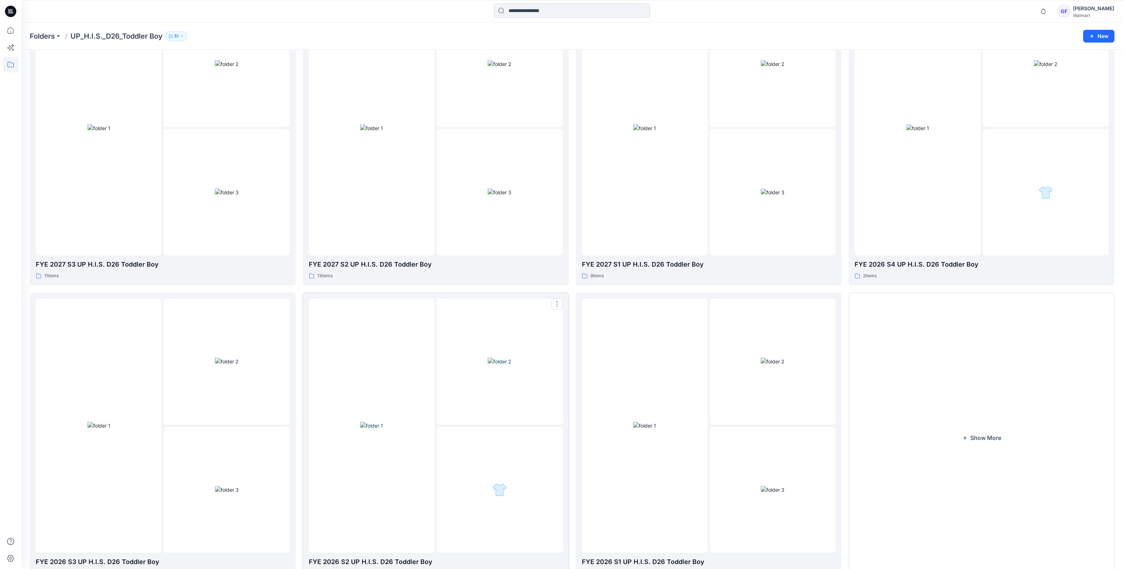
scroll to position [118, 0]
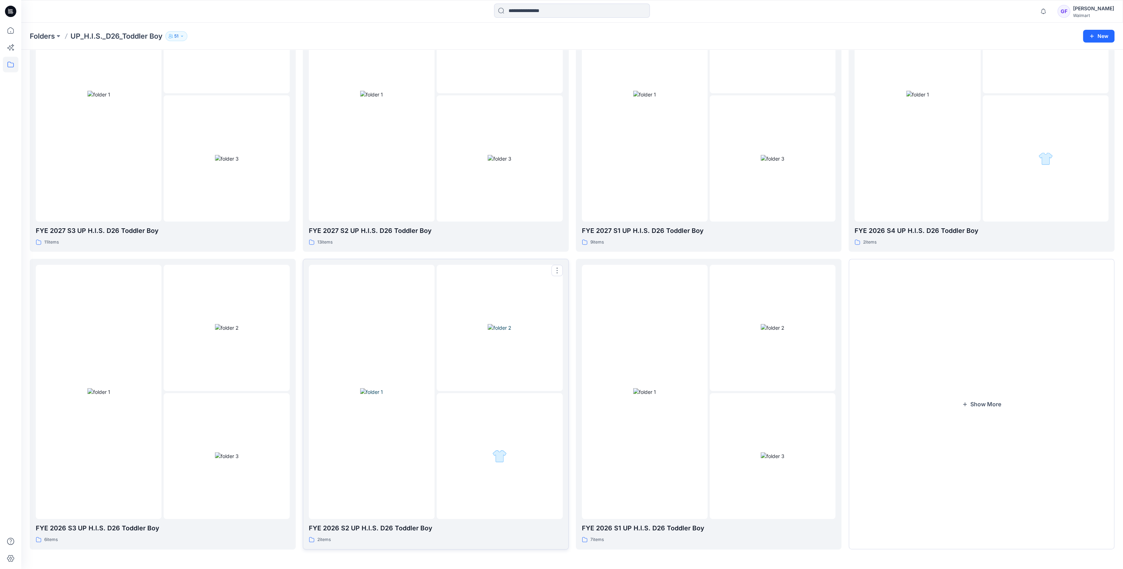
click at [374, 438] on div at bounding box center [372, 392] width 126 height 254
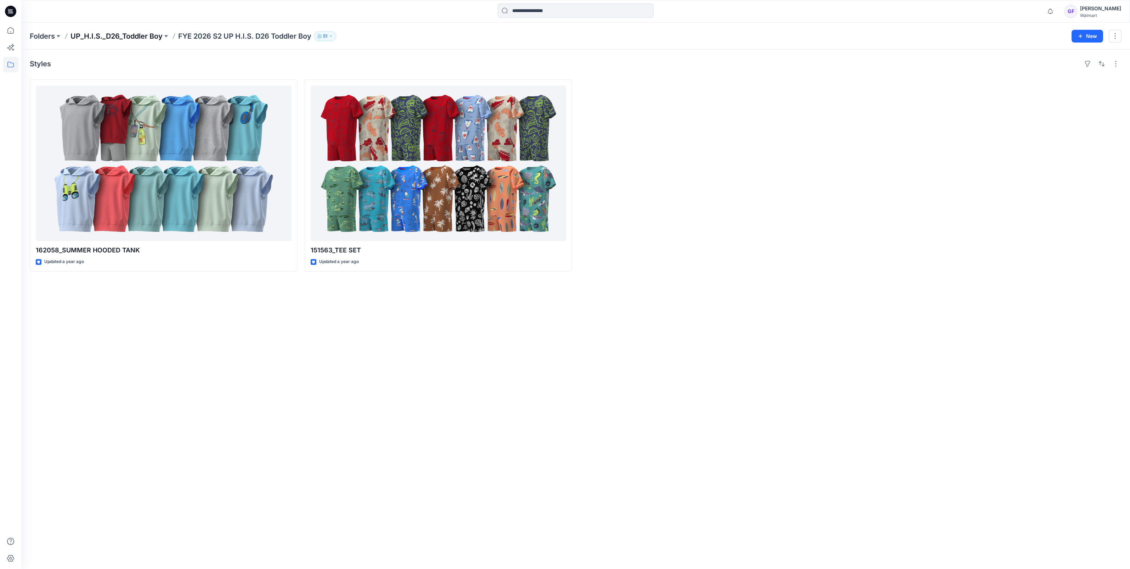
click at [115, 36] on p "UP_H.I.S._D26_Toddler Boy" at bounding box center [116, 36] width 92 height 10
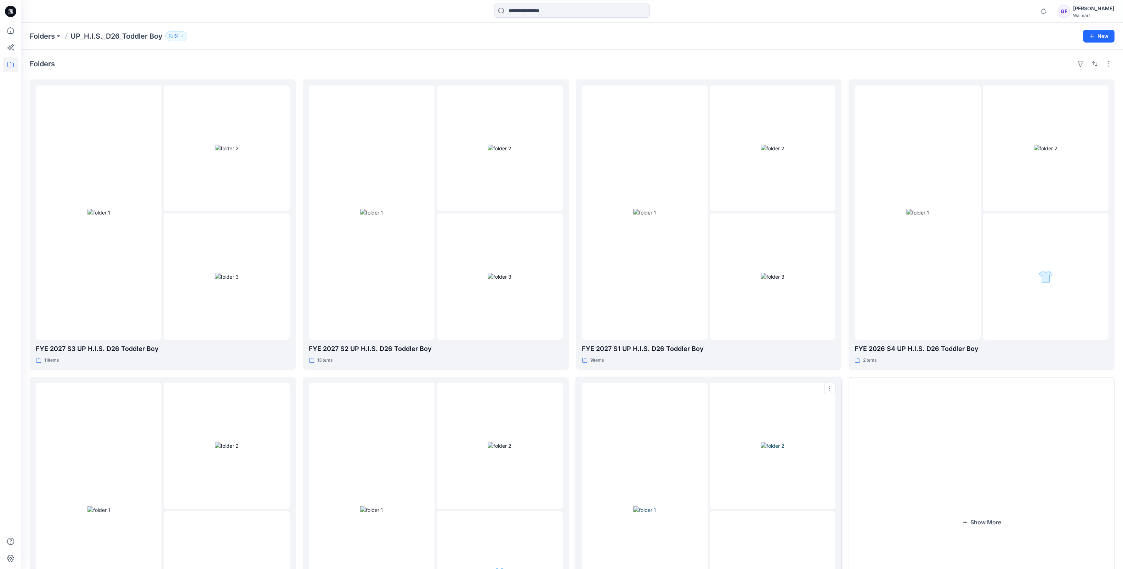
click at [656, 506] on img at bounding box center [644, 509] width 23 height 7
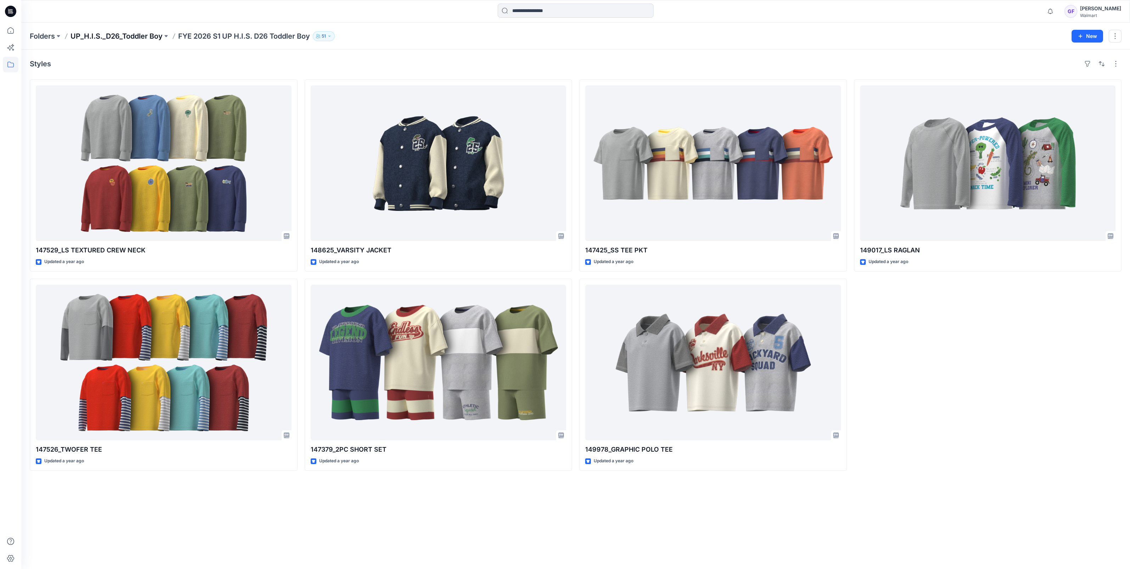
click at [102, 34] on p "UP_H.I.S._D26_Toddler Boy" at bounding box center [116, 36] width 92 height 10
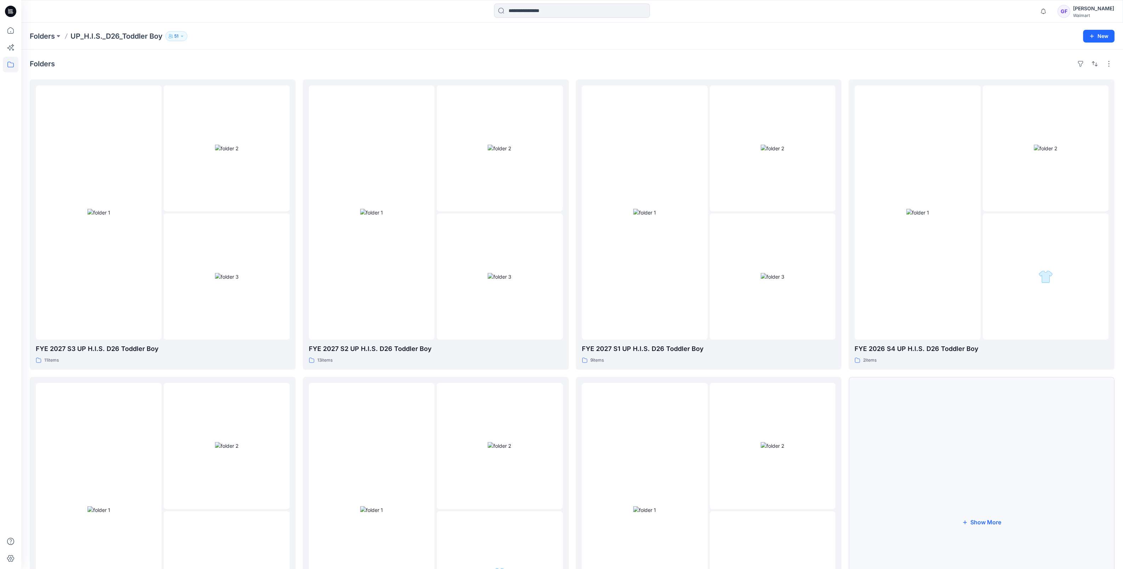
click at [987, 520] on button "Show More" at bounding box center [982, 522] width 266 height 290
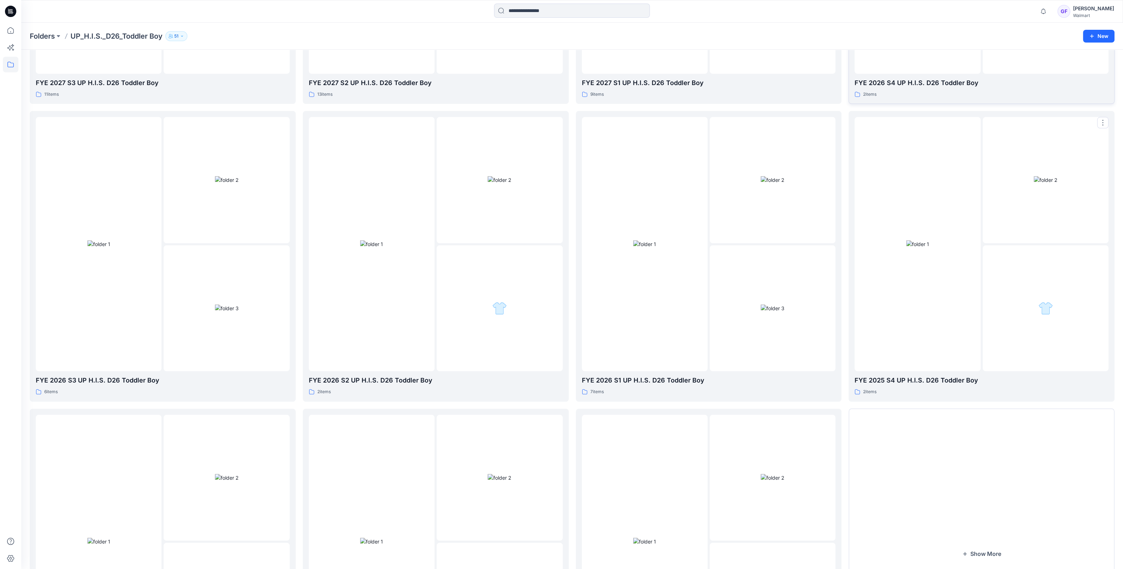
scroll to position [415, 0]
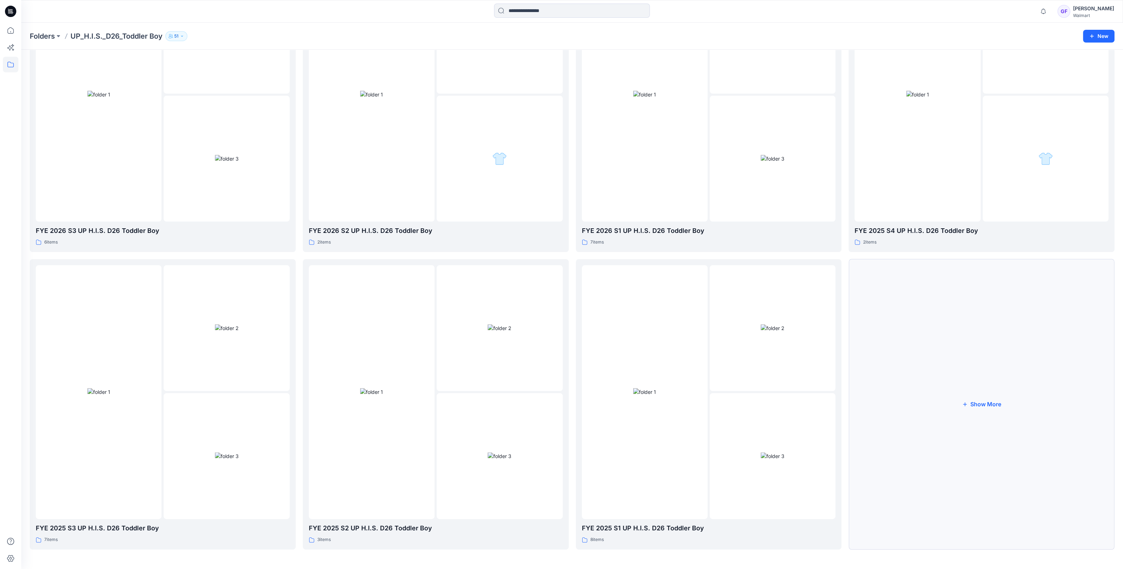
click at [1000, 402] on button "Show More" at bounding box center [982, 404] width 266 height 290
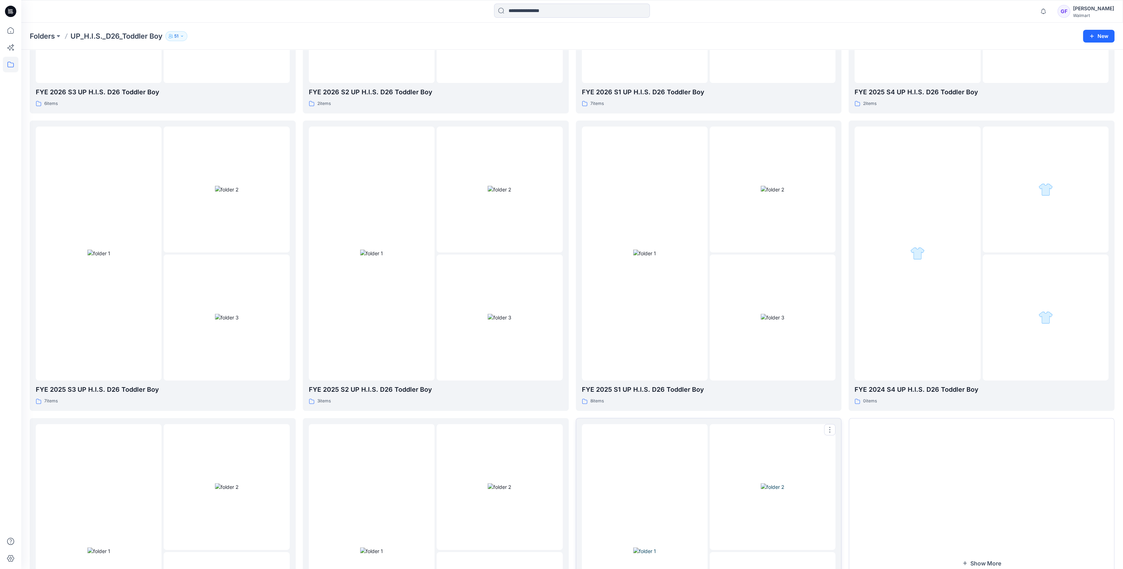
scroll to position [548, 0]
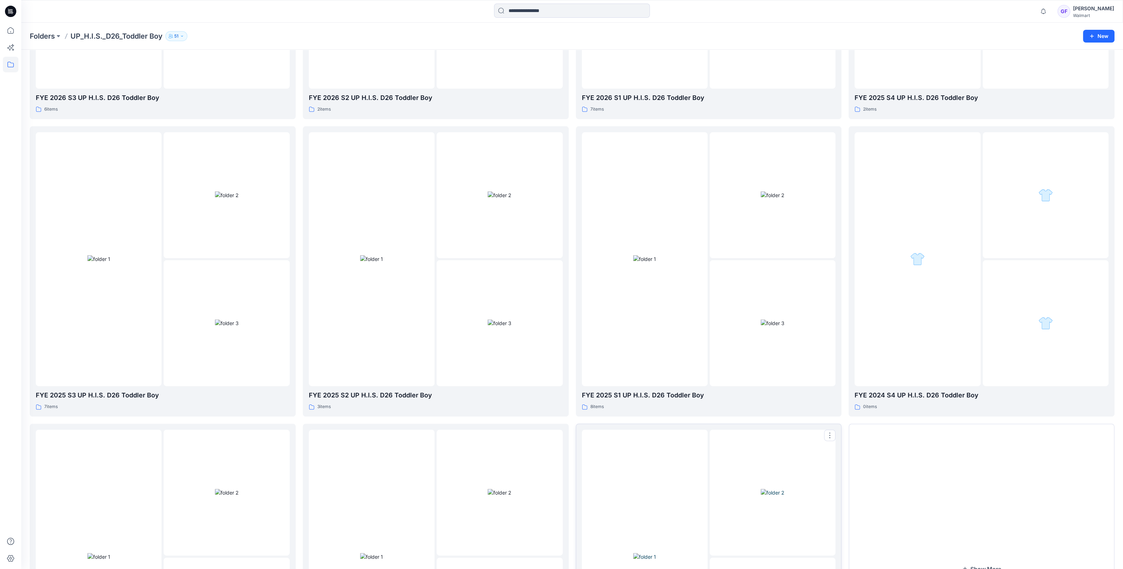
click at [785, 496] on img at bounding box center [773, 491] width 24 height 7
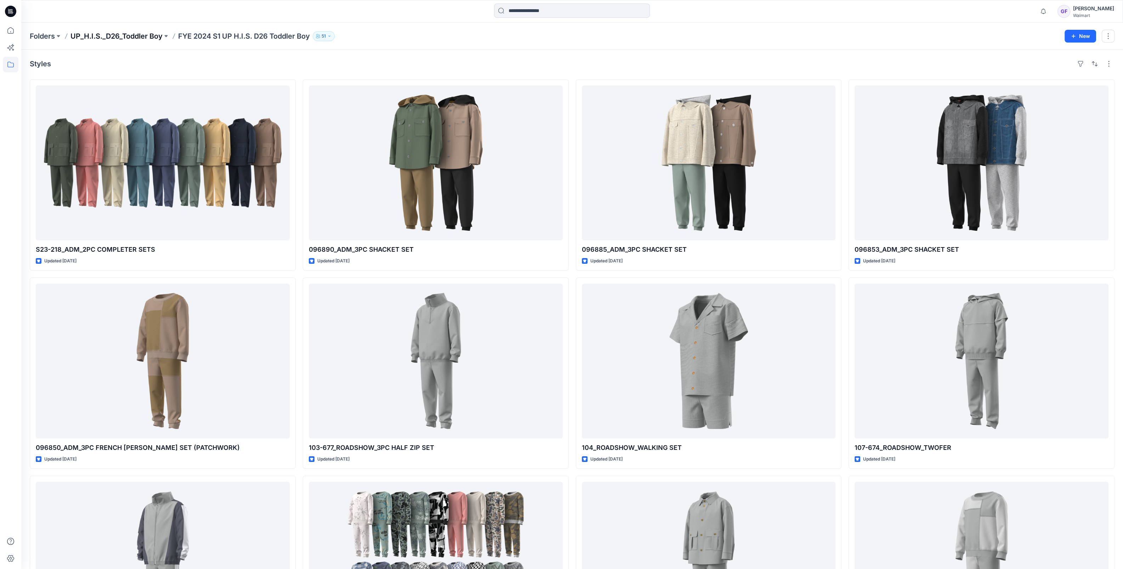
click at [95, 37] on p "UP_H.I.S._D26_Toddler Boy" at bounding box center [116, 36] width 92 height 10
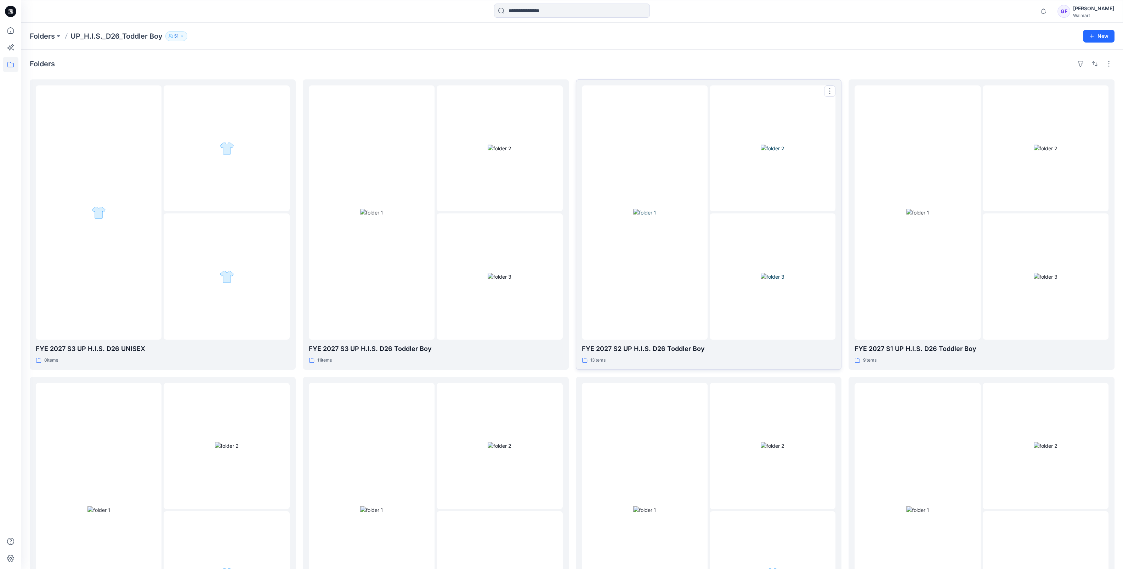
click at [641, 216] on img at bounding box center [644, 212] width 23 height 7
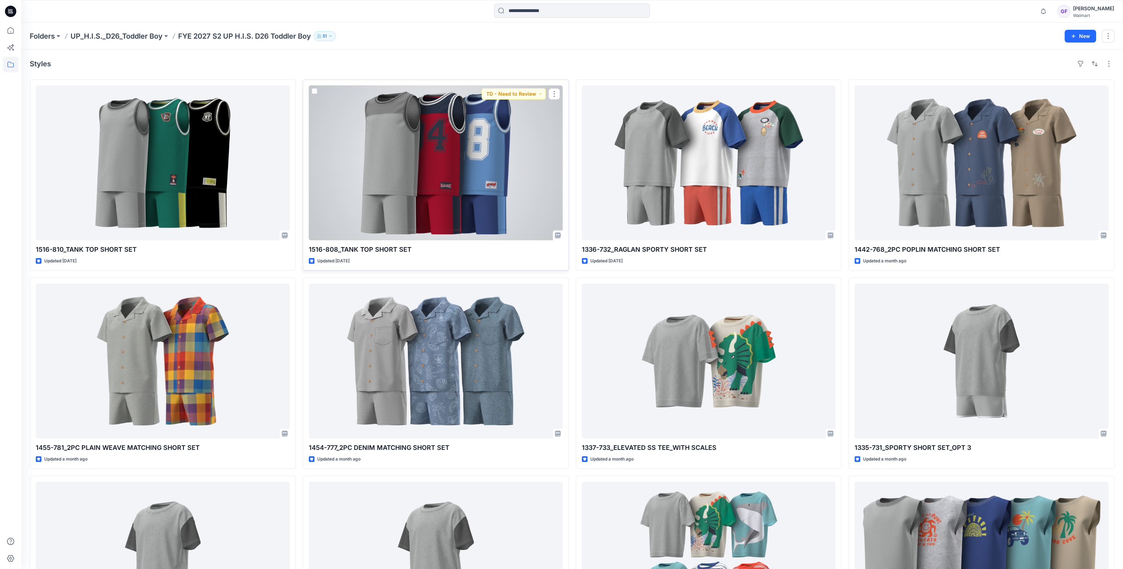
click at [468, 210] on div at bounding box center [436, 162] width 254 height 155
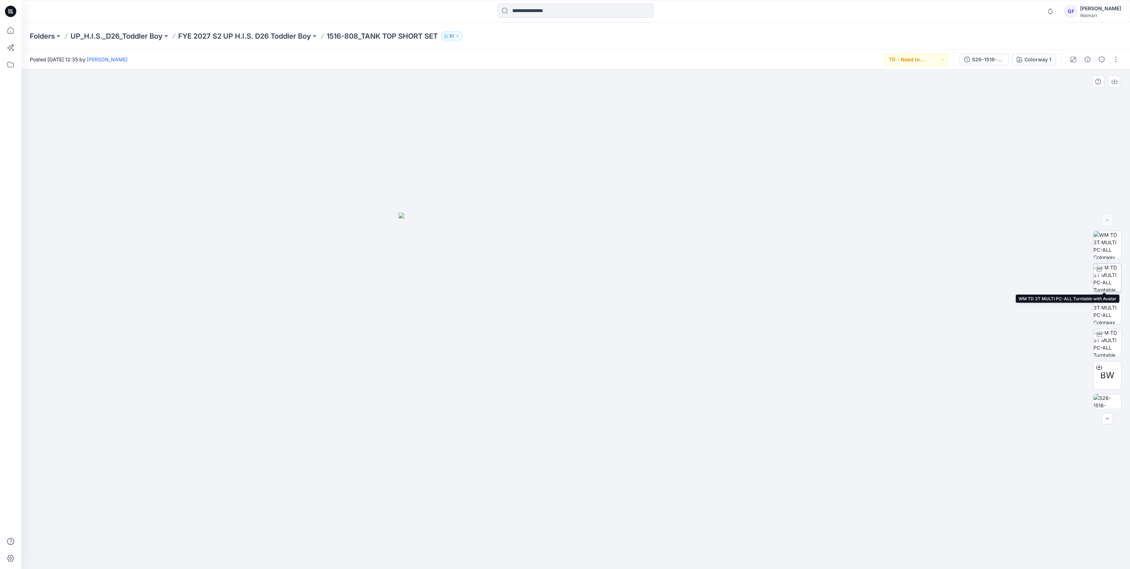
click at [1098, 277] on img at bounding box center [1107, 278] width 28 height 28
drag, startPoint x: 609, startPoint y: 372, endPoint x: 539, endPoint y: 357, distance: 71.0
click at [539, 357] on img at bounding box center [576, 288] width 596 height 560
drag, startPoint x: 585, startPoint y: 354, endPoint x: 588, endPoint y: 319, distance: 35.5
click at [588, 321] on img at bounding box center [576, 270] width 596 height 596
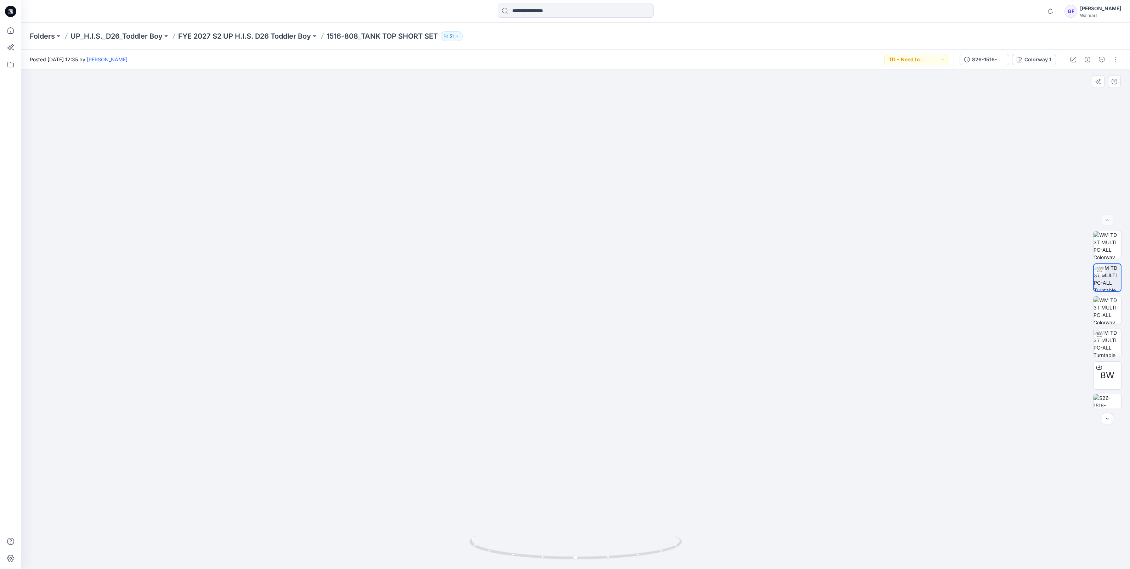
drag, startPoint x: 605, startPoint y: 339, endPoint x: 552, endPoint y: 329, distance: 53.9
click at [554, 331] on img at bounding box center [576, 270] width 596 height 596
drag, startPoint x: 561, startPoint y: 328, endPoint x: 616, endPoint y: 322, distance: 56.0
click at [609, 322] on img at bounding box center [576, 270] width 596 height 596
click at [251, 35] on p "FYE 2027 S2 UP H.I.S. D26 Toddler Boy" at bounding box center [244, 36] width 133 height 10
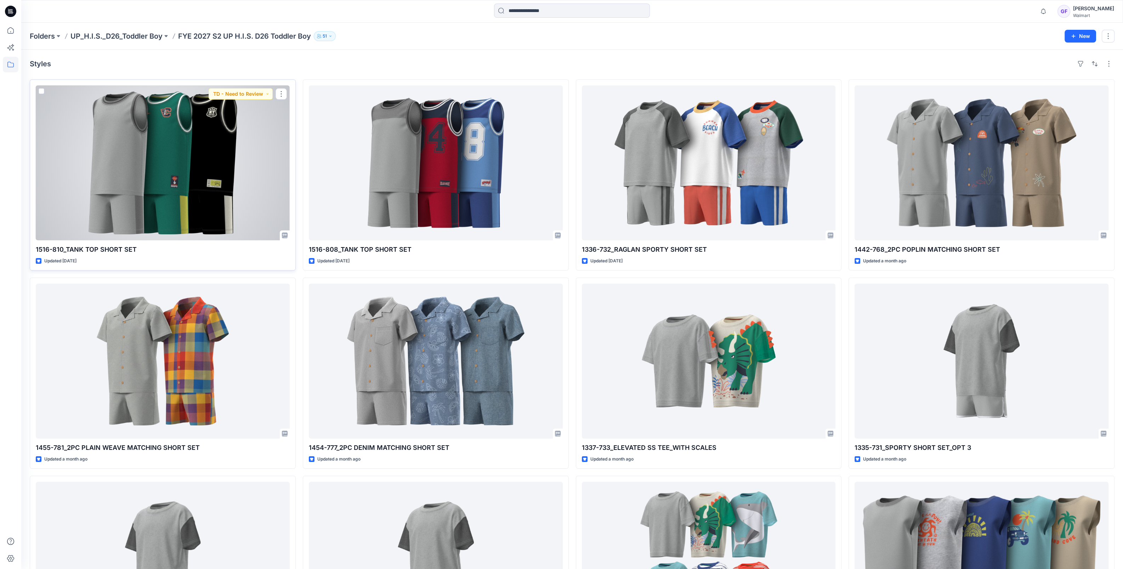
click at [165, 198] on div at bounding box center [163, 162] width 254 height 155
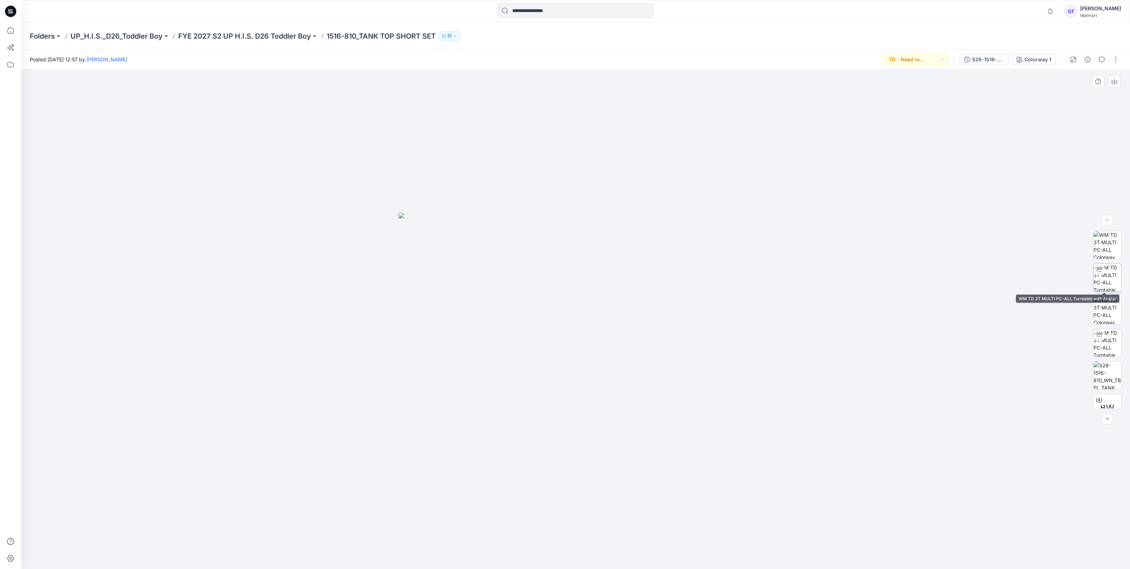
click at [1108, 281] on img at bounding box center [1107, 278] width 28 height 28
